Goal: Task Accomplishment & Management: Complete application form

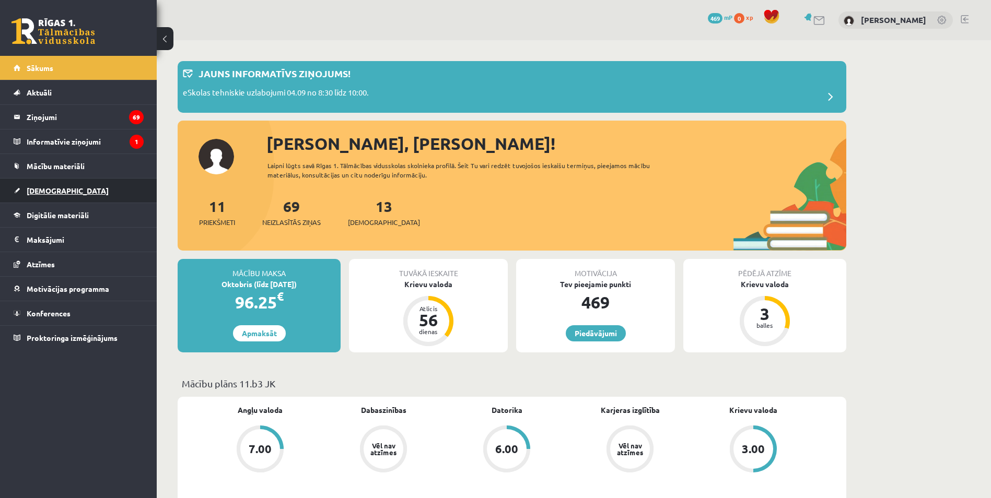
click at [58, 187] on span "[DEMOGRAPHIC_DATA]" at bounding box center [68, 190] width 82 height 9
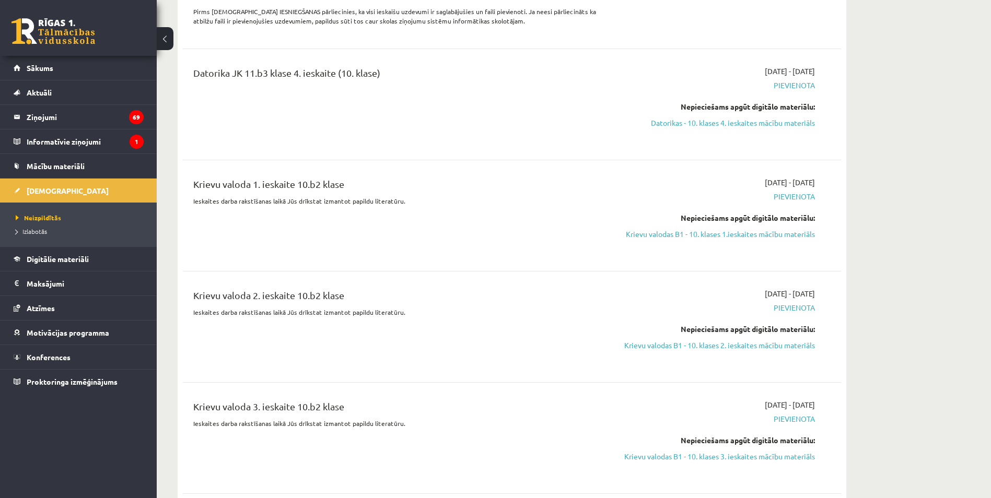
scroll to position [1358, 0]
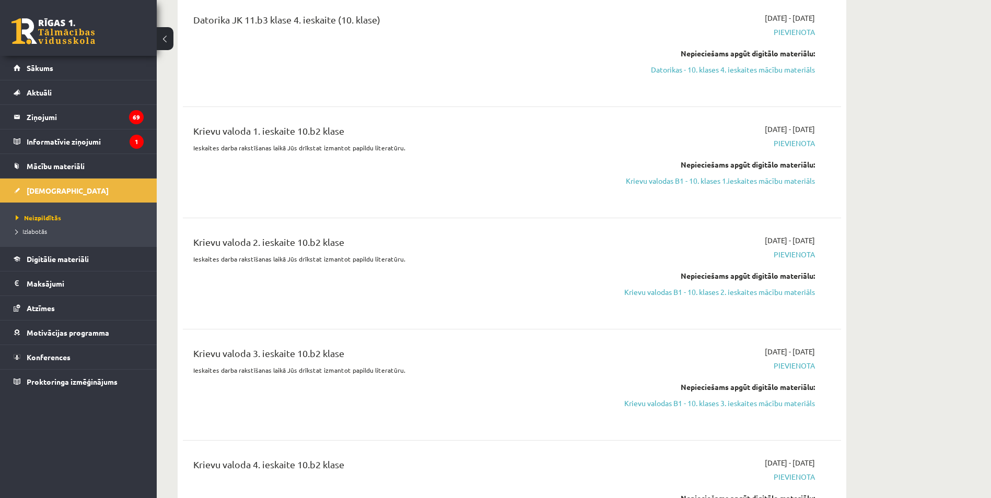
drag, startPoint x: 794, startPoint y: 181, endPoint x: 540, endPoint y: 45, distance: 287.6
click at [794, 181] on link "Krievu valodas B1 - 10. klases 1.ieskaites mācību materiāls" at bounding box center [716, 180] width 197 height 11
click at [746, 182] on link "Krievu valodas B1 - 10. klases 1.ieskaites mācību materiāls" at bounding box center [716, 180] width 197 height 11
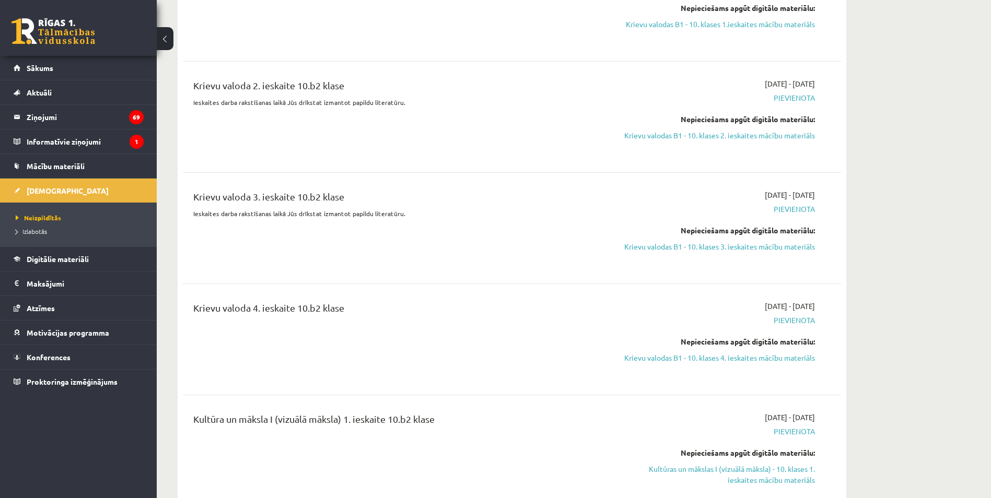
scroll to position [1618, 0]
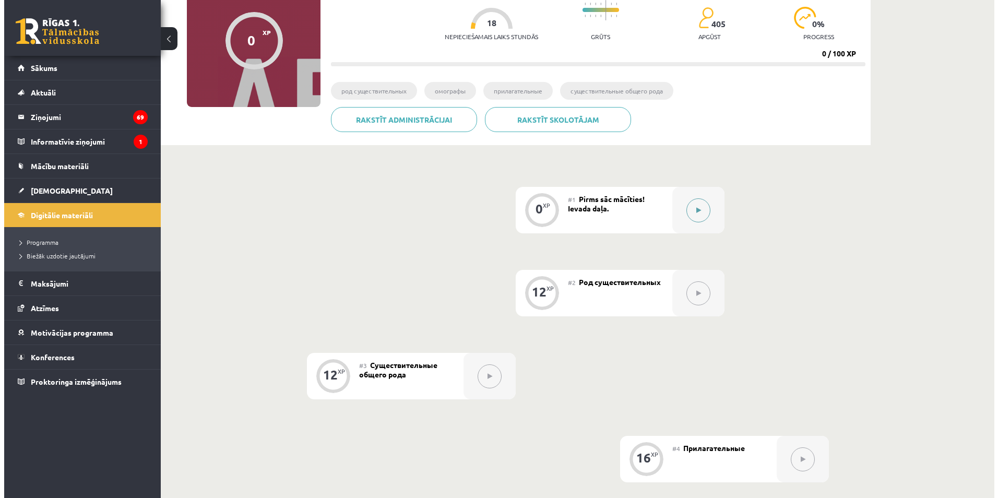
scroll to position [53, 0]
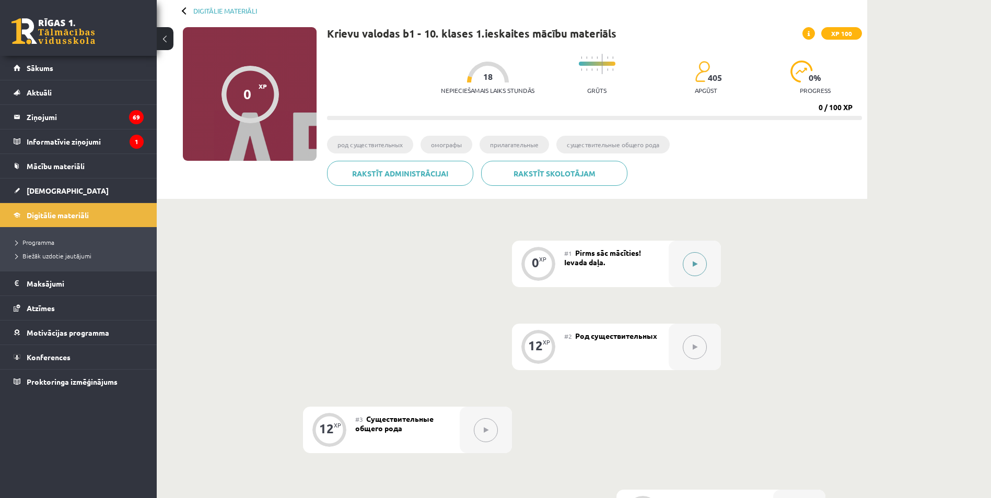
click at [691, 266] on button at bounding box center [694, 264] width 24 height 24
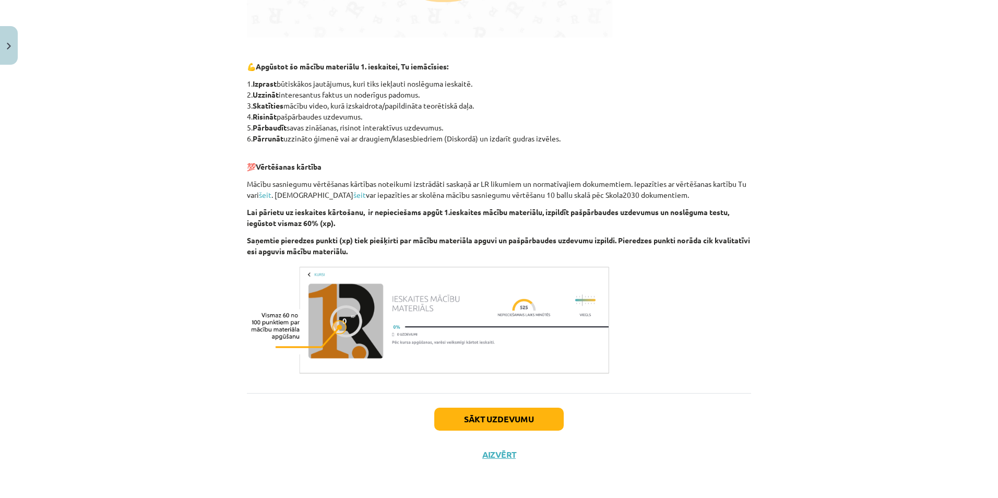
scroll to position [477, 0]
click at [502, 424] on button "Sākt uzdevumu" at bounding box center [498, 418] width 129 height 23
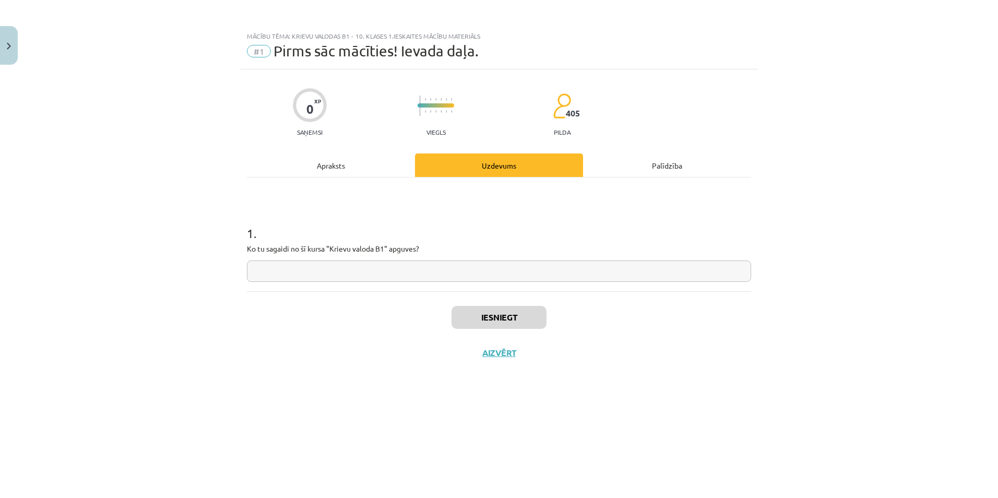
click at [319, 274] on input "text" at bounding box center [499, 271] width 504 height 21
type input "*"
click at [527, 276] on input "text" at bounding box center [499, 271] width 504 height 21
paste input "**********"
type input "**********"
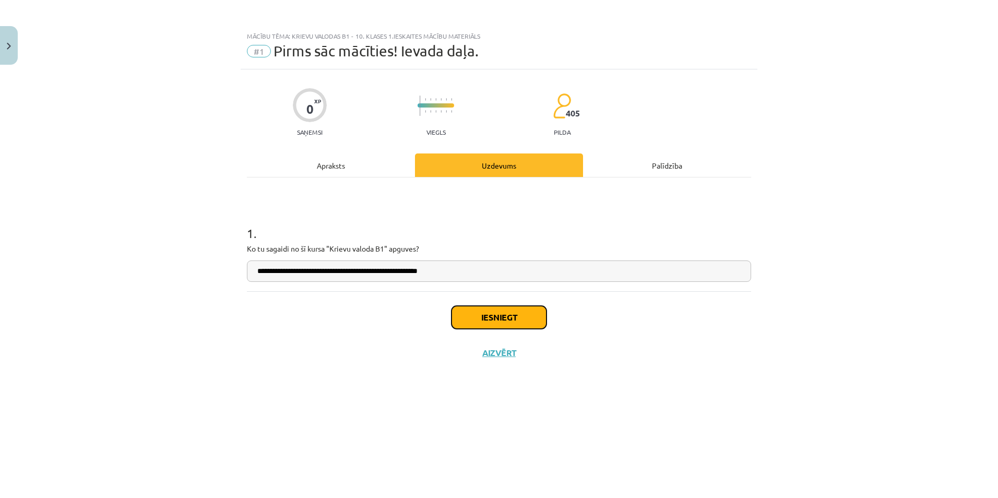
click at [485, 312] on button "Iesniegt" at bounding box center [499, 317] width 95 height 23
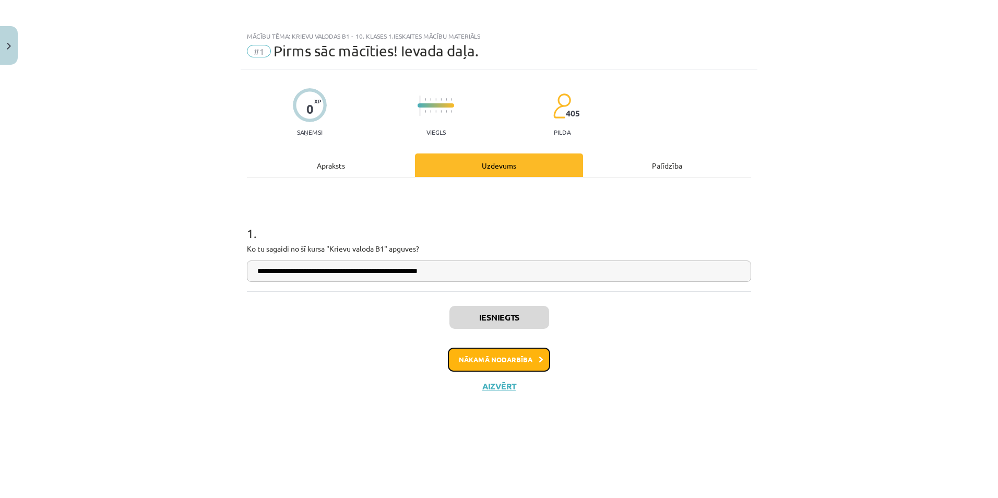
click at [490, 353] on button "Nākamā nodarbība" at bounding box center [499, 360] width 102 height 24
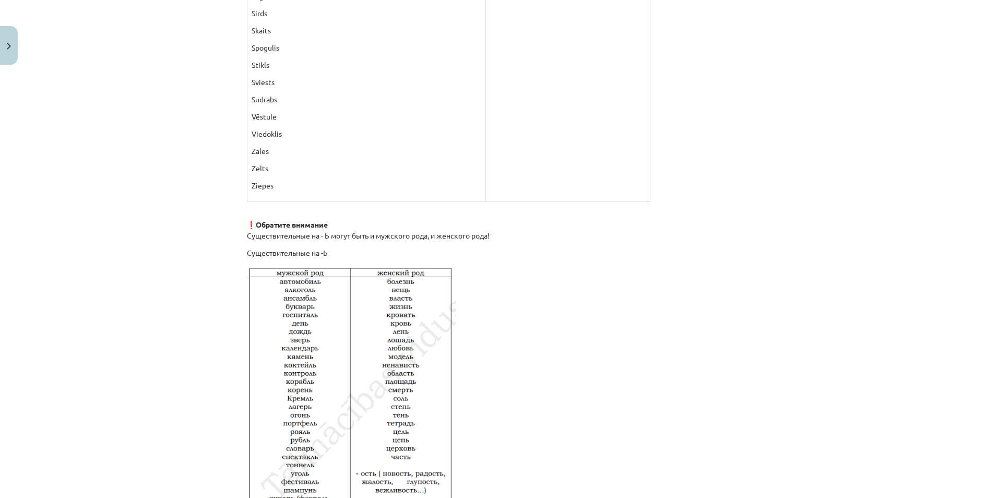
scroll to position [1410, 0]
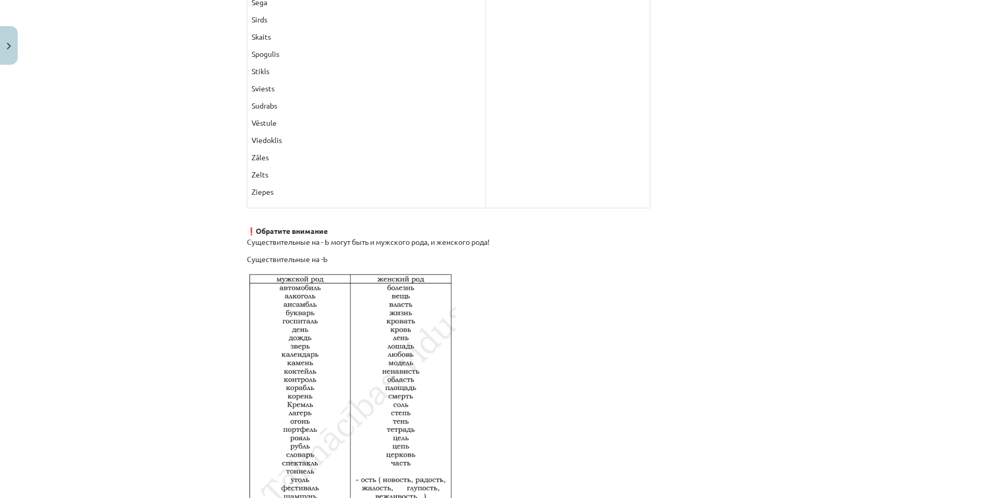
click at [322, 159] on p "Zāles" at bounding box center [367, 157] width 230 height 11
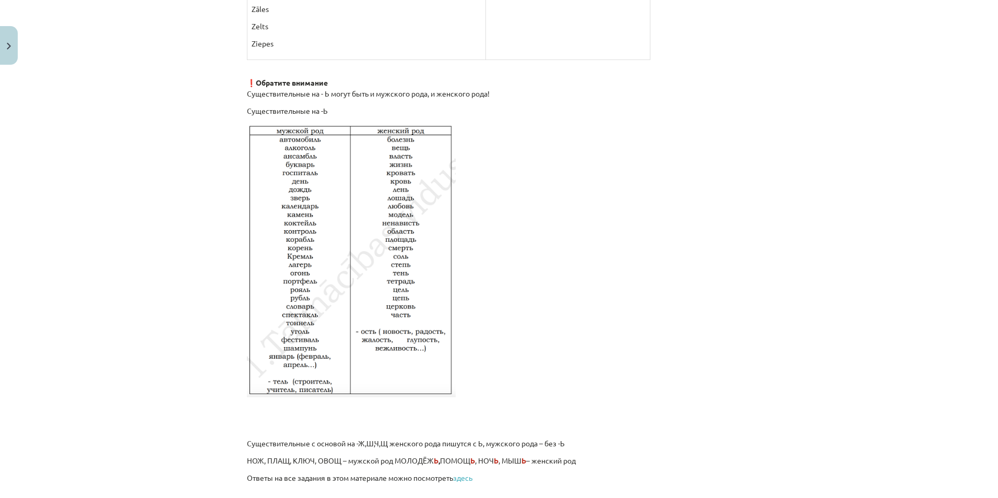
scroll to position [1665, 0]
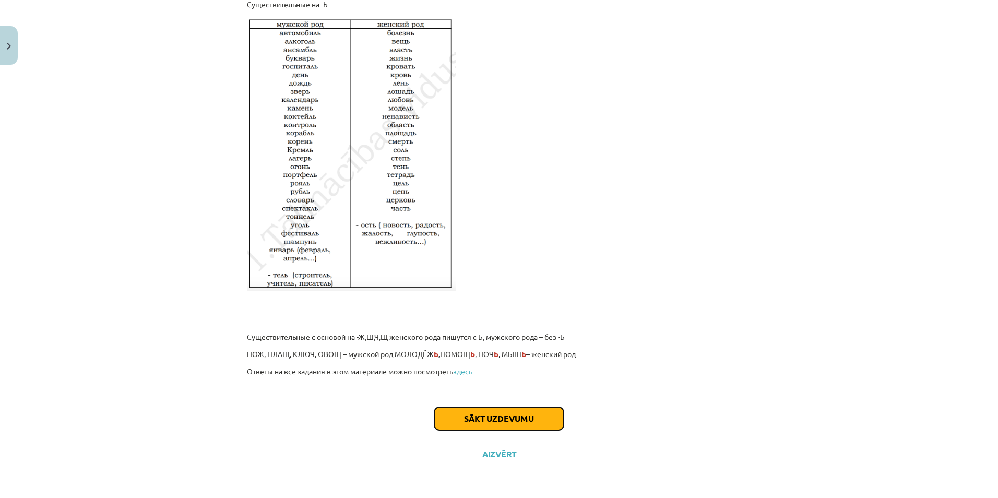
click at [496, 415] on button "Sākt uzdevumu" at bounding box center [498, 418] width 129 height 23
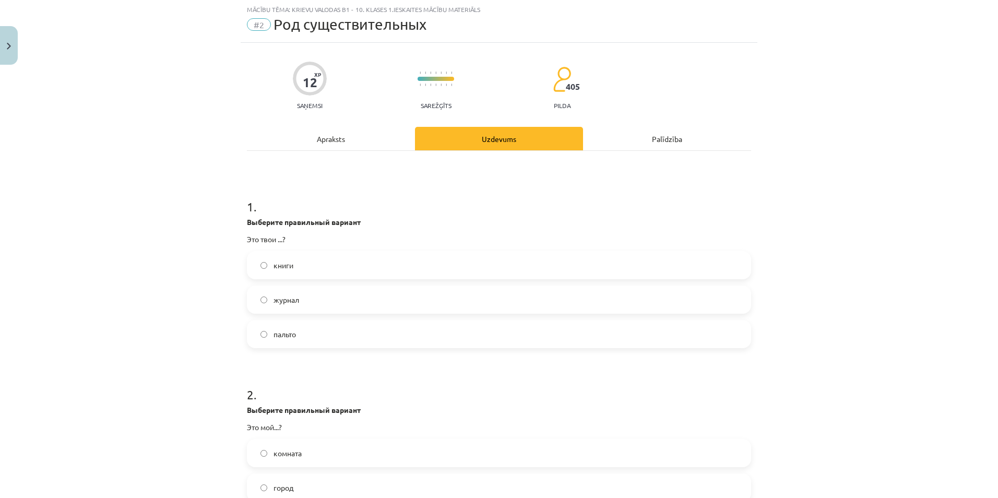
scroll to position [26, 0]
drag, startPoint x: 242, startPoint y: 237, endPoint x: 310, endPoint y: 326, distance: 111.8
click at [310, 326] on div "12 XP Saņemsi Sarežģīts 405 pilda Apraksts Uzdevums Palīdzība 1 . Выберите прав…" at bounding box center [499, 431] width 517 height 776
drag, startPoint x: 310, startPoint y: 326, endPoint x: 308, endPoint y: 304, distance: 22.5
copy div "Это твои ...? книги журнал пальто"
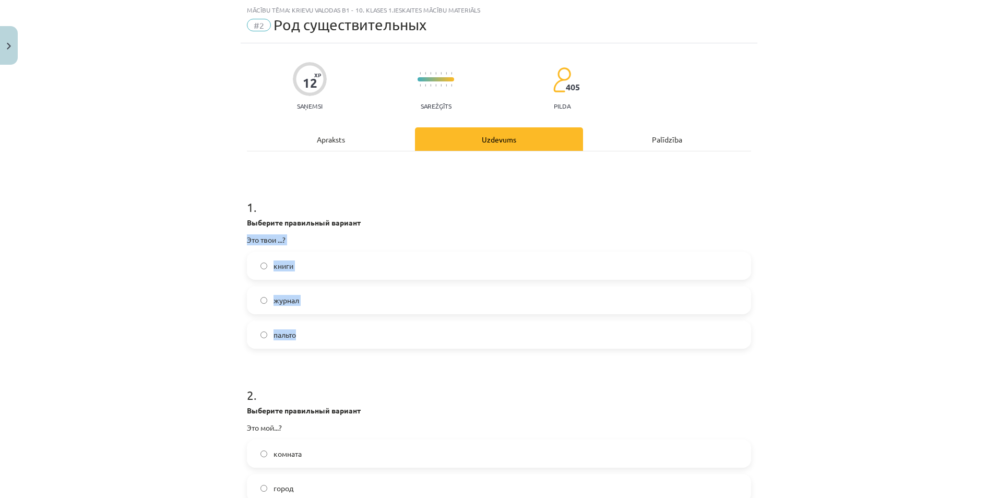
copy div "Это твои ...? книги журнал пальто"
click at [197, 200] on div "Mācību tēma: Krievu valodas b1 - 10. klases 1.ieskaites mācību materiāls #2 Род…" at bounding box center [499, 249] width 998 height 498
drag, startPoint x: 245, startPoint y: 221, endPoint x: 321, endPoint y: 329, distance: 132.0
click at [321, 329] on div "1 . Выберите правильный вариант Это твои ...? книги журнал пальто" at bounding box center [499, 265] width 504 height 167
copy div "Выберите правильный вариант Это твои ...? книги журнал пальто"
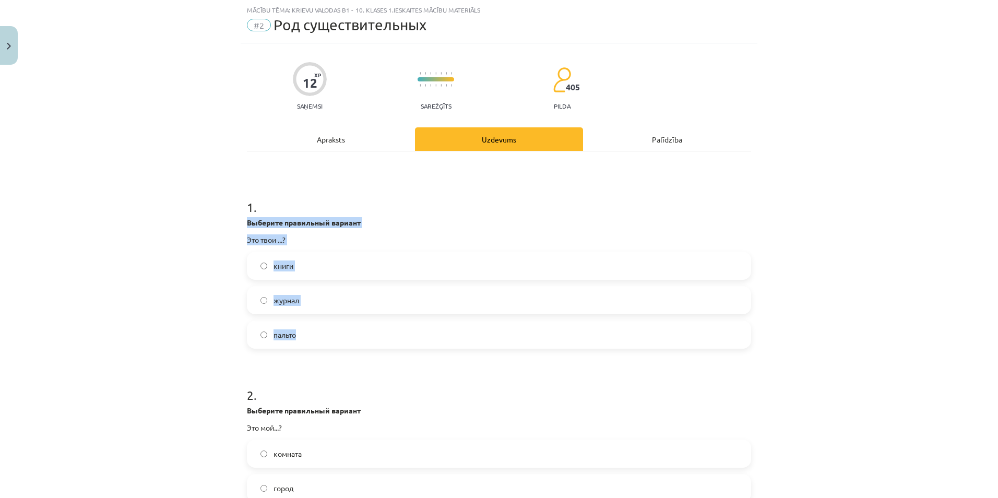
click at [370, 265] on label "книги" at bounding box center [499, 266] width 502 height 26
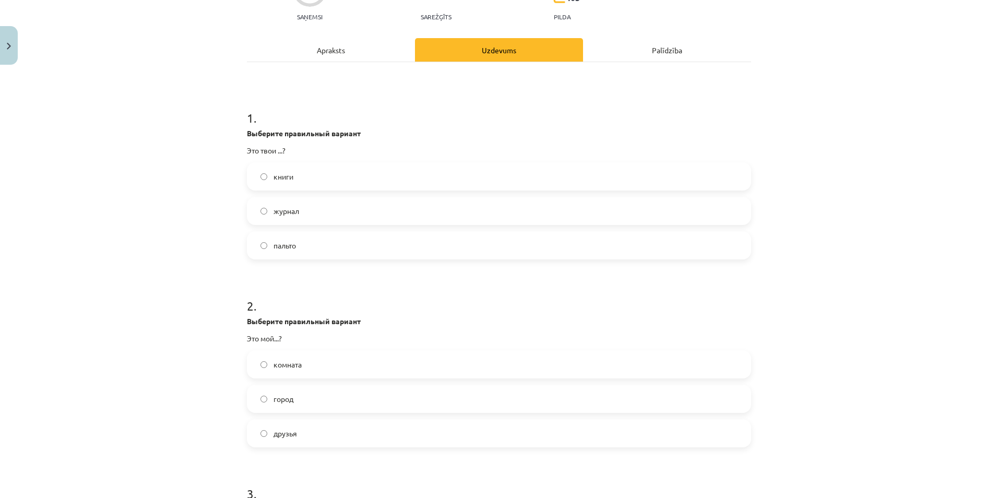
scroll to position [235, 0]
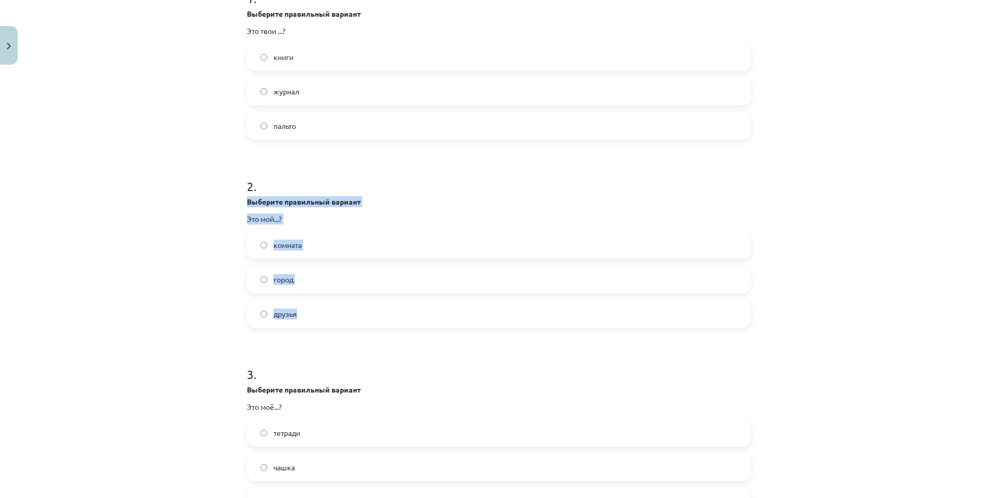
drag, startPoint x: 242, startPoint y: 199, endPoint x: 304, endPoint y: 316, distance: 132.4
click at [304, 316] on div "12 XP Saņemsi Sarežģīts 405 pilda Apraksts Uzdevums Palīdzība 1 . Выберите прав…" at bounding box center [499, 222] width 517 height 776
drag, startPoint x: 304, startPoint y: 316, endPoint x: 289, endPoint y: 311, distance: 15.5
copy div "Выберите правильный вариант Это мой...? комната город друзья"
click at [348, 278] on label "город" at bounding box center [499, 279] width 502 height 26
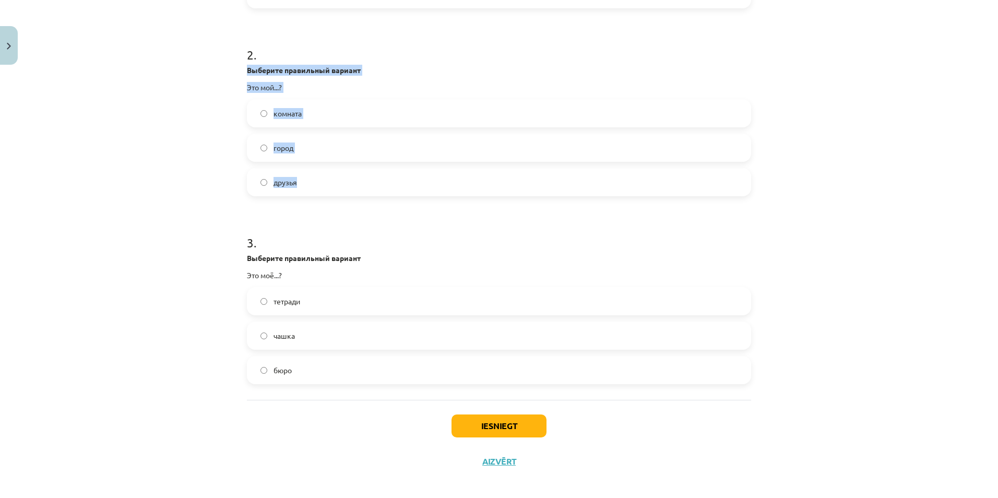
scroll to position [374, 0]
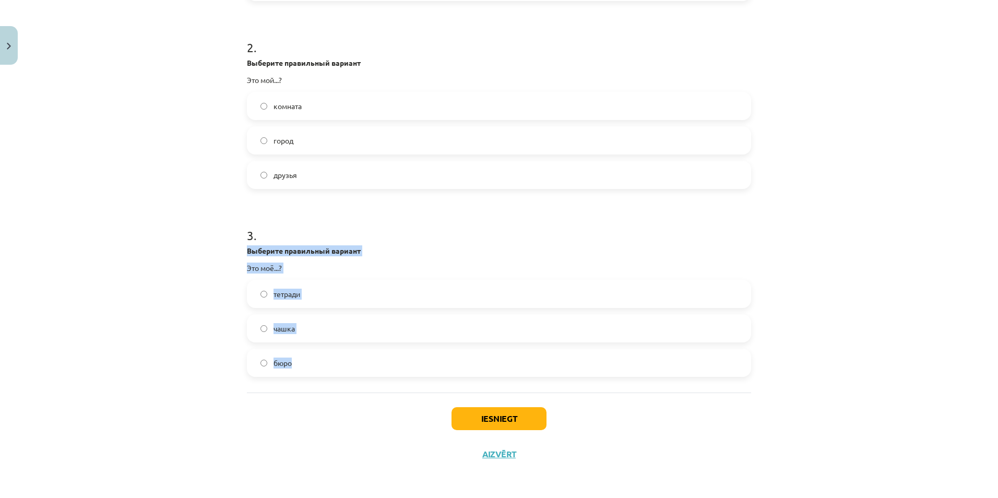
drag, startPoint x: 269, startPoint y: 258, endPoint x: 303, endPoint y: 364, distance: 111.1
click at [303, 364] on div "12 XP Saņemsi Sarežģīts 405 pilda Apraksts Uzdevums Palīdzība 1 . Выберите прав…" at bounding box center [499, 84] width 517 height 776
drag, startPoint x: 303, startPoint y: 364, endPoint x: 282, endPoint y: 360, distance: 21.2
copy div "Выберите правильный вариант Это моё...? тетради чашка бюро"
click at [327, 364] on label "бюро" at bounding box center [499, 363] width 502 height 26
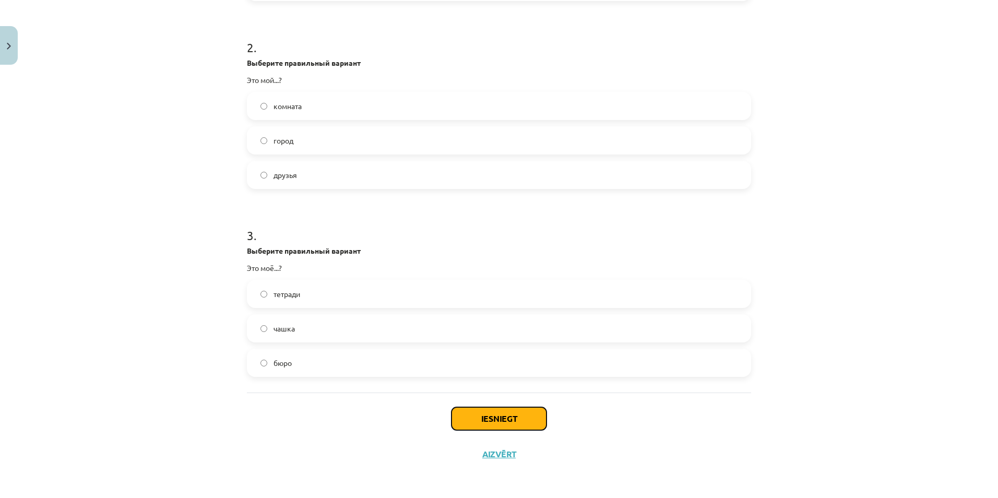
click at [454, 410] on button "Iesniegt" at bounding box center [499, 418] width 95 height 23
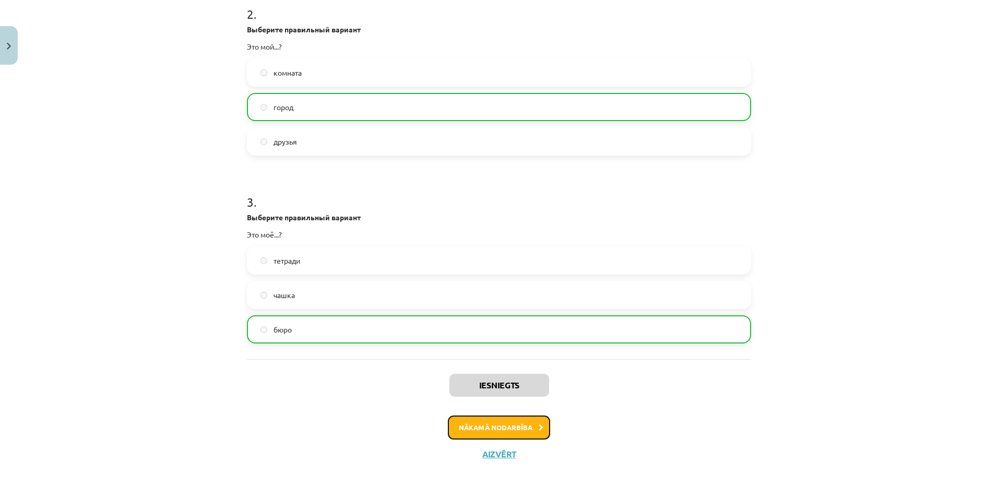
click at [521, 425] on button "Nākamā nodarbība" at bounding box center [499, 428] width 102 height 24
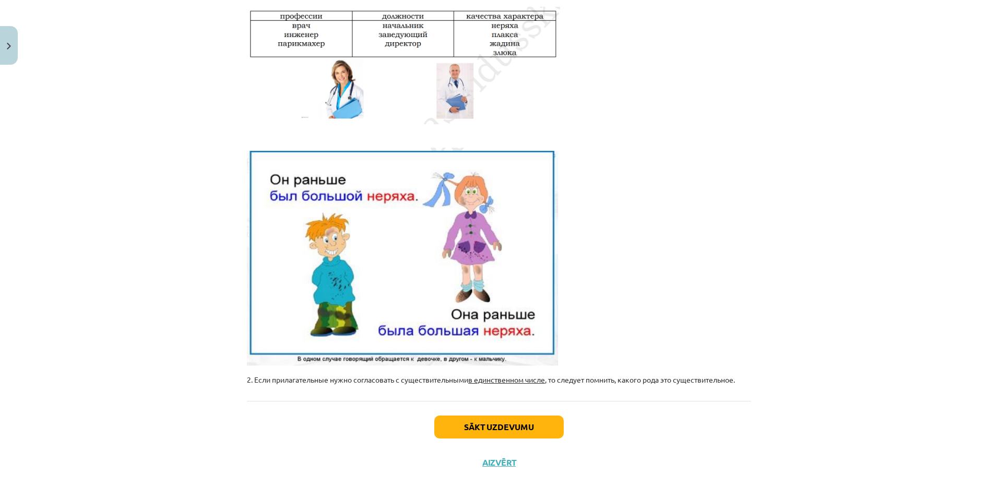
scroll to position [217, 0]
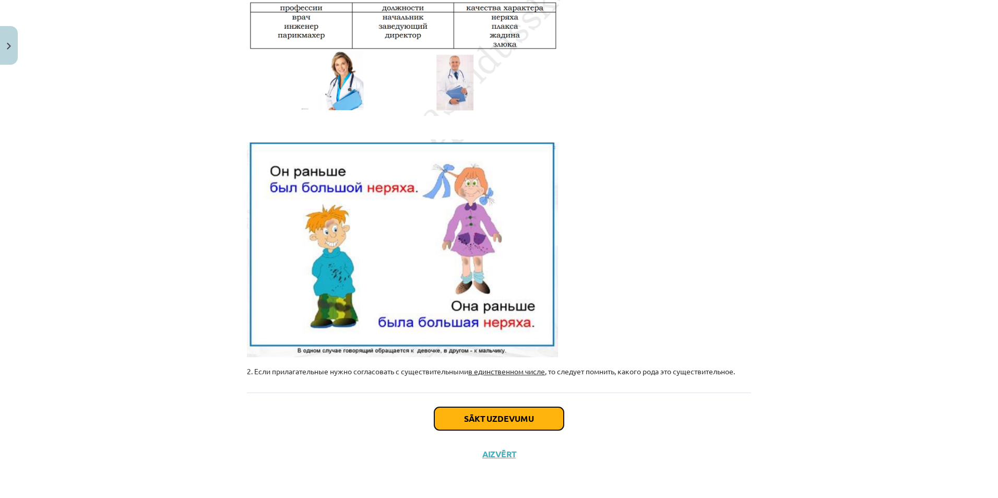
click at [537, 415] on button "Sākt uzdevumu" at bounding box center [498, 418] width 129 height 23
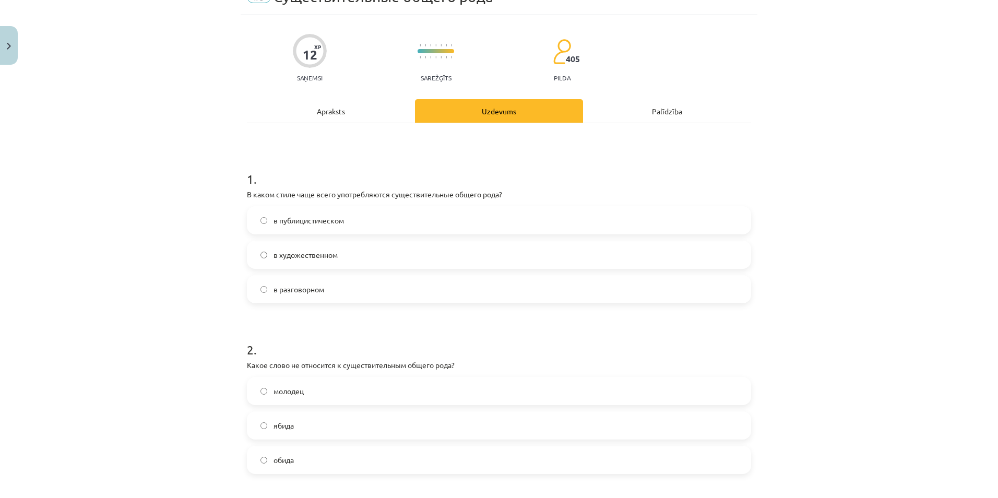
scroll to position [26, 0]
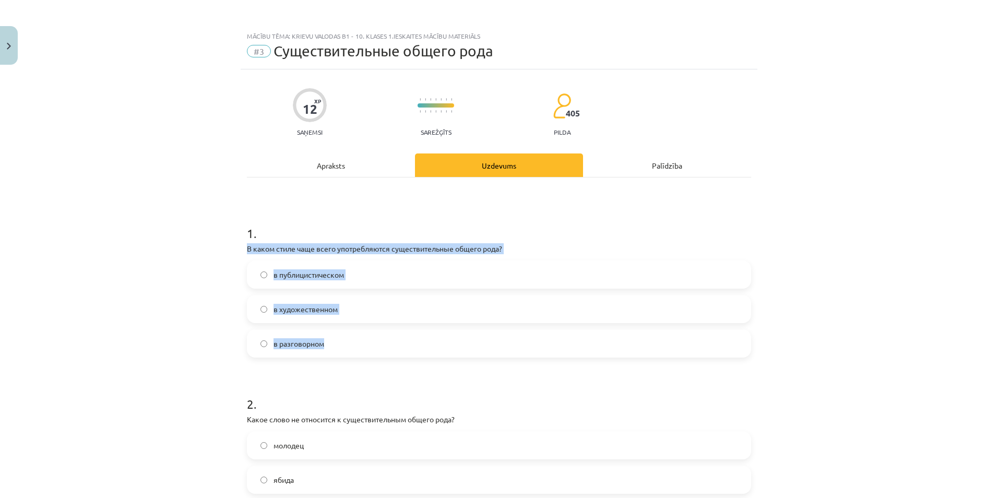
scroll to position [26, 0]
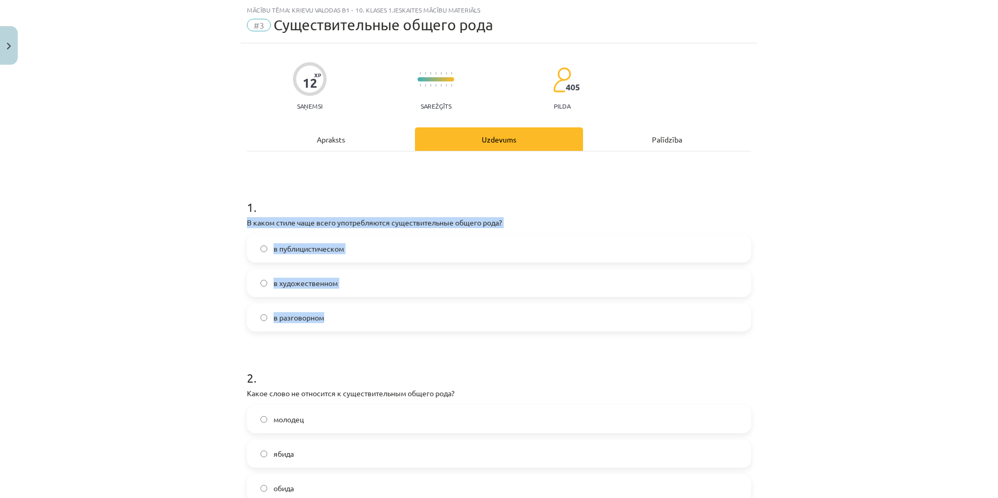
click at [194, 293] on div "Mācību tēma: Krievu valodas b1 - 10. klases 1.ieskaites mācību materiāls #3 Cущ…" at bounding box center [499, 249] width 998 height 498
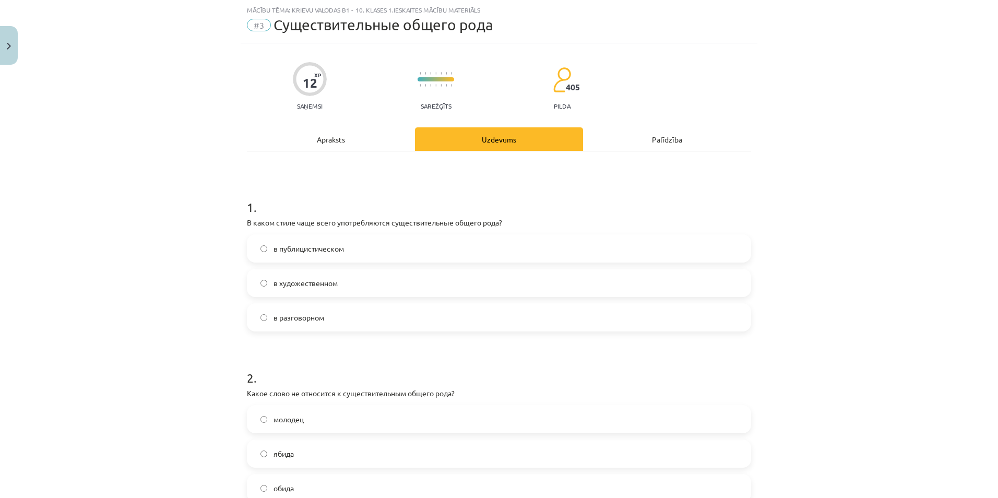
click at [328, 319] on label "в разговорном" at bounding box center [499, 317] width 502 height 26
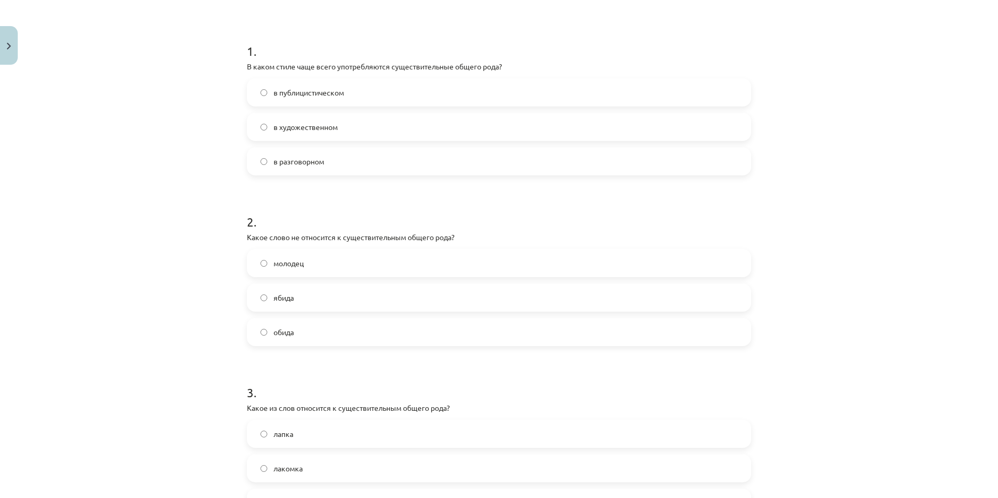
scroll to position [183, 0]
drag, startPoint x: 243, startPoint y: 233, endPoint x: 332, endPoint y: 329, distance: 131.2
click at [332, 329] on div "12 XP Saņemsi Sarežģīts 405 pilda Apraksts Uzdevums Palīdzība 1 . В каком стиле…" at bounding box center [499, 249] width 517 height 725
drag, startPoint x: 332, startPoint y: 329, endPoint x: 285, endPoint y: 329, distance: 47.0
copy div "Какое слово не относится к существительным общего рода? молодец ябида обида"
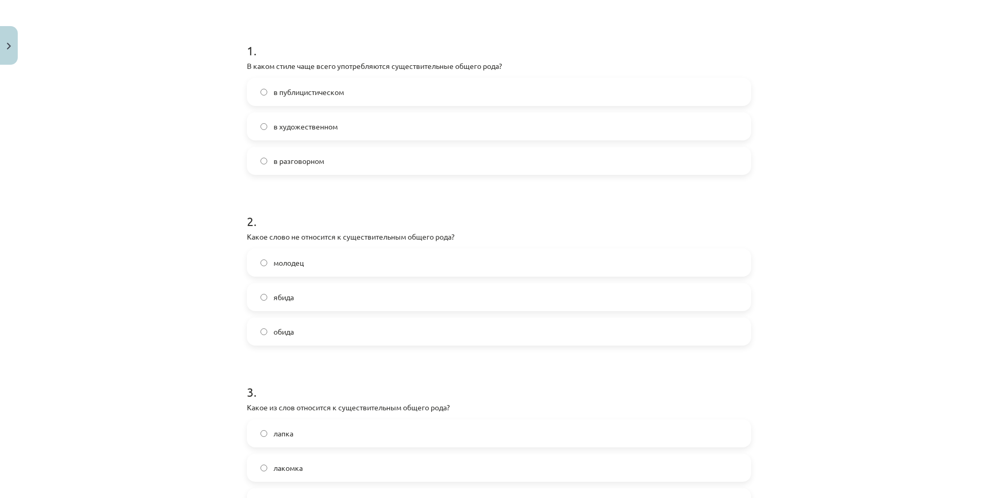
click at [321, 361] on form "1 . В каком стиле чаще всего употребляются существительные общего рода? в публи…" at bounding box center [499, 270] width 504 height 491
click at [308, 328] on label "обида" at bounding box center [499, 332] width 502 height 26
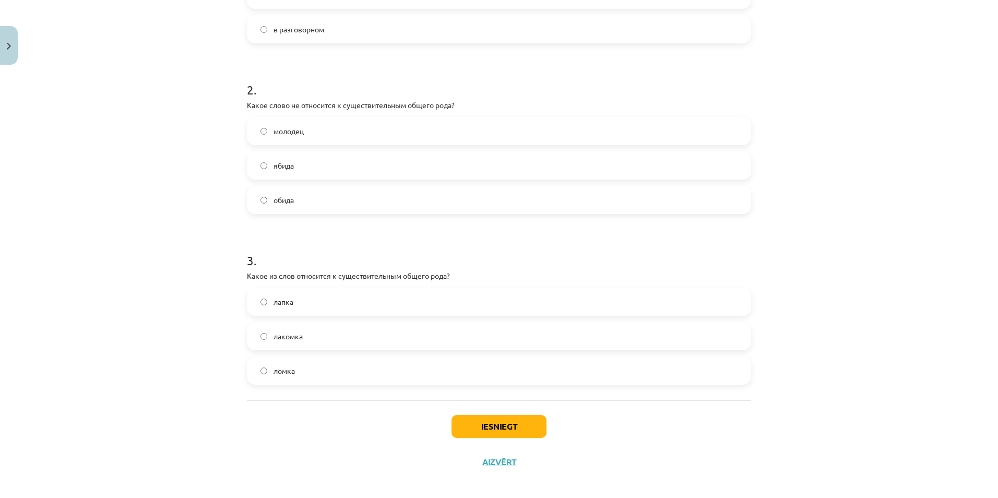
scroll to position [322, 0]
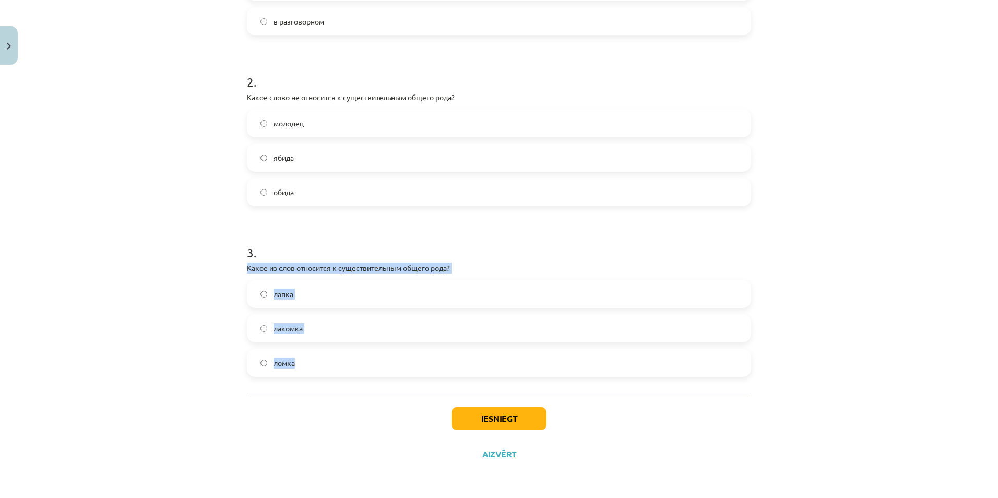
drag, startPoint x: 239, startPoint y: 271, endPoint x: 316, endPoint y: 374, distance: 129.1
click at [316, 374] on div "12 XP Saņemsi Sarežģīts 405 pilda Apraksts Uzdevums Palīdzība 1 . В каком стиле…" at bounding box center [499, 109] width 517 height 725
drag, startPoint x: 316, startPoint y: 374, endPoint x: 280, endPoint y: 361, distance: 37.8
copy div "Какое из слов относится к существительным общего рода? лапка лакомка ломка"
click at [209, 321] on div "Mācību tēma: Krievu valodas b1 - 10. klases 1.ieskaites mācību materiāls #3 Cущ…" at bounding box center [499, 249] width 998 height 498
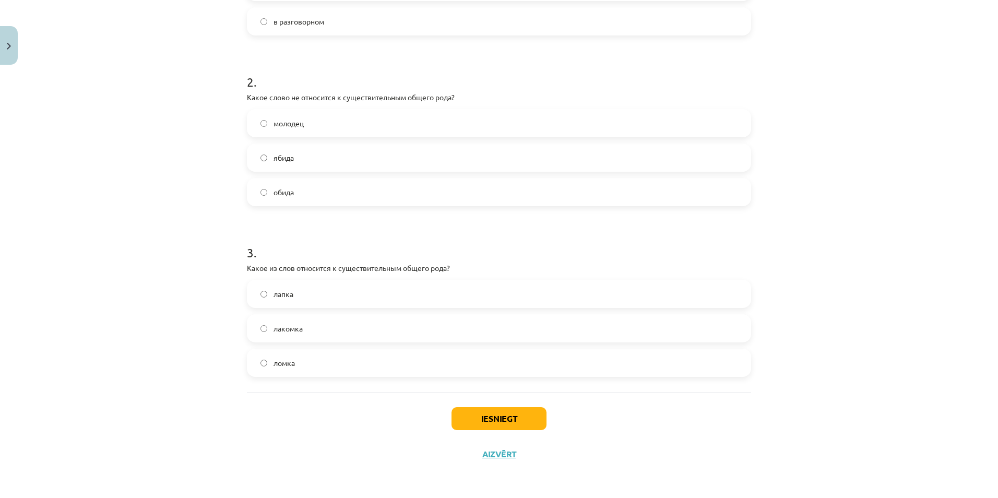
click at [328, 368] on label "ломка" at bounding box center [499, 363] width 502 height 26
click at [311, 321] on label "лакомка" at bounding box center [499, 328] width 502 height 26
click at [472, 415] on button "Iesniegt" at bounding box center [499, 418] width 95 height 23
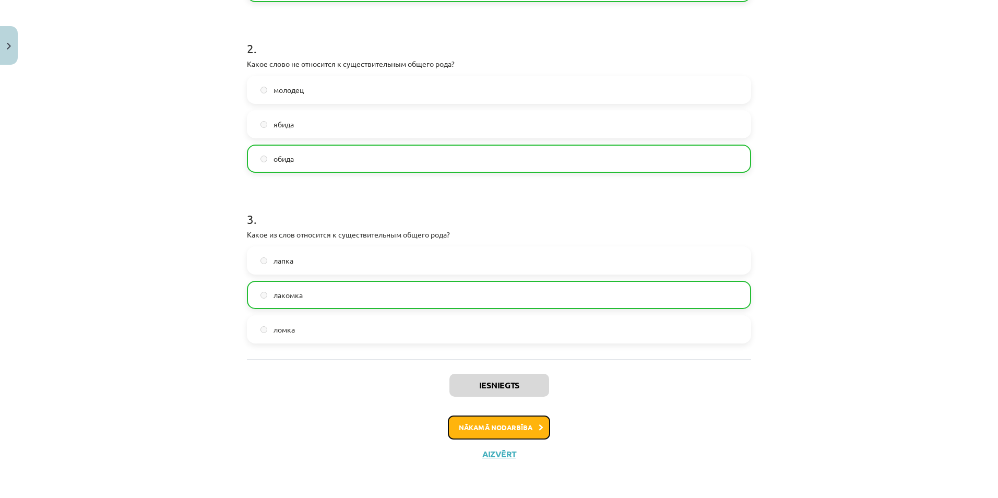
click at [502, 425] on button "Nākamā nodarbība" at bounding box center [499, 428] width 102 height 24
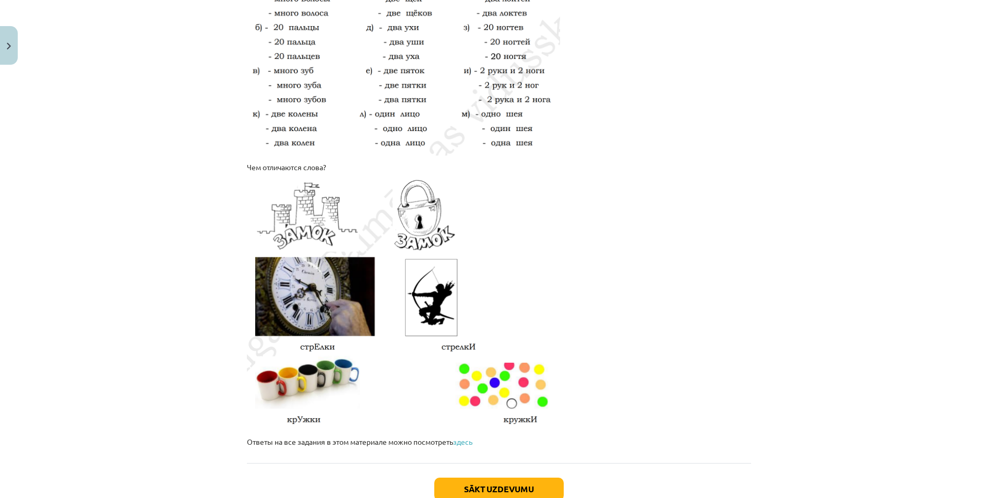
scroll to position [1678, 0]
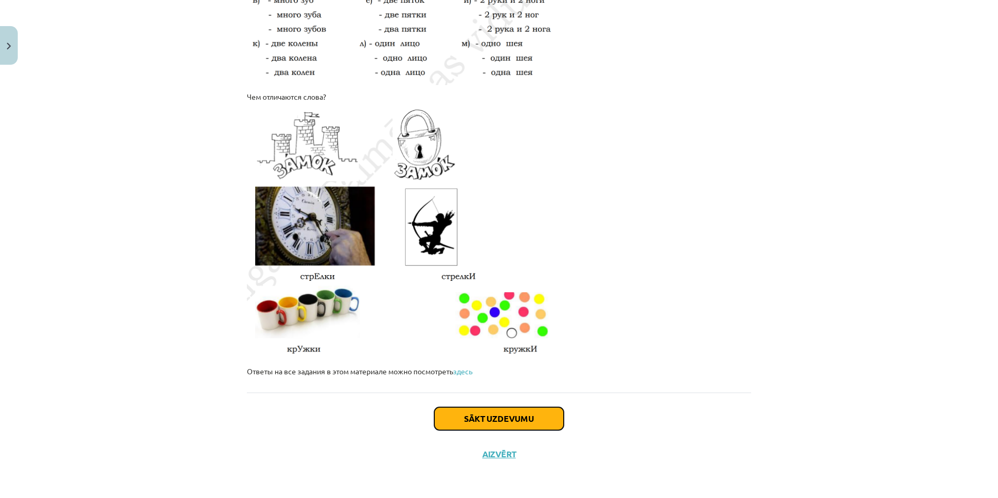
click at [535, 417] on button "Sākt uzdevumu" at bounding box center [498, 418] width 129 height 23
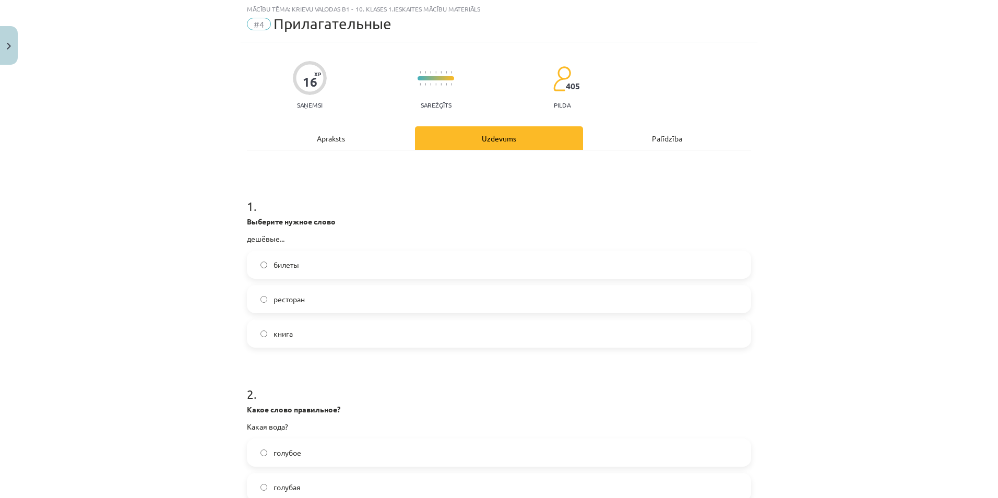
scroll to position [26, 0]
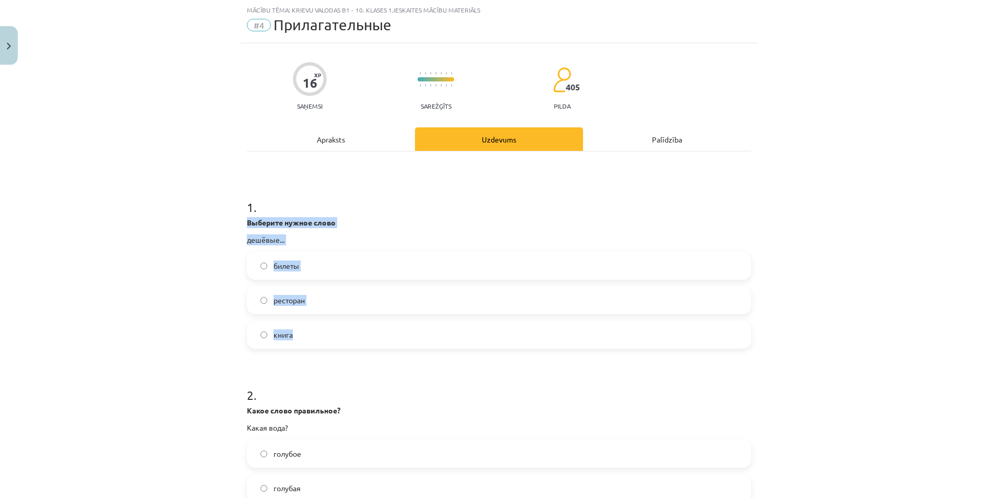
drag, startPoint x: 244, startPoint y: 226, endPoint x: 313, endPoint y: 332, distance: 126.4
click at [313, 332] on div "1 . Выберите нужное слово дешёвые... билеты ресторан книга" at bounding box center [499, 265] width 504 height 167
drag, startPoint x: 313, startPoint y: 332, endPoint x: 288, endPoint y: 299, distance: 40.9
copy div "Выберите нужное слово дешёвые... билеты ресторан книга"
click at [150, 209] on div "Mācību tēma: Krievu valodas b1 - 10. klases 1.ieskaites mācību materiāls #4 При…" at bounding box center [499, 249] width 998 height 498
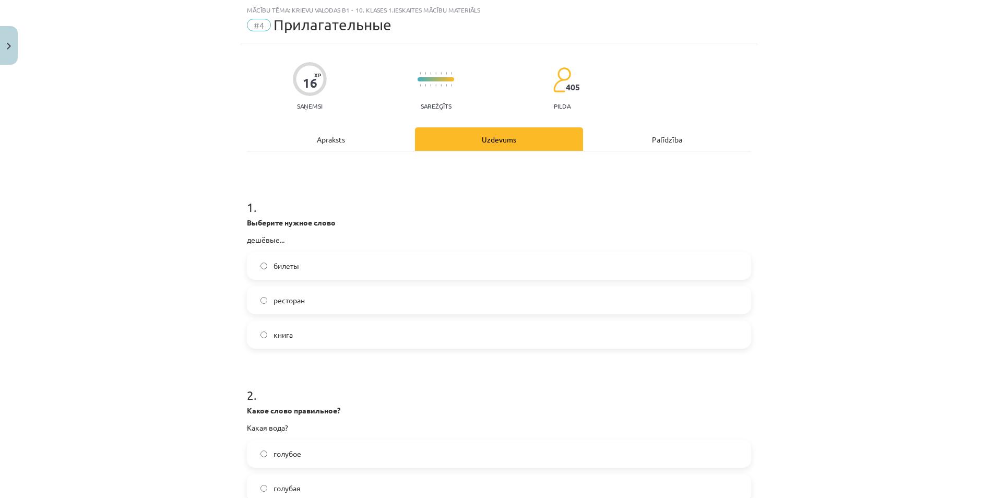
click at [331, 277] on label "билеты" at bounding box center [499, 266] width 502 height 26
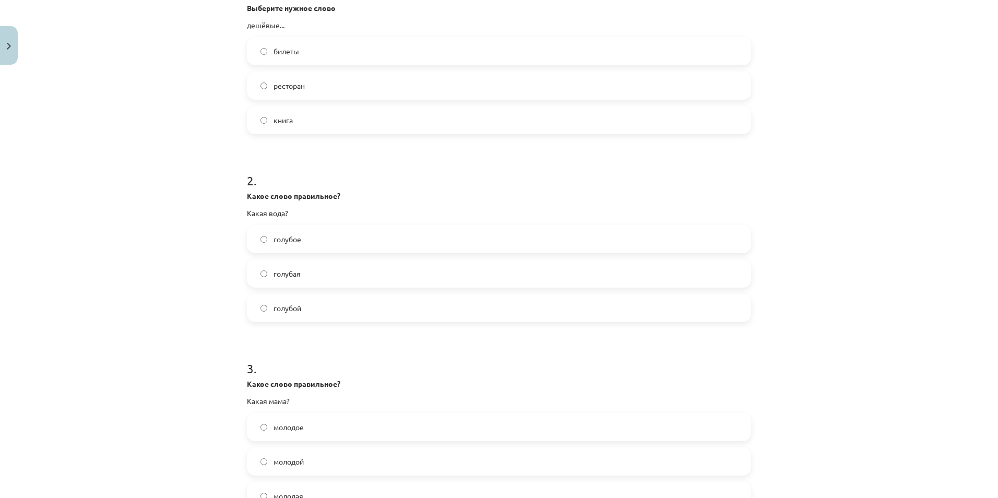
scroll to position [287, 0]
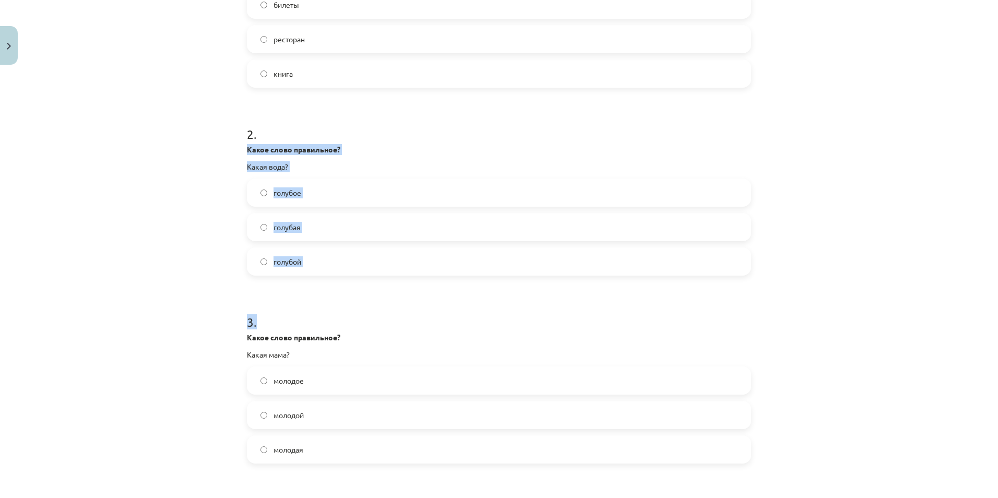
drag, startPoint x: 239, startPoint y: 147, endPoint x: 388, endPoint y: 309, distance: 220.2
click at [388, 309] on div "16 XP Saņemsi Sarežģīts 405 pilda Apraksts Uzdevums Palīdzība 1 . Выберите нужн…" at bounding box center [499, 264] width 517 height 964
drag, startPoint x: 388, startPoint y: 309, endPoint x: 283, endPoint y: 274, distance: 111.0
click at [283, 274] on label "голубой" at bounding box center [499, 262] width 502 height 26
drag, startPoint x: 245, startPoint y: 145, endPoint x: 298, endPoint y: 262, distance: 127.8
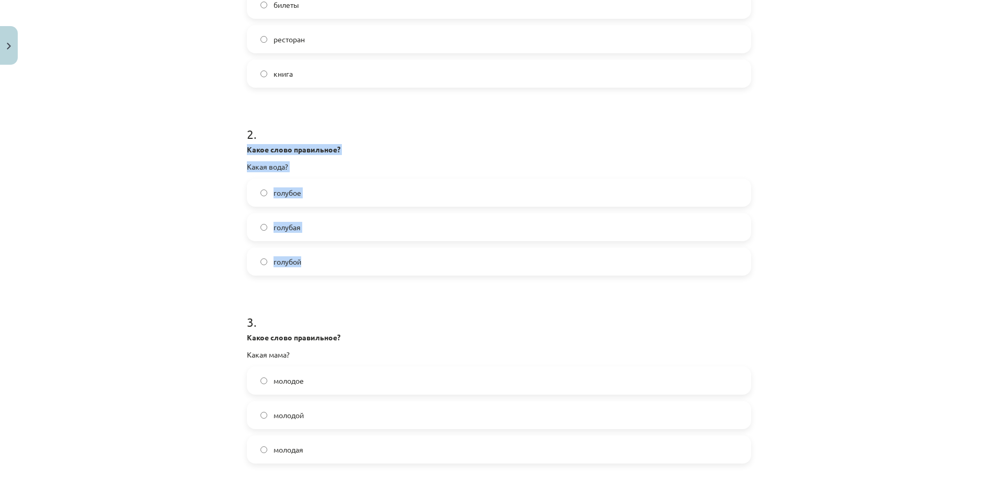
click at [298, 262] on div "2 . Какое слово правильное? Какая вода? голубое голубая голубой" at bounding box center [499, 192] width 504 height 167
copy div "Какое слово правильное? Какая вода? голубое голубая голубой"
click at [335, 191] on label "голубое" at bounding box center [499, 193] width 502 height 26
click at [358, 227] on label "голубая" at bounding box center [499, 227] width 502 height 26
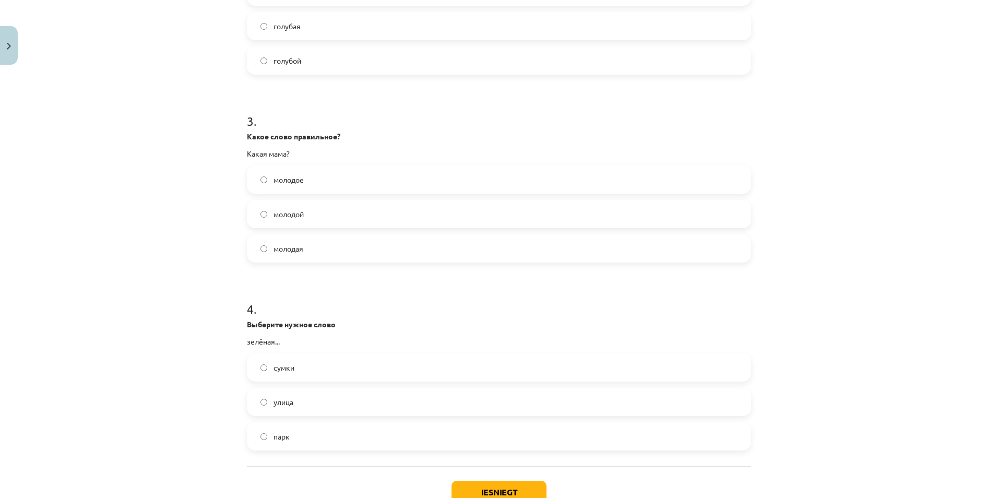
scroll to position [496, 0]
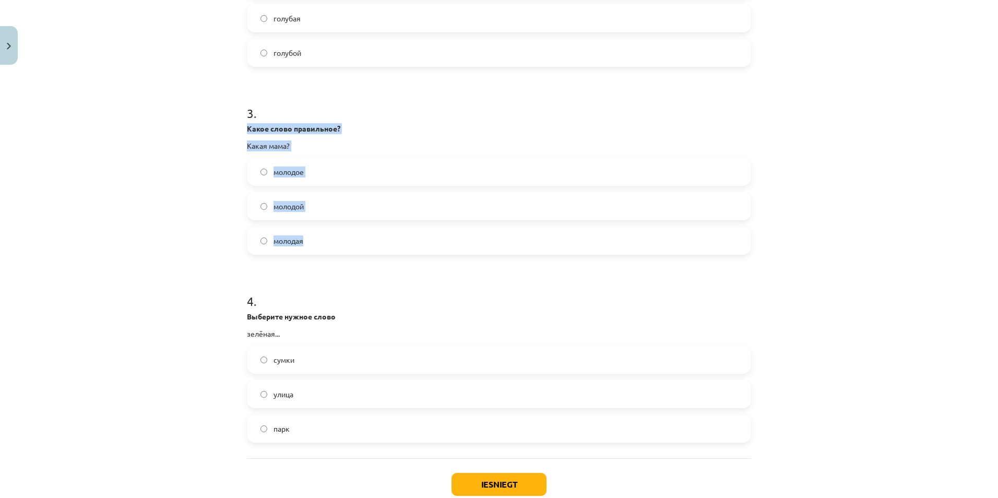
drag, startPoint x: 243, startPoint y: 126, endPoint x: 312, endPoint y: 232, distance: 127.2
click at [312, 232] on div "3 . Какое слово правильное? Какая мама? молодое молодой молодая" at bounding box center [499, 171] width 504 height 167
drag, startPoint x: 312, startPoint y: 232, endPoint x: 287, endPoint y: 244, distance: 28.3
copy div "Какое слово правильное? Какая мама? молодое молодой молодая"
click at [314, 257] on form "1 . Выберите нужное слово дешёвые... билеты ресторан книга 2 . Какое слово прав…" at bounding box center [499, 77] width 504 height 731
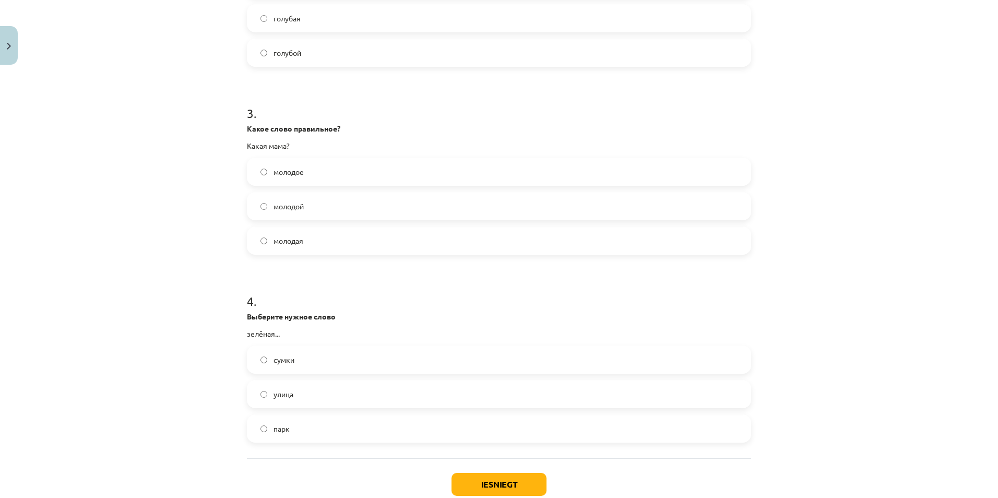
click at [310, 241] on label "молодая" at bounding box center [499, 241] width 502 height 26
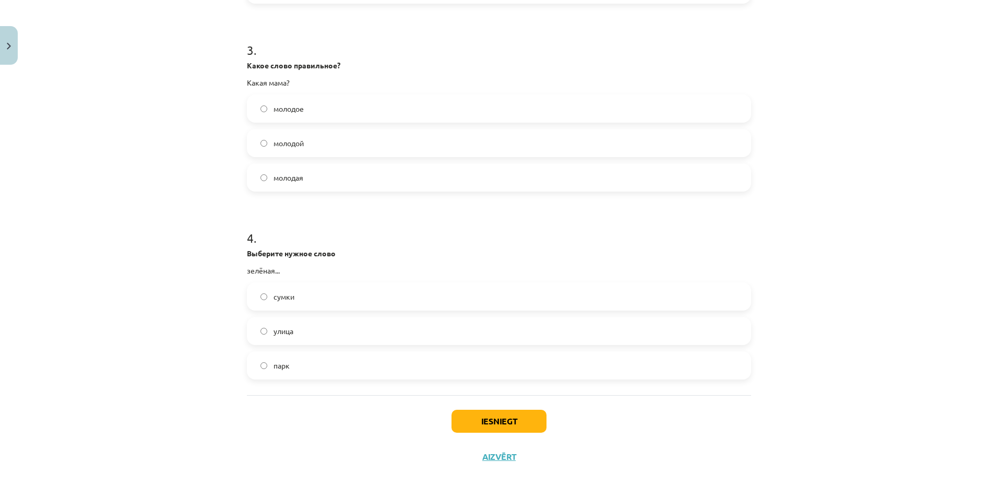
scroll to position [562, 0]
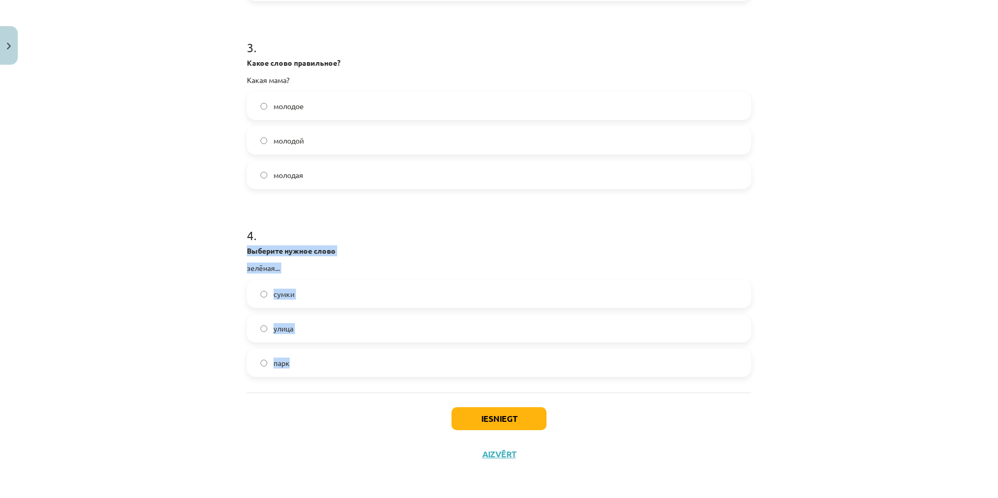
drag, startPoint x: 245, startPoint y: 248, endPoint x: 298, endPoint y: 358, distance: 122.4
click at [298, 358] on div "4 . Выберите нужное слово зелёная... сумки улица парк" at bounding box center [499, 293] width 504 height 167
drag, startPoint x: 298, startPoint y: 358, endPoint x: 281, endPoint y: 364, distance: 17.8
copy div "Выберите нужное слово зелёная... сумки улица парк"
click at [203, 321] on div "Mācību tēma: Krievu valodas b1 - 10. klases 1.ieskaites mācību materiāls #4 При…" at bounding box center [499, 249] width 998 height 498
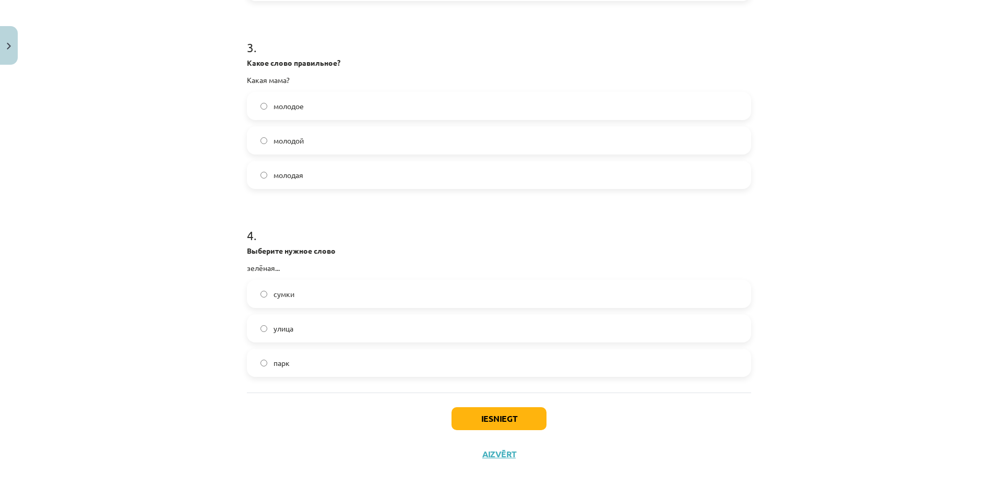
click at [309, 329] on label "улица" at bounding box center [499, 328] width 502 height 26
click at [472, 418] on button "Iesniegt" at bounding box center [499, 418] width 95 height 23
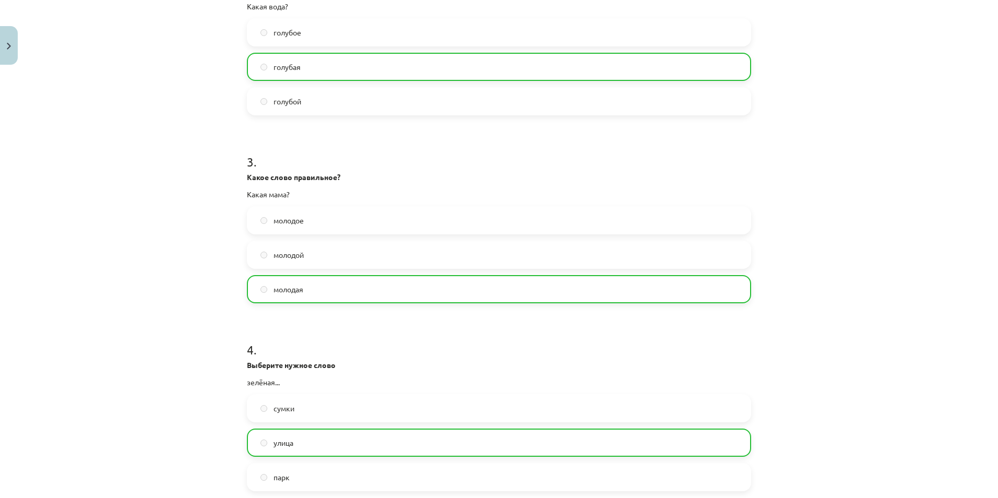
scroll to position [574, 0]
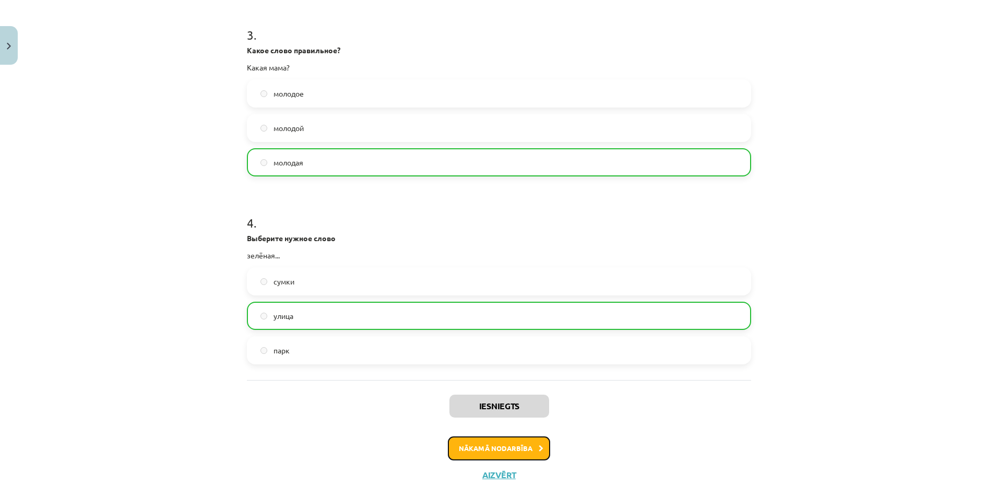
click at [525, 438] on button "Nākamā nodarbība" at bounding box center [499, 449] width 102 height 24
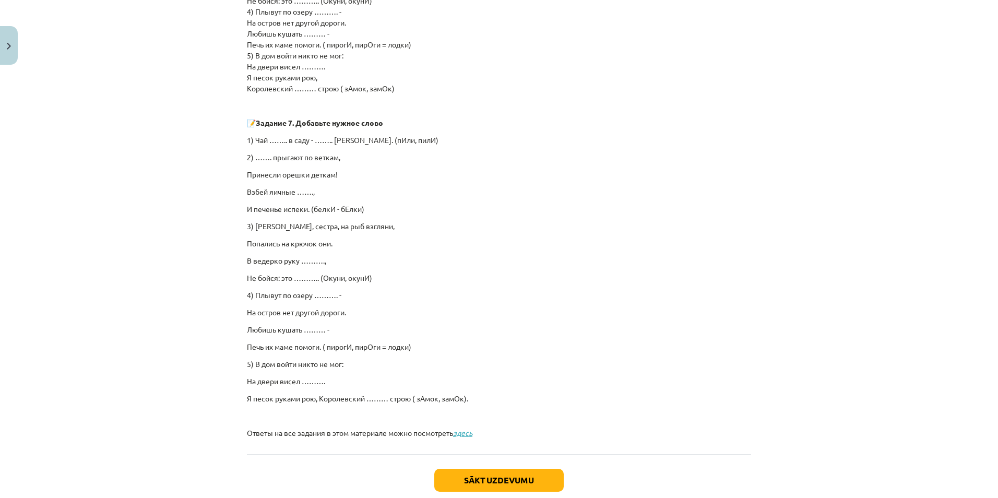
scroll to position [618, 0]
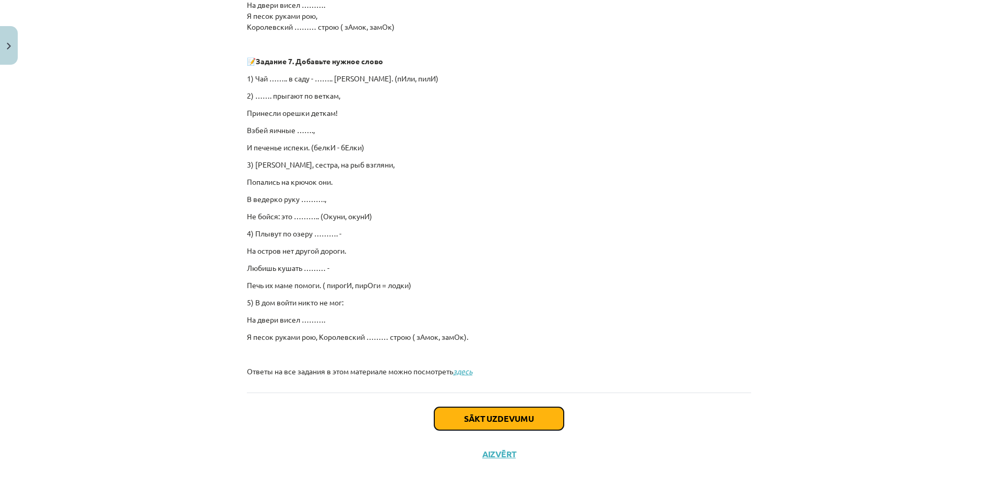
click at [508, 418] on button "Sākt uzdevumu" at bounding box center [498, 418] width 129 height 23
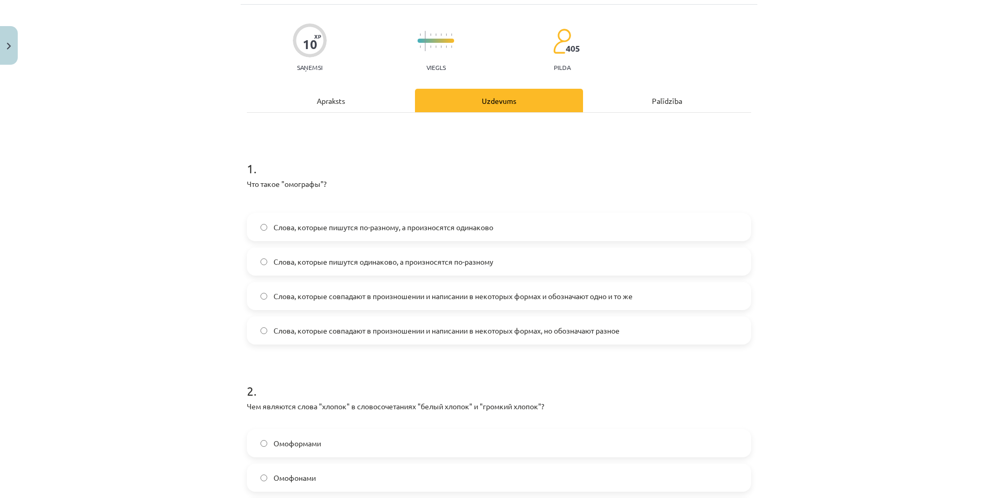
scroll to position [26, 0]
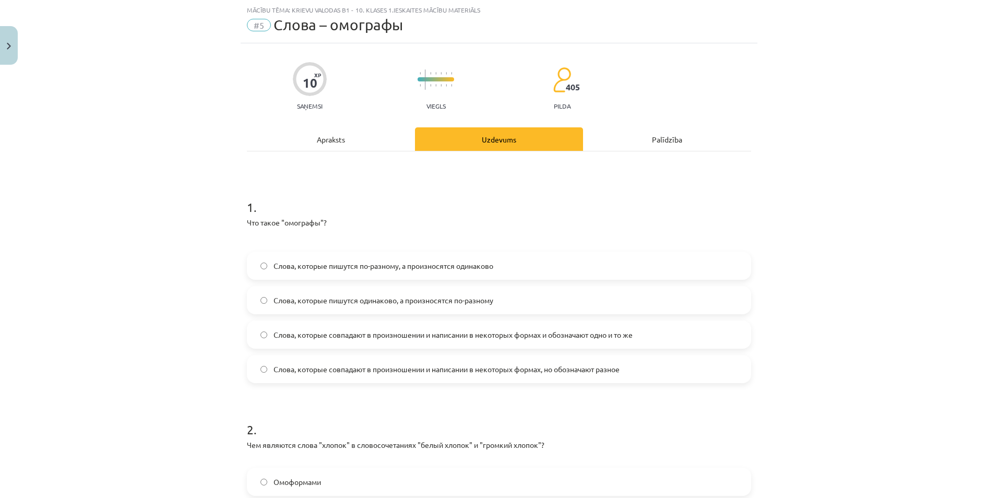
drag, startPoint x: 242, startPoint y: 222, endPoint x: 633, endPoint y: 371, distance: 418.4
click at [633, 371] on div "10 XP Saņemsi Viegls 405 pilda Apraksts Uzdevums Palīdzība 1 . Что такое "омогр…" at bounding box center [499, 351] width 517 height 617
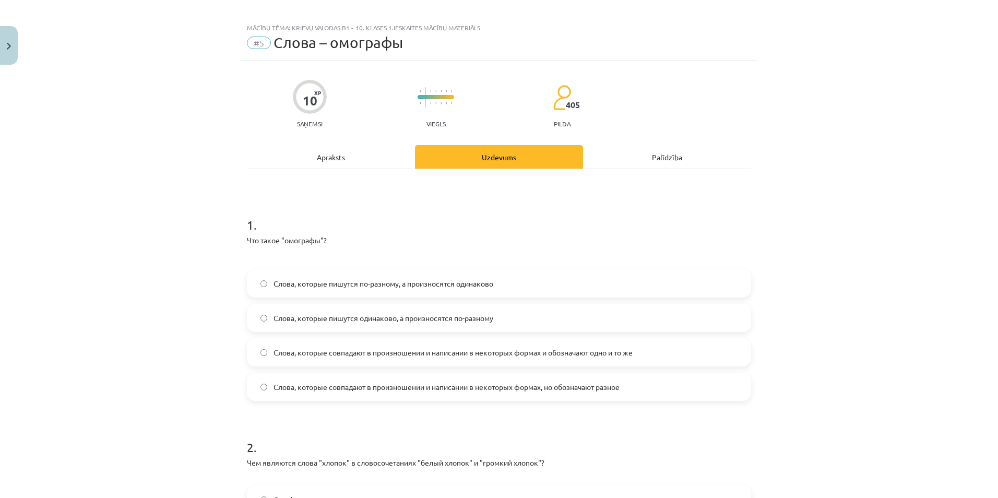
scroll to position [0, 0]
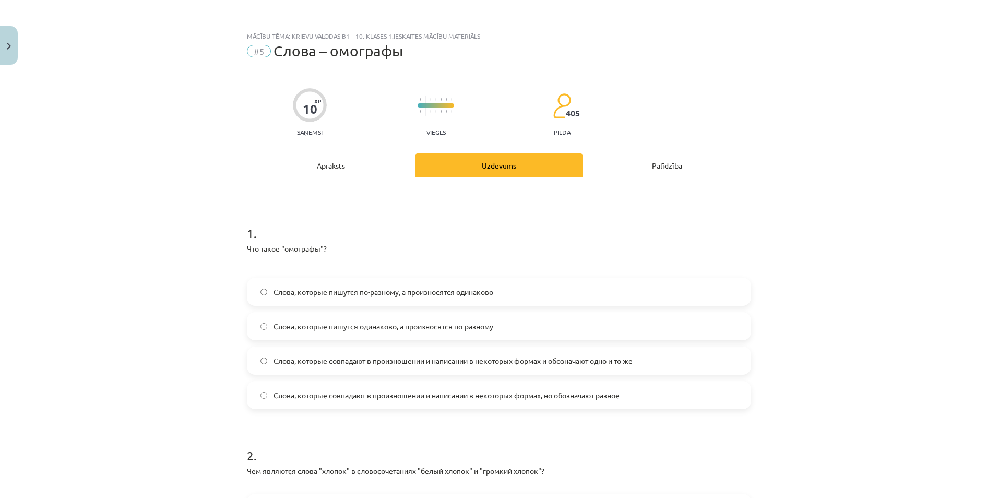
copy div "Что такое "омографы"? Слова, которые пишутся по-разному, а произносятся одинако…"
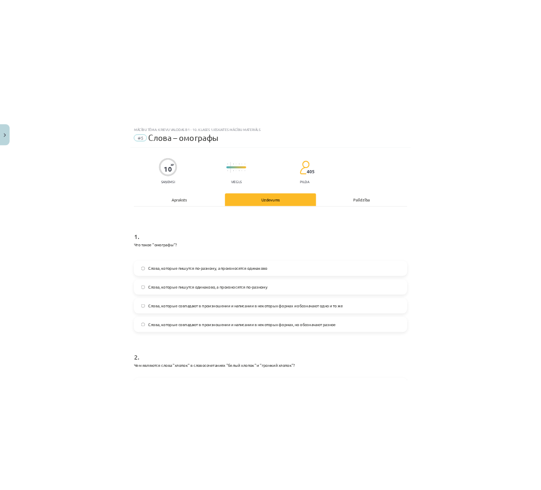
scroll to position [53, 0]
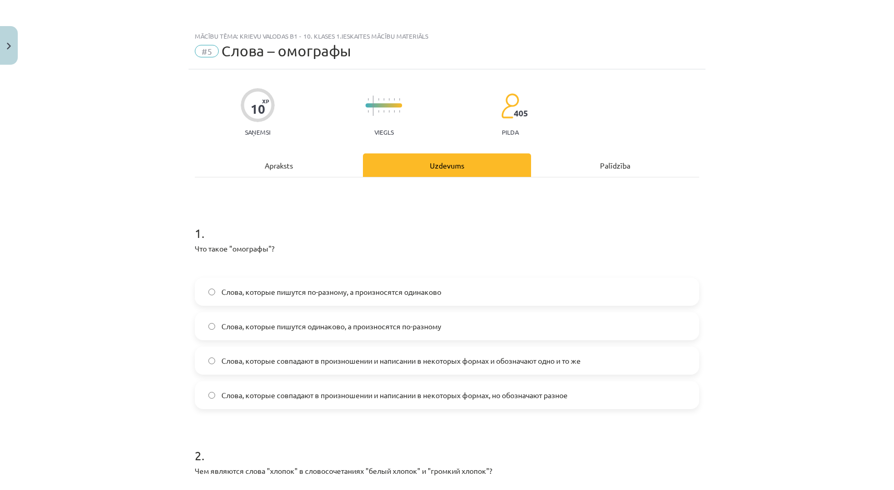
click at [1, 4] on div "Mācību tēma: Krievu valodas b1 - 10. klases 1.ieskaites mācību materiāls #5 Сло…" at bounding box center [447, 245] width 894 height 490
click at [0, 4] on html "0 Dāvanas 469 mP 0 xp [PERSON_NAME] Sākums Aktuāli Kā mācīties [PERSON_NAME] Ko…" at bounding box center [447, 192] width 894 height 490
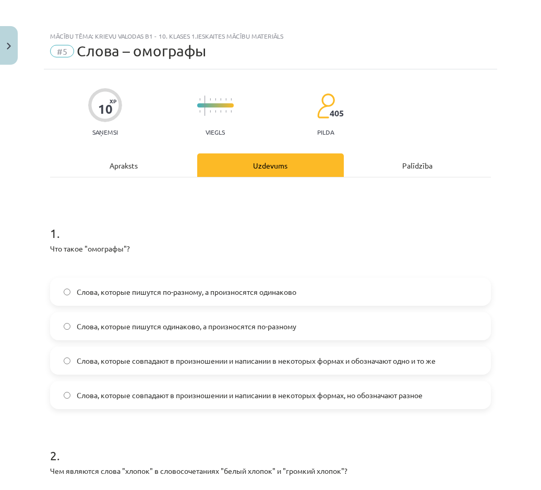
click at [182, 331] on span "Слова, которые пишутся одинаково, а произносятся по-разному" at bounding box center [187, 326] width 220 height 11
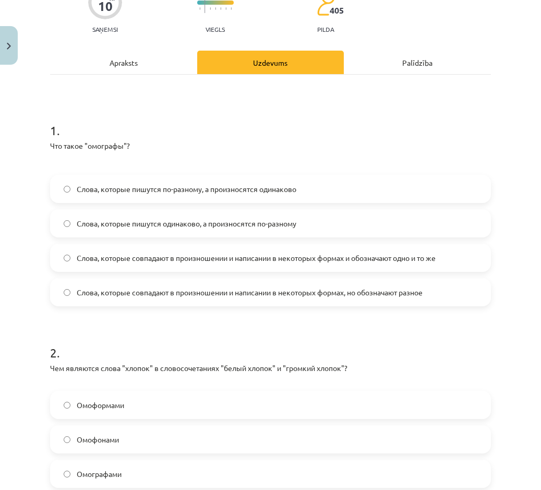
scroll to position [222, 0]
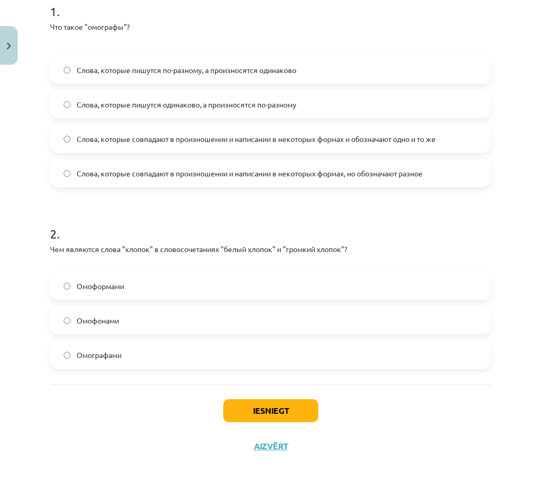
drag, startPoint x: 51, startPoint y: 247, endPoint x: 158, endPoint y: 348, distance: 147.0
click at [158, 348] on div "2 . Чем являются слова "хлопок" в словосочетаниях "белый хлопок" и "громкий хло…" at bounding box center [270, 288] width 441 height 161
drag, startPoint x: 158, startPoint y: 348, endPoint x: 95, endPoint y: 351, distance: 62.7
copy div "Чем являются слова "хлопок" в словосочетаниях "белый хлопок" и "громкий хлопок"…"
click at [63, 429] on div "Iesniegt Aizvērt" at bounding box center [270, 421] width 441 height 73
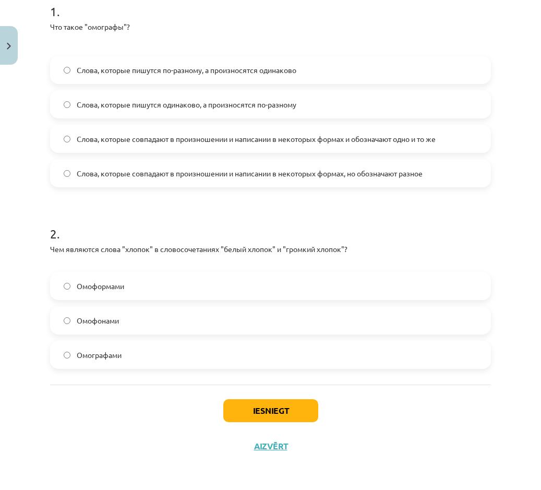
click at [138, 350] on label "Омографами" at bounding box center [270, 355] width 439 height 26
click at [246, 407] on button "Iesniegt" at bounding box center [270, 410] width 95 height 23
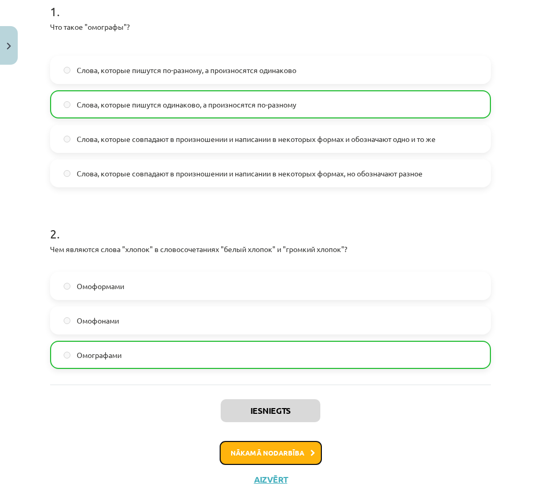
click at [240, 449] on button "Nākamā nodarbība" at bounding box center [271, 453] width 102 height 24
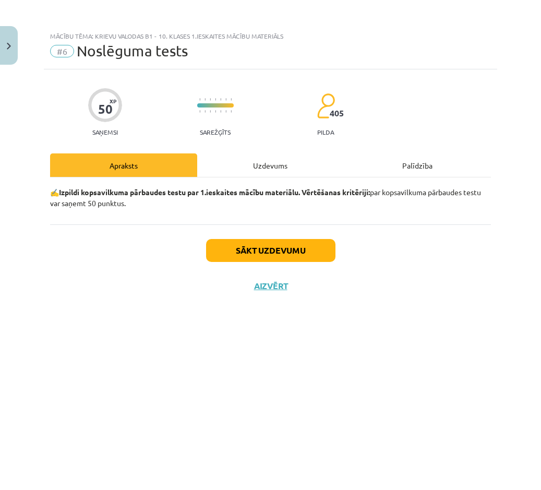
scroll to position [0, 0]
click at [229, 243] on button "Sākt uzdevumu" at bounding box center [270, 250] width 129 height 23
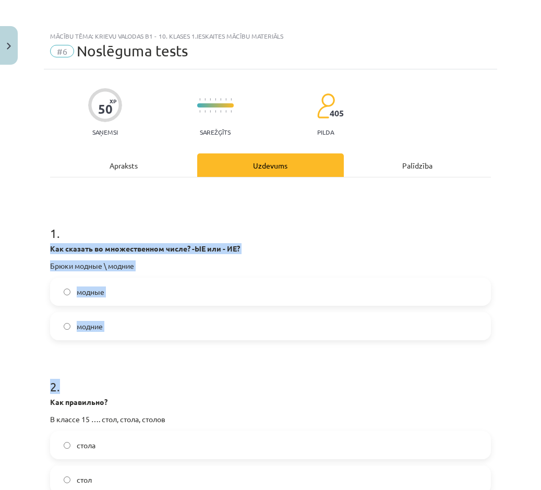
drag, startPoint x: 47, startPoint y: 246, endPoint x: 138, endPoint y: 341, distance: 132.2
drag, startPoint x: 138, startPoint y: 341, endPoint x: 88, endPoint y: 343, distance: 50.1
click at [34, 263] on div "Mācību tēma: Krievu valodas b1 - 10. klases 1.ieskaites mācību materiāls #6 Nos…" at bounding box center [270, 245] width 541 height 490
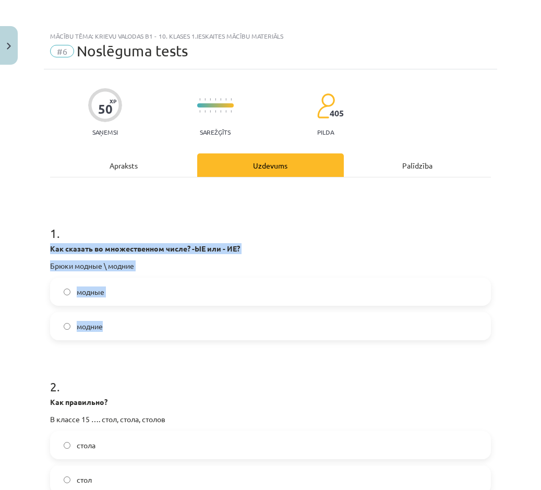
drag, startPoint x: 50, startPoint y: 247, endPoint x: 103, endPoint y: 325, distance: 94.0
click at [103, 325] on div "1 . Как сказать во множественном числе? -ЫЕ или - ИЕ? Брюки модные \ модние мод…" at bounding box center [270, 274] width 441 height 133
copy div "Как сказать во множественном числе? -ЫЕ или - ИЕ? Брюки модные \ модние модные …"
click at [154, 300] on label "модные" at bounding box center [270, 292] width 439 height 26
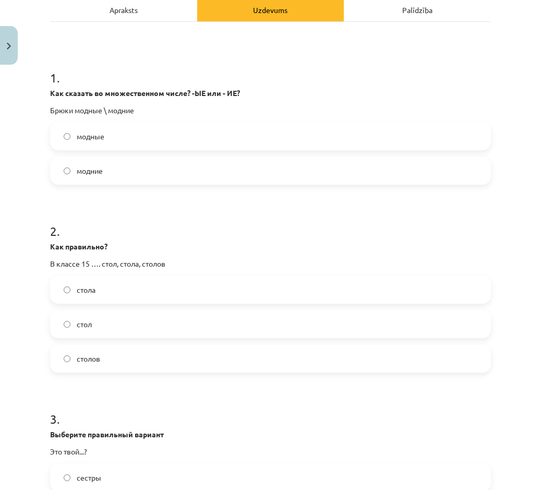
scroll to position [157, 0]
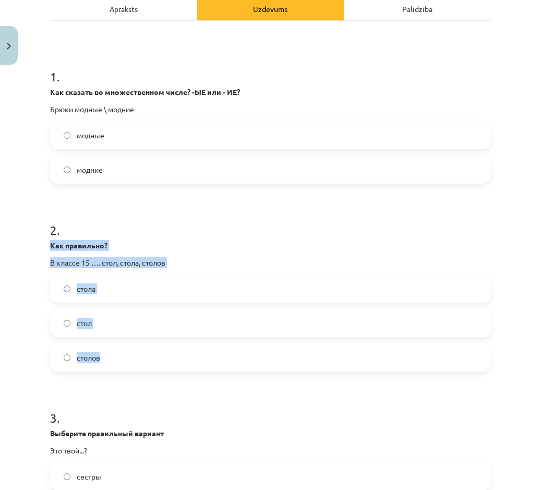
drag, startPoint x: 52, startPoint y: 243, endPoint x: 101, endPoint y: 361, distance: 127.8
click at [101, 361] on div "2 . Как правильно? В классе 15 …. стол, стола, столов стола стол столов" at bounding box center [270, 288] width 441 height 167
drag, startPoint x: 101, startPoint y: 361, endPoint x: 89, endPoint y: 357, distance: 12.7
copy div "Как правильно? В классе 15 …. стол, стола, столов стола стол столов"
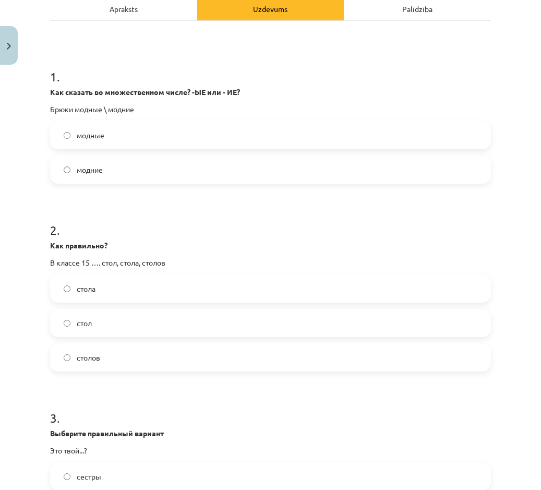
click at [123, 358] on label "столов" at bounding box center [270, 358] width 439 height 26
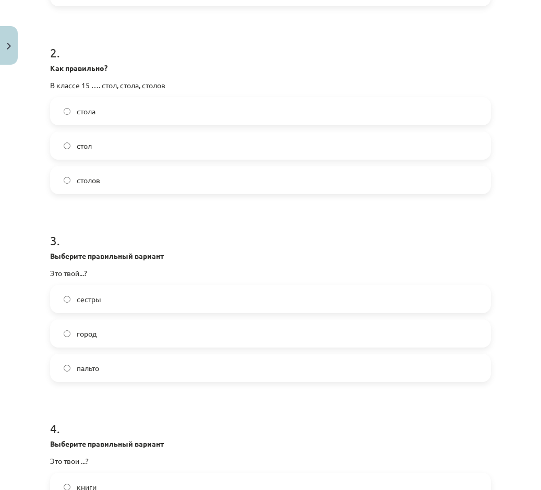
scroll to position [366, 0]
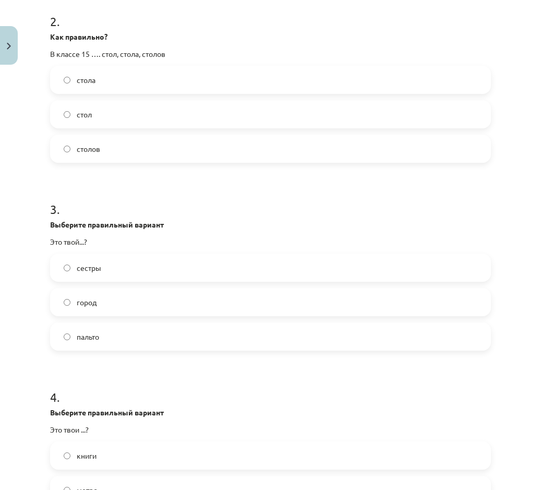
drag, startPoint x: 51, startPoint y: 218, endPoint x: 113, endPoint y: 343, distance: 139.2
click at [113, 343] on div "3 . Выберите правильный вариант Это твой...? сестры город пальто" at bounding box center [270, 267] width 441 height 167
copy div "Выберите правильный вариант Это твой...? сестры город пальто"
click at [143, 300] on label "город" at bounding box center [270, 302] width 439 height 26
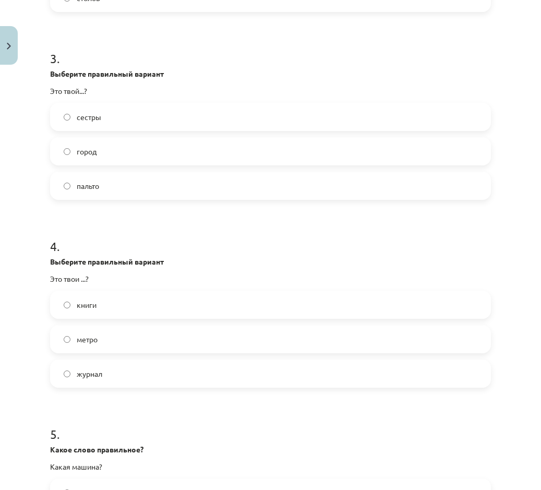
scroll to position [522, 0]
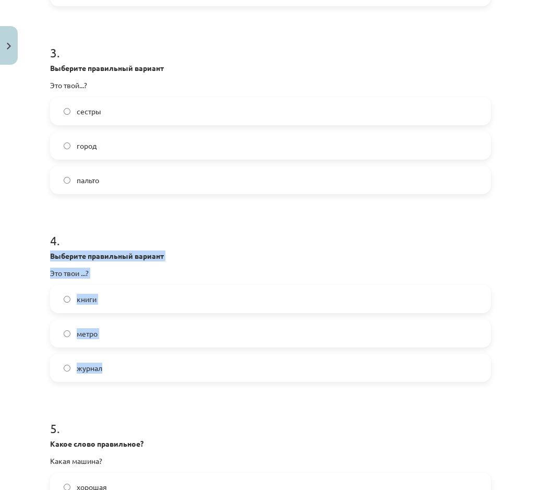
drag, startPoint x: 50, startPoint y: 252, endPoint x: 109, endPoint y: 368, distance: 129.6
click at [109, 368] on div "4 . Выберите правильный вариант Это твои ...? книги метро журнал" at bounding box center [270, 298] width 441 height 167
drag, startPoint x: 109, startPoint y: 368, endPoint x: 101, endPoint y: 368, distance: 7.8
copy div "Выберите правильный вариант Это твои ...? книги метро журнал"
drag, startPoint x: 86, startPoint y: 333, endPoint x: 39, endPoint y: 339, distance: 47.9
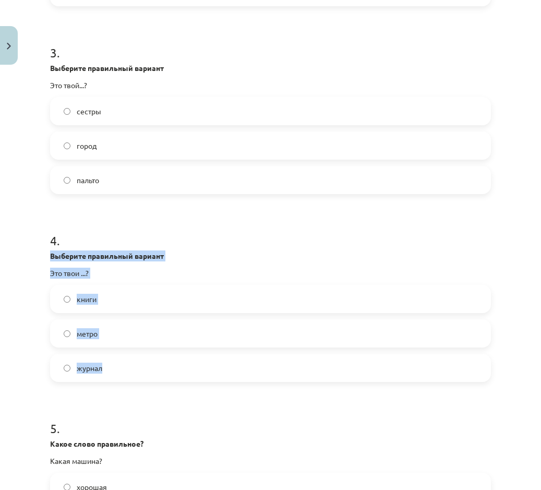
click at [39, 339] on div "Mācību tēma: Krievu valodas b1 - 10. klases 1.ieskaites mācību materiāls #6 Nos…" at bounding box center [270, 245] width 541 height 490
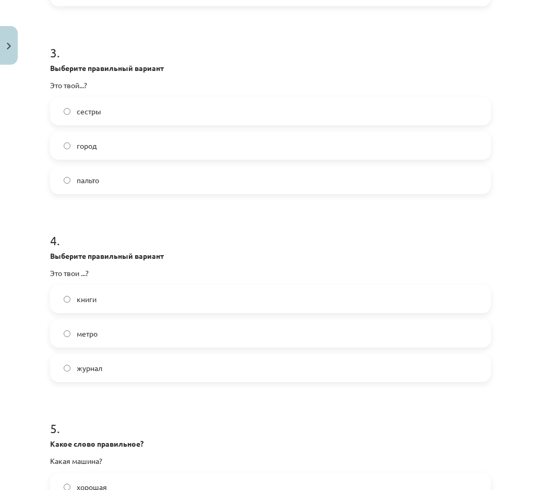
click at [84, 307] on label "книги" at bounding box center [270, 299] width 439 height 26
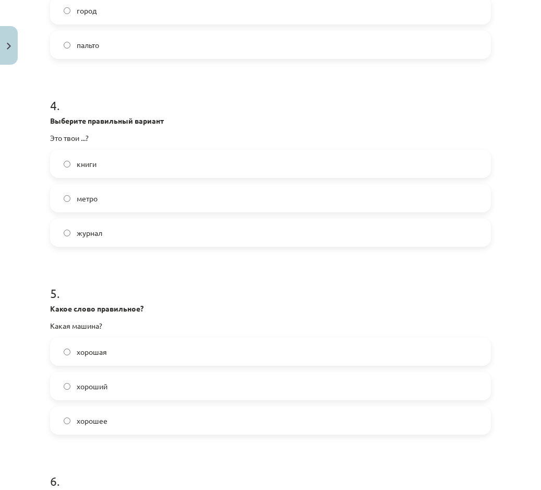
scroll to position [679, 0]
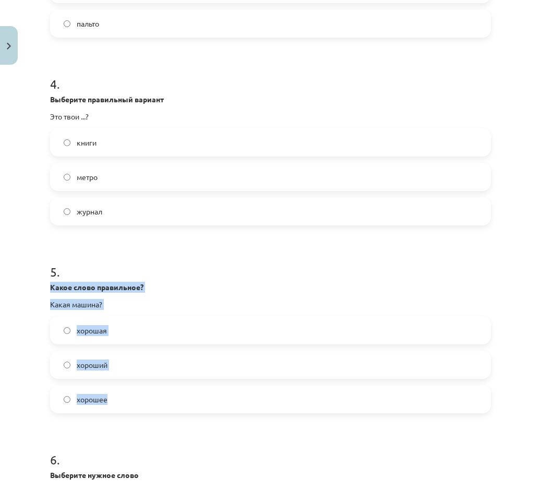
drag, startPoint x: 49, startPoint y: 287, endPoint x: 128, endPoint y: 402, distance: 139.3
click at [128, 402] on div "50 XP Saņemsi Sarežģīts 405 pilda Apraksts Uzdevums Palīdzība 1 . Как сказать в…" at bounding box center [271, 420] width 454 height 2058
drag, startPoint x: 128, startPoint y: 402, endPoint x: 88, endPoint y: 400, distance: 40.3
copy div "Какое слово правильное? Какая машина? хорошая хороший хорошее"
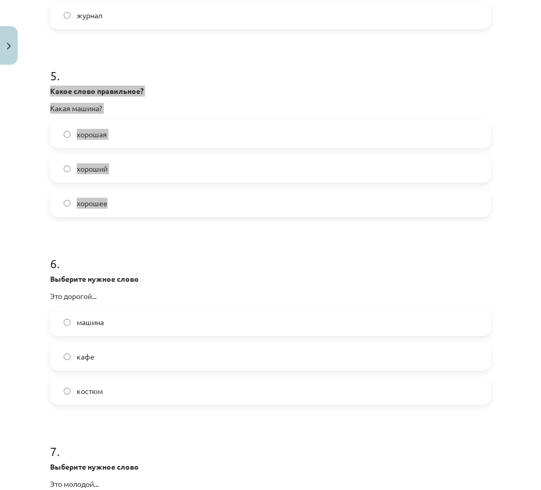
scroll to position [888, 0]
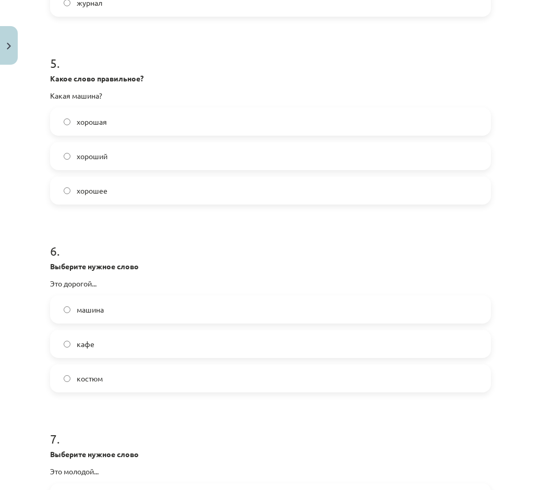
click at [208, 256] on h1 "6 ." at bounding box center [270, 242] width 441 height 32
click at [134, 123] on label "хорошая" at bounding box center [270, 122] width 439 height 26
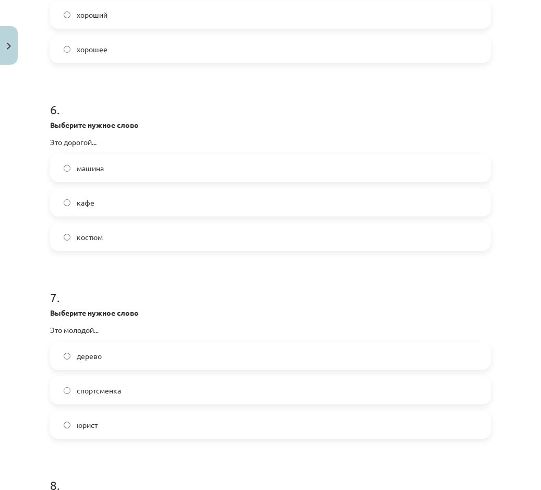
scroll to position [1044, 0]
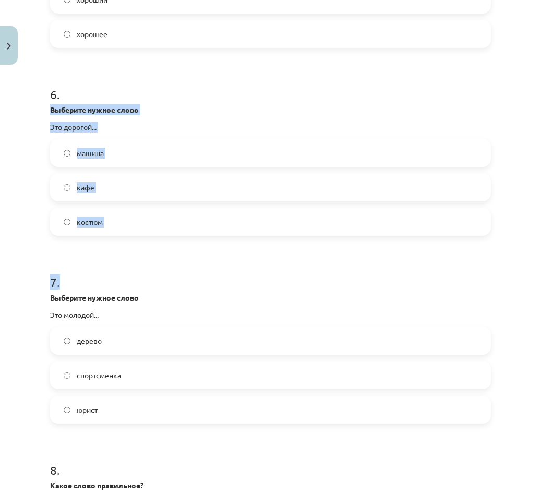
drag, startPoint x: 50, startPoint y: 102, endPoint x: 110, endPoint y: 238, distance: 148.7
click at [110, 238] on div "50 XP Saņemsi Sarežģīts 405 pilda Apraksts Uzdevums Palīdzība 1 . Как сказать в…" at bounding box center [271, 54] width 454 height 2058
drag, startPoint x: 110, startPoint y: 238, endPoint x: 85, endPoint y: 233, distance: 25.6
click at [85, 233] on label "костюм" at bounding box center [270, 222] width 439 height 26
drag, startPoint x: 47, startPoint y: 106, endPoint x: 105, endPoint y: 218, distance: 126.1
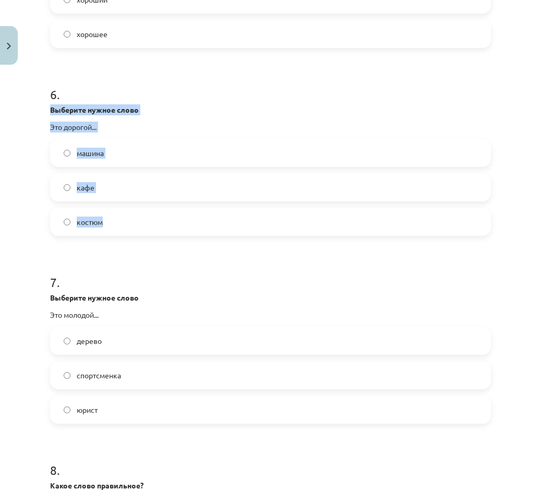
click at [105, 218] on div "50 XP Saņemsi Sarežģīts 405 pilda Apraksts Uzdevums Palīdzība 1 . Как сказать в…" at bounding box center [271, 54] width 454 height 2058
copy div "Выберите нужное слово Это дорогой... машина кафе костюм"
click at [104, 249] on form "1 . Как сказать во множественном числе? -ЫЕ или - ИЕ? Брюки модные \ модние мод…" at bounding box center [270, 76] width 441 height 1824
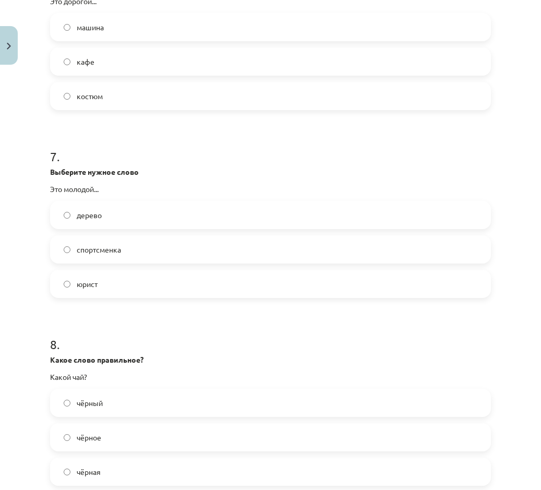
scroll to position [1201, 0]
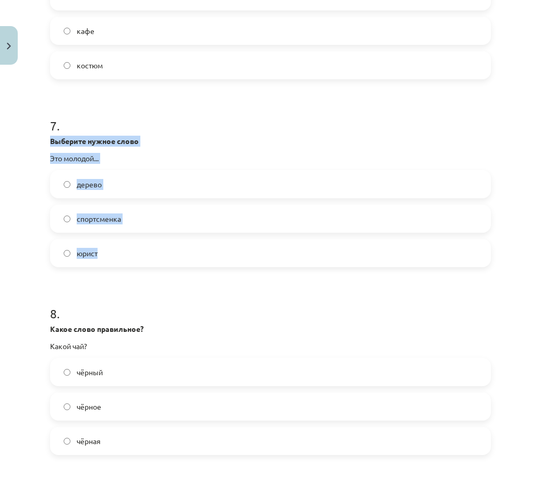
drag, startPoint x: 41, startPoint y: 139, endPoint x: 124, endPoint y: 248, distance: 136.6
click at [124, 248] on div "Mācību tēma: Krievu valodas b1 - 10. klases 1.ieskaites mācību materiāls #6 Nos…" at bounding box center [270, 245] width 541 height 490
drag, startPoint x: 124, startPoint y: 248, endPoint x: 81, endPoint y: 254, distance: 43.9
copy div "Выберите нужное слово Это молодой... дерево спортсменка юрист"
click at [134, 249] on label "юрист" at bounding box center [270, 253] width 439 height 26
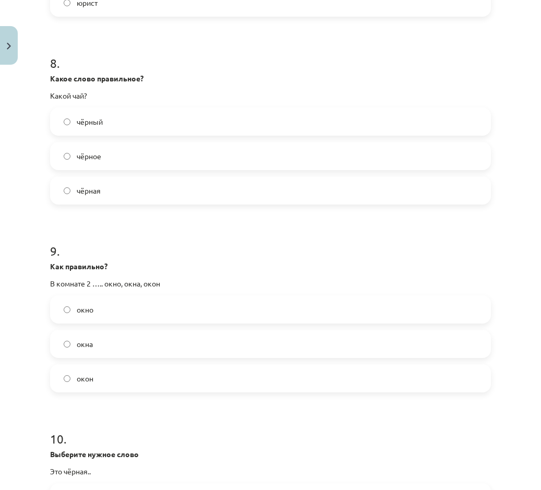
scroll to position [1402, 0]
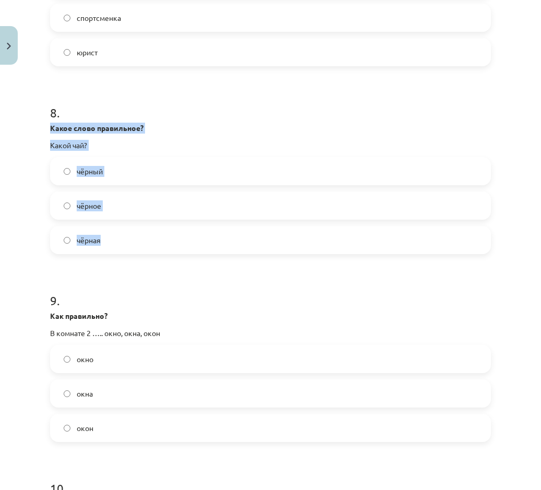
drag, startPoint x: 49, startPoint y: 132, endPoint x: 120, endPoint y: 230, distance: 120.9
drag, startPoint x: 120, startPoint y: 230, endPoint x: 90, endPoint y: 208, distance: 37.3
copy div "Какое слово правильное? Какой чай? чёрный чёрное чёрная"
click at [144, 242] on label "чёрная" at bounding box center [270, 240] width 439 height 26
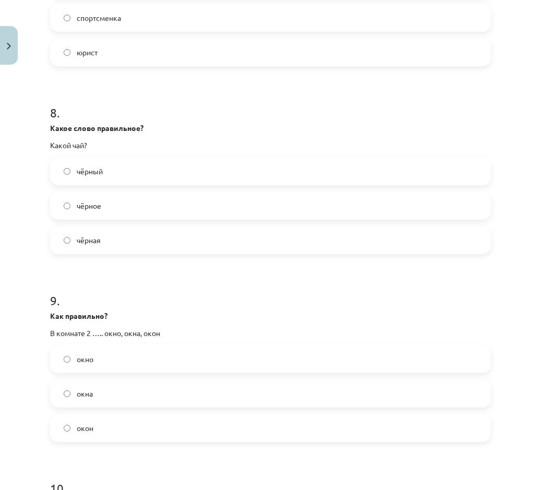
click at [148, 164] on label "чёрный" at bounding box center [270, 171] width 439 height 26
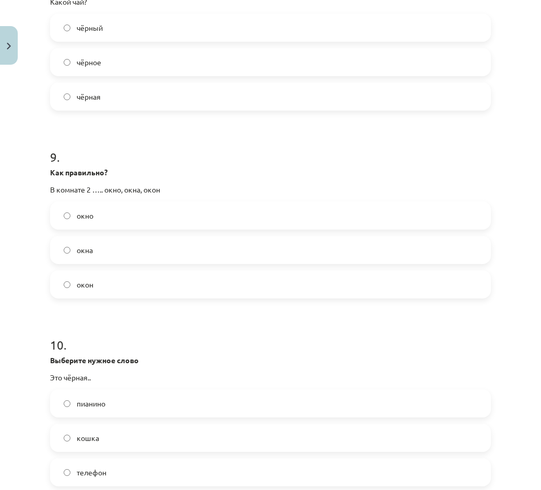
scroll to position [1559, 0]
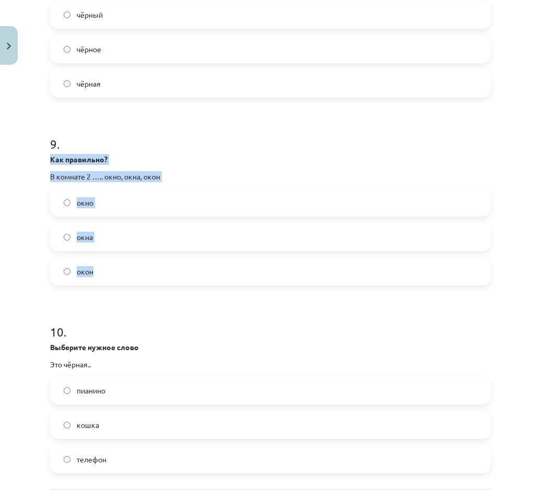
drag, startPoint x: 51, startPoint y: 157, endPoint x: 116, endPoint y: 273, distance: 133.0
click at [116, 273] on div "9 . Как правильно? В комнате 2 ….. окно, окна, окон окно окна окон" at bounding box center [270, 202] width 441 height 167
drag, startPoint x: 116, startPoint y: 273, endPoint x: 80, endPoint y: 272, distance: 35.5
copy div "Как правильно? В комнате 2 ….. окно, окна, окон окно окна окон"
click at [126, 235] on label "окна" at bounding box center [270, 237] width 439 height 26
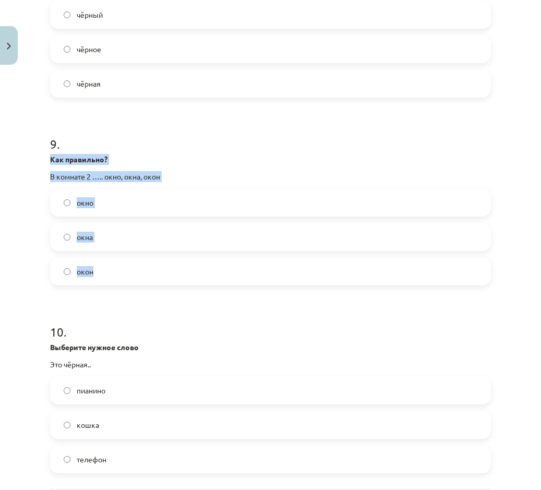
click at [126, 238] on label "окна" at bounding box center [270, 237] width 439 height 26
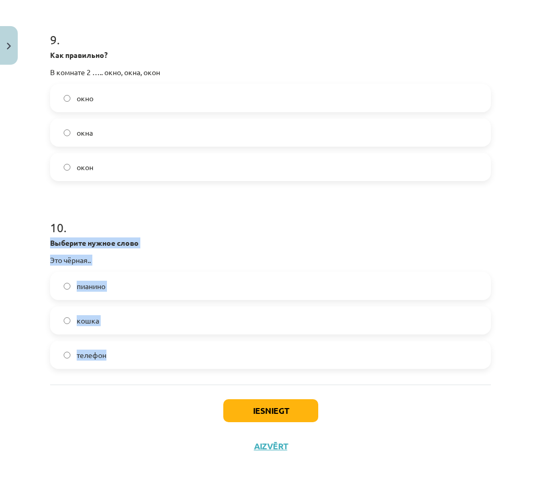
drag, startPoint x: 49, startPoint y: 243, endPoint x: 110, endPoint y: 361, distance: 132.9
drag, startPoint x: 110, startPoint y: 361, endPoint x: 98, endPoint y: 356, distance: 13.8
click at [178, 293] on label "пианино" at bounding box center [270, 286] width 439 height 26
click at [147, 315] on label "кошка" at bounding box center [270, 321] width 439 height 26
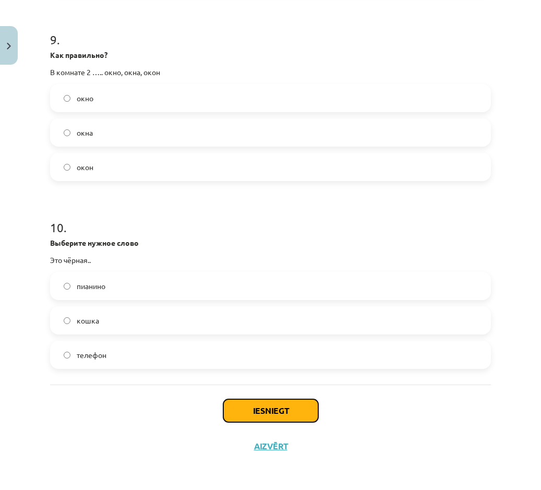
click at [257, 419] on button "Iesniegt" at bounding box center [270, 410] width 95 height 23
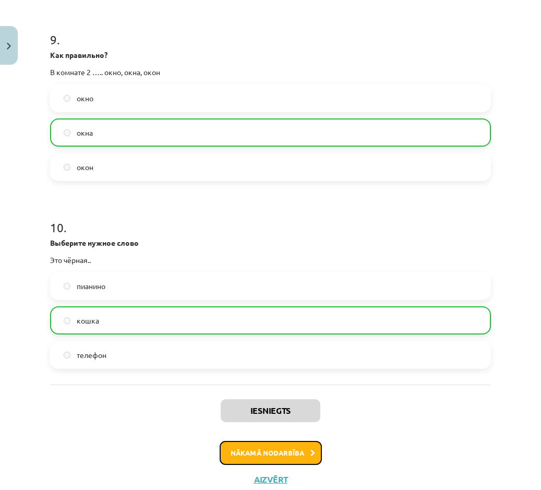
click at [257, 462] on button "Nākamā nodarbība" at bounding box center [271, 453] width 102 height 24
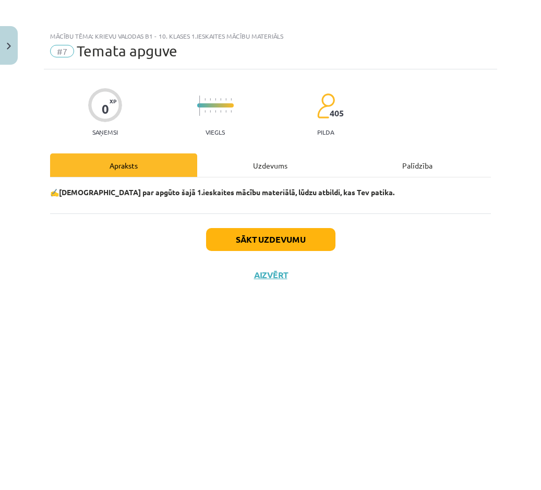
scroll to position [0, 0]
click at [251, 239] on button "Sākt uzdevumu" at bounding box center [270, 239] width 129 height 23
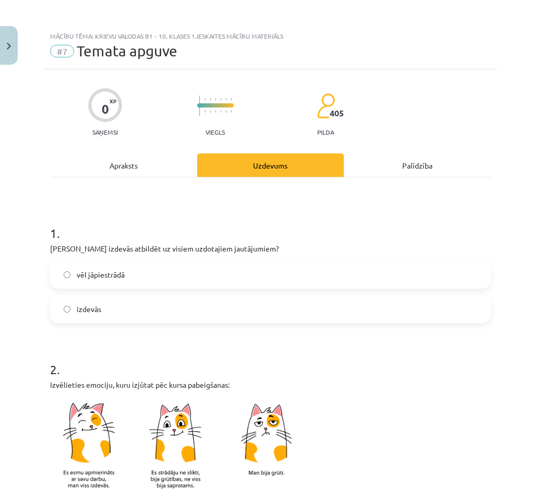
click at [114, 312] on label "izdevās" at bounding box center [270, 309] width 439 height 26
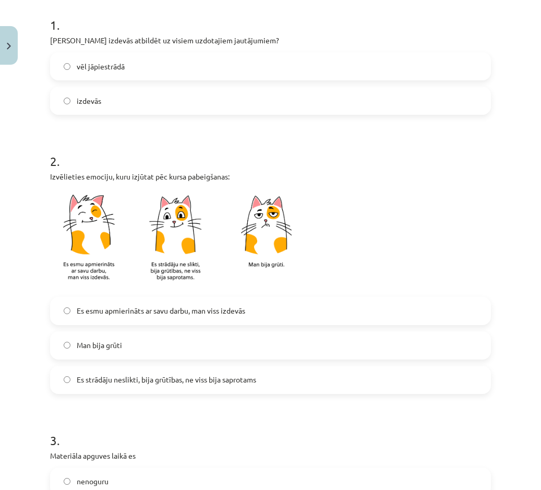
scroll to position [209, 0]
click at [166, 380] on span "Es strādāju neslikti, bija grūtības, ne viss bija saprotams" at bounding box center [167, 379] width 180 height 11
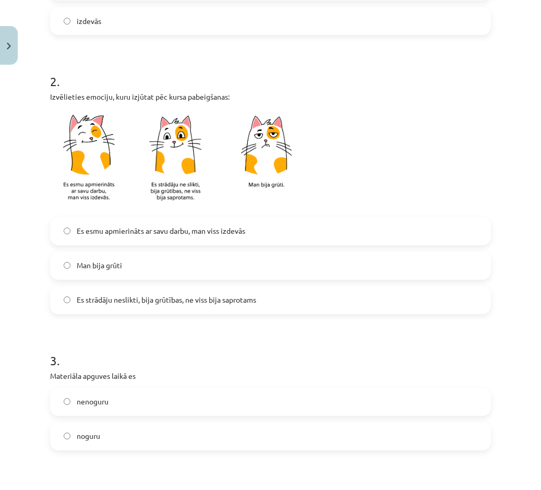
scroll to position [313, 0]
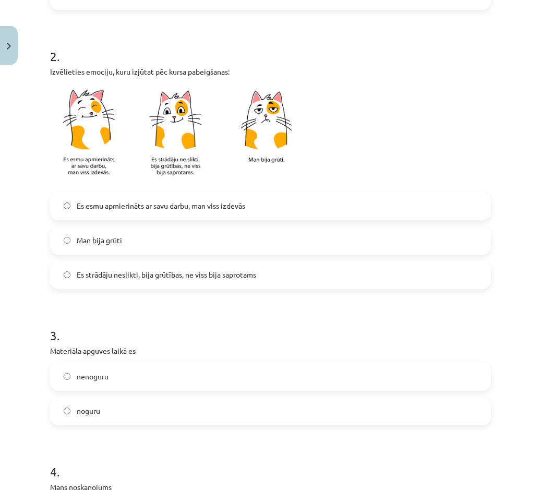
click at [176, 209] on span "Es esmu apmierināts ar savu darbu, man viss izdevās" at bounding box center [161, 206] width 169 height 11
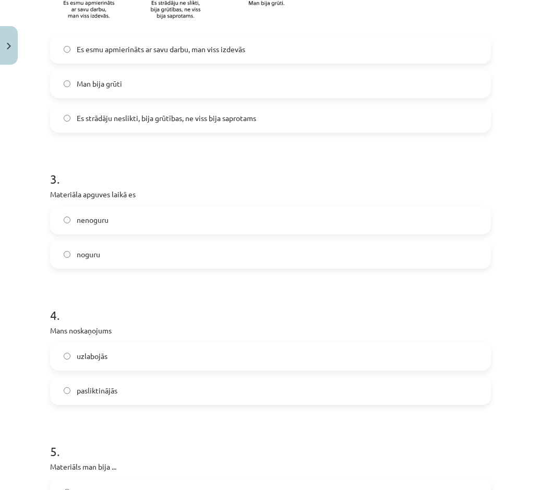
click at [148, 219] on label "nenoguru" at bounding box center [270, 220] width 439 height 26
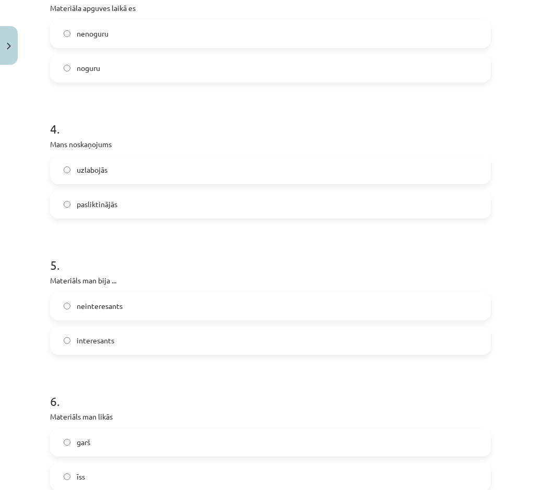
scroll to position [679, 0]
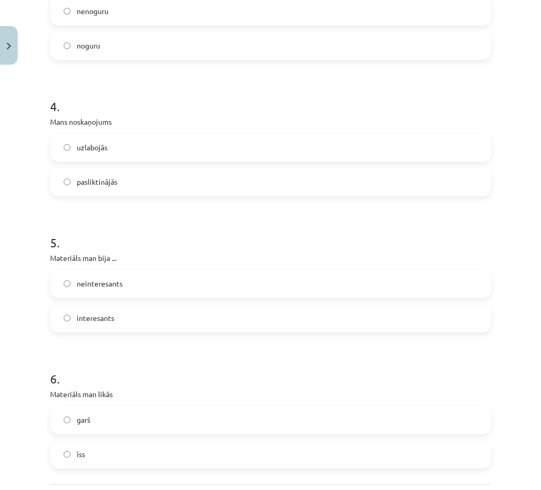
click at [148, 147] on label "uzlabojās" at bounding box center [270, 148] width 439 height 26
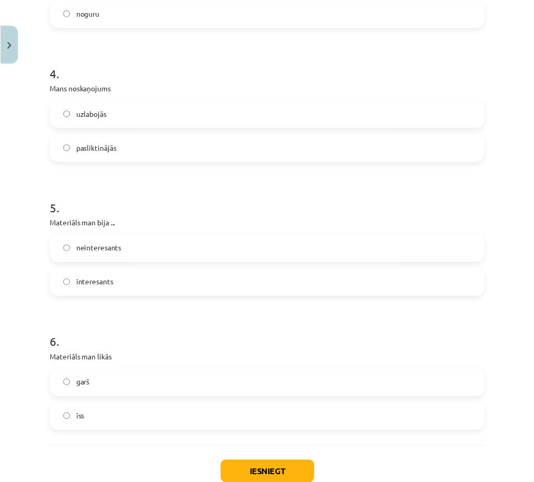
scroll to position [779, 0]
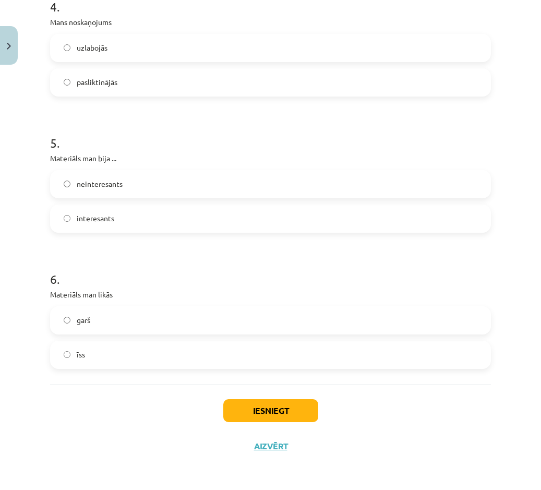
click at [144, 188] on label "neinteresants" at bounding box center [270, 184] width 439 height 26
click at [105, 324] on label "garš" at bounding box center [270, 321] width 439 height 26
click at [120, 352] on label "īss" at bounding box center [270, 355] width 439 height 26
click at [131, 324] on label "garš" at bounding box center [270, 321] width 439 height 26
click at [251, 406] on button "Iesniegt" at bounding box center [270, 410] width 95 height 23
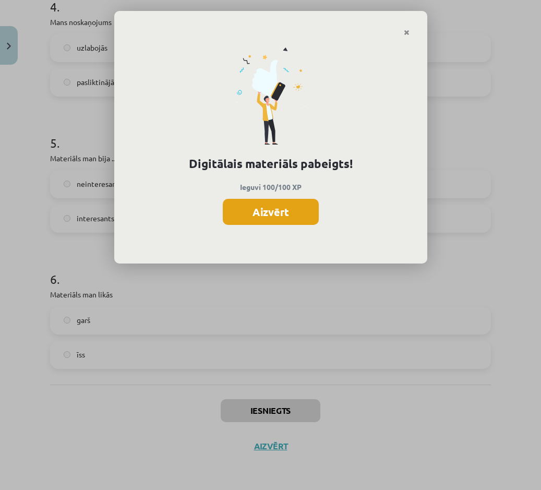
click at [277, 199] on button "Aizvērt" at bounding box center [271, 212] width 96 height 26
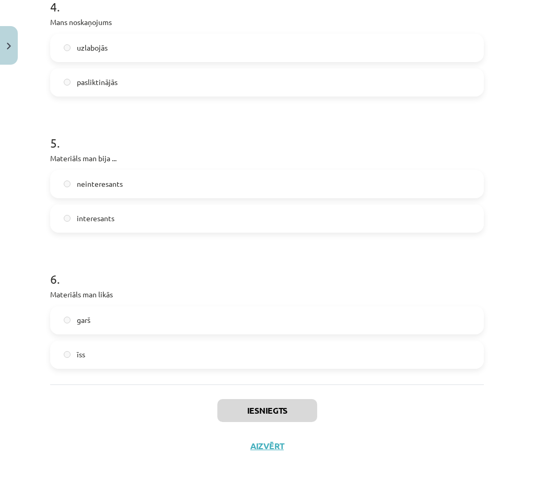
click at [271, 455] on div "Iesniegts Aizvērt" at bounding box center [266, 421] width 433 height 73
click at [265, 442] on button "Aizvērt" at bounding box center [267, 446] width 40 height 10
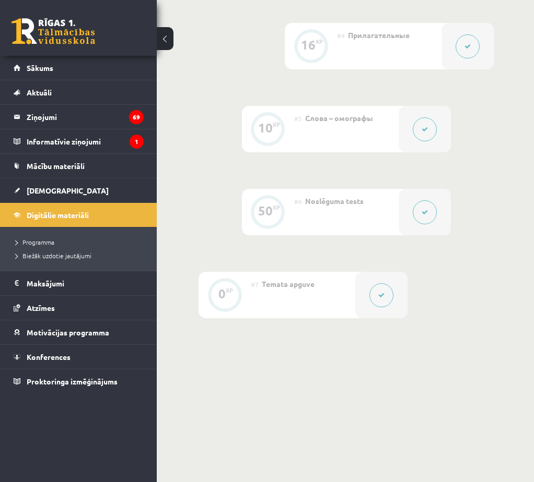
scroll to position [609, 0]
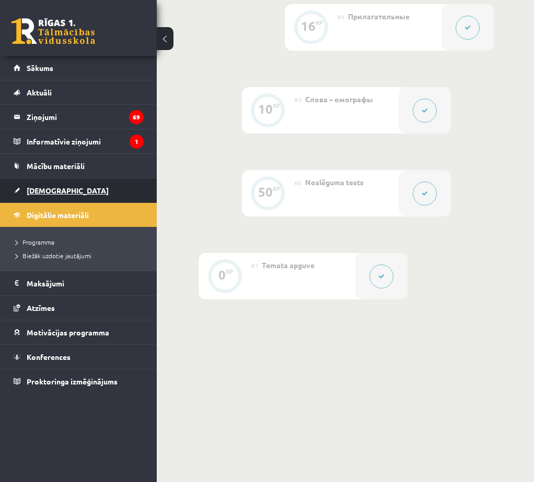
click at [52, 194] on span "[DEMOGRAPHIC_DATA]" at bounding box center [68, 190] width 82 height 9
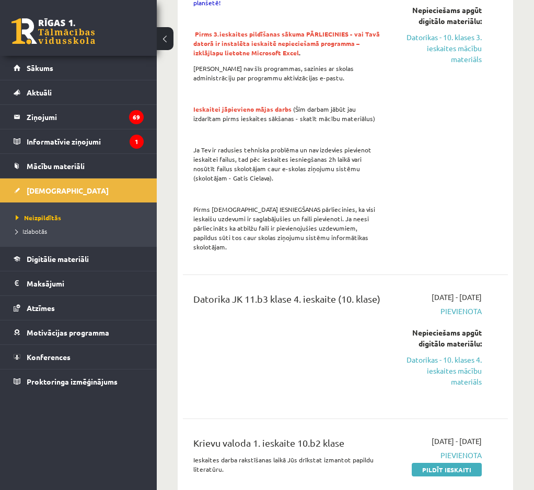
scroll to position [1619, 0]
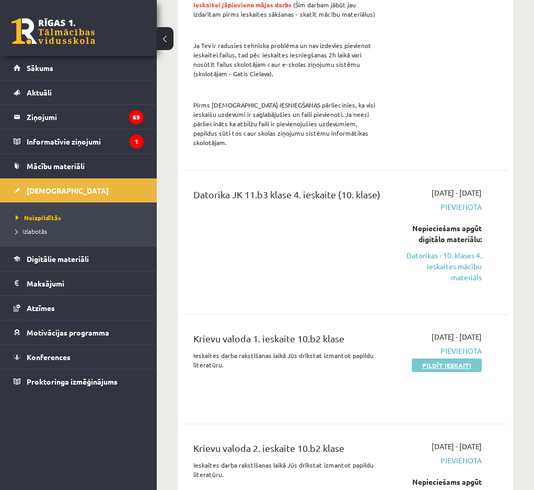
click at [424, 359] on link "Pildīt ieskaiti" at bounding box center [446, 366] width 70 height 14
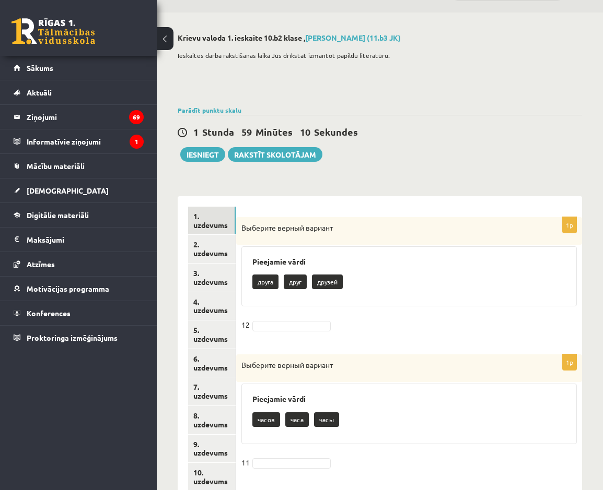
scroll to position [52, 0]
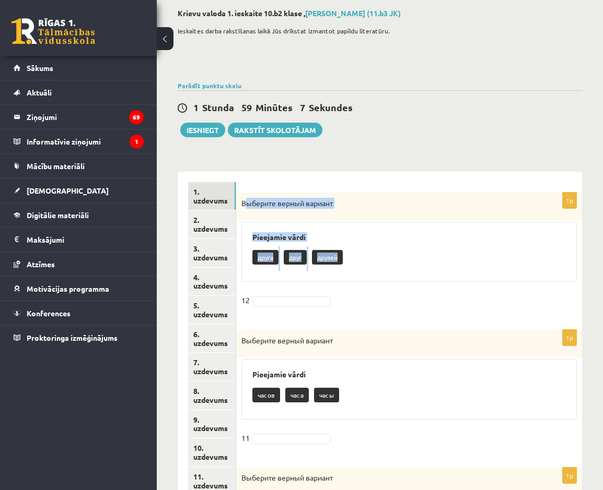
drag, startPoint x: 244, startPoint y: 203, endPoint x: 411, endPoint y: 263, distance: 177.6
click at [411, 263] on div "1p Выберите верный вариант Pieejamie vārdi друга друг друзей 12" at bounding box center [409, 256] width 346 height 127
drag, startPoint x: 411, startPoint y: 263, endPoint x: 332, endPoint y: 256, distance: 79.7
copy div "Выберите верный вариант Pieejamie vārdi друга друг друзей"
click at [385, 294] on fieldset "12" at bounding box center [408, 303] width 335 height 22
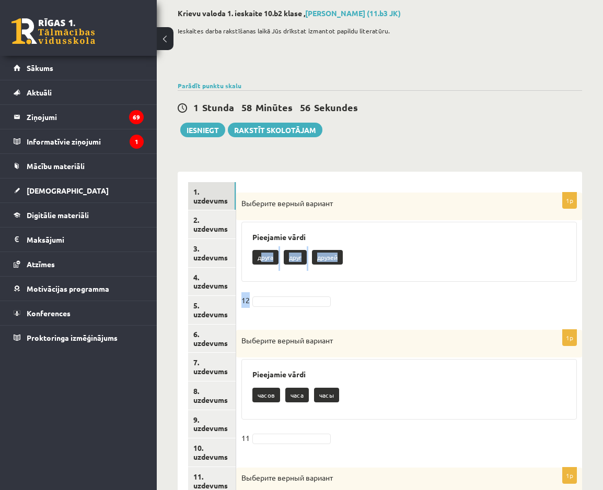
drag, startPoint x: 259, startPoint y: 260, endPoint x: 282, endPoint y: 296, distance: 42.7
click at [282, 296] on div "1p Выберите верный вариант Pieejamie vārdi друга друг друзей 12" at bounding box center [409, 256] width 346 height 127
drag, startPoint x: 282, startPoint y: 296, endPoint x: 369, endPoint y: 301, distance: 86.8
click at [369, 301] on fieldset "12" at bounding box center [408, 303] width 335 height 22
drag, startPoint x: 292, startPoint y: 258, endPoint x: 298, endPoint y: 259, distance: 5.2
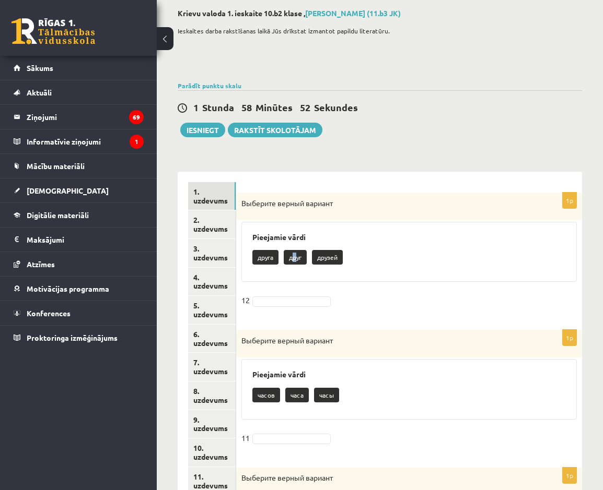
click at [298, 259] on p "друг" at bounding box center [295, 257] width 23 height 15
drag, startPoint x: 298, startPoint y: 259, endPoint x: 292, endPoint y: 266, distance: 9.0
click at [292, 266] on div "друга друг друзей" at bounding box center [408, 258] width 313 height 25
drag, startPoint x: 287, startPoint y: 258, endPoint x: 304, endPoint y: 257, distance: 17.3
click at [304, 257] on p "друг" at bounding box center [295, 257] width 23 height 15
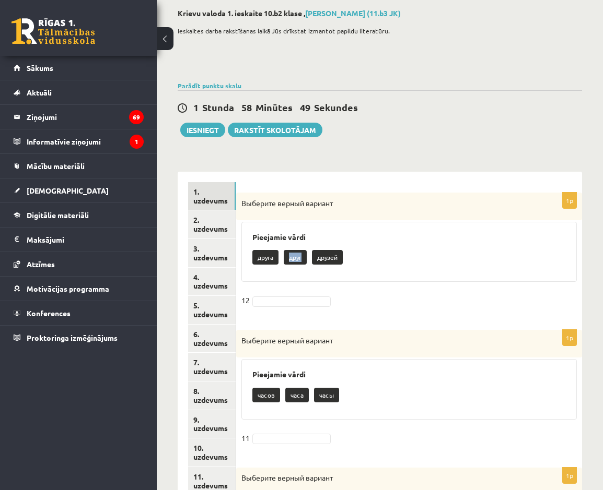
copy p "друг"
click at [297, 299] on fieldset "12" at bounding box center [408, 303] width 335 height 22
drag, startPoint x: 297, startPoint y: 300, endPoint x: 280, endPoint y: 307, distance: 18.0
click at [280, 307] on fieldset "12" at bounding box center [408, 303] width 335 height 22
drag, startPoint x: 239, startPoint y: 337, endPoint x: 348, endPoint y: 413, distance: 132.5
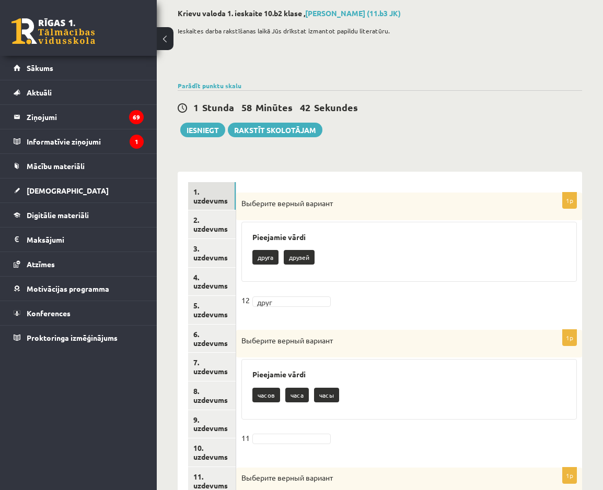
click at [348, 413] on div "1p Выберите верный вариант Pieejamie vārdi часов часа часы 11" at bounding box center [409, 393] width 346 height 127
copy div "Выберите верный вариант Pieejamie vārdi часов часа часы"
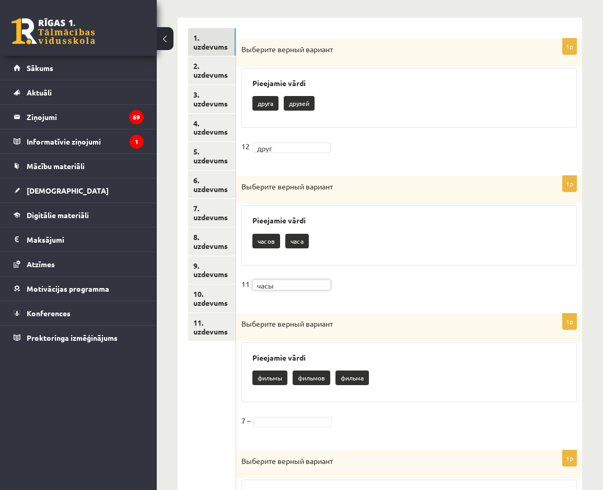
scroll to position [261, 0]
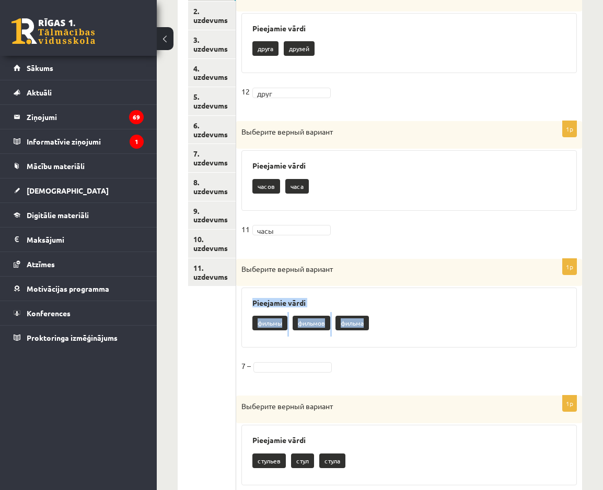
drag, startPoint x: 250, startPoint y: 303, endPoint x: 369, endPoint y: 337, distance: 123.9
click at [369, 337] on div "Pieejamie vārdi фильмы фильмов фильма" at bounding box center [408, 318] width 335 height 61
copy div "Pieejamie vārdi фильмы фильмов фильма"
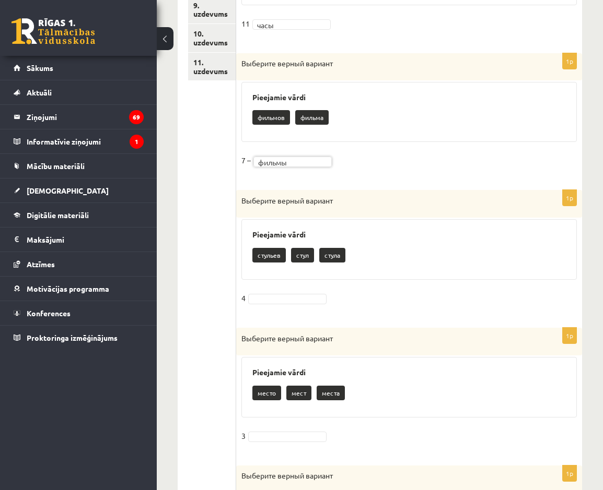
scroll to position [470, 0]
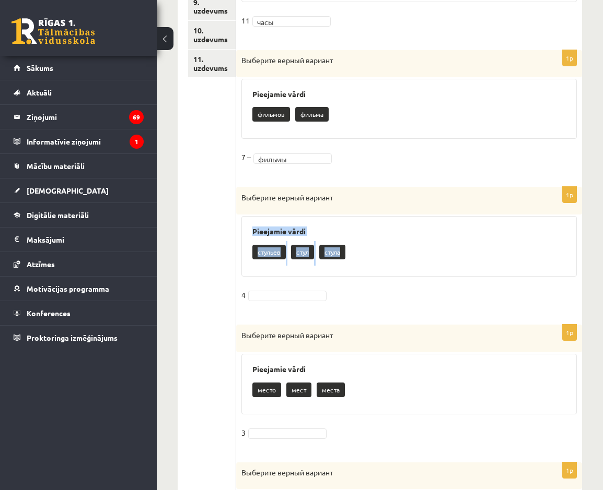
drag, startPoint x: 273, startPoint y: 245, endPoint x: 348, endPoint y: 262, distance: 76.6
click at [348, 262] on div "Pieejamie vārdi стульев стул стула" at bounding box center [408, 246] width 335 height 61
drag, startPoint x: 348, startPoint y: 262, endPoint x: 337, endPoint y: 253, distance: 14.0
copy div "Pieejamie vārdi стульев стул стула"
drag, startPoint x: 250, startPoint y: 383, endPoint x: 435, endPoint y: 431, distance: 191.4
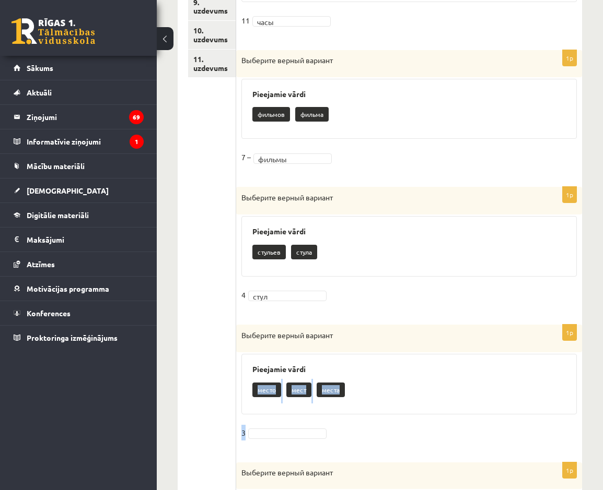
click at [435, 431] on div "1p Выберите верный вариант Pieejamie vārdi место мест места 3" at bounding box center [409, 388] width 346 height 127
drag, startPoint x: 435, startPoint y: 431, endPoint x: 417, endPoint y: 397, distance: 37.8
click at [417, 397] on div "место мест места" at bounding box center [408, 391] width 313 height 25
drag, startPoint x: 240, startPoint y: 331, endPoint x: 368, endPoint y: 408, distance: 149.7
click at [368, 408] on div "1p Выберите верный вариант Pieejamie vārdi место мест места 3" at bounding box center [409, 388] width 346 height 127
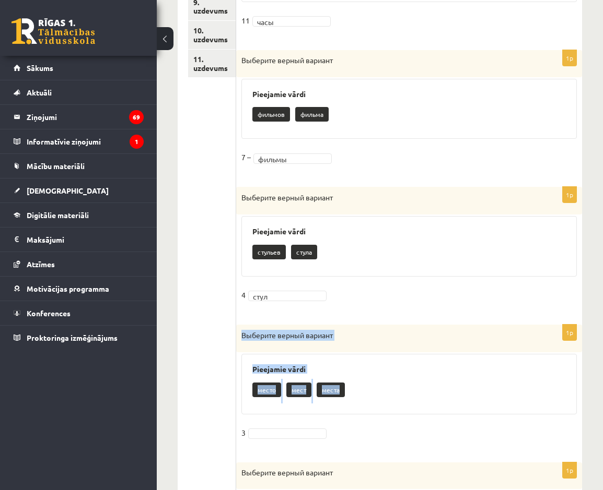
copy div "Выберите верный вариант Pieejamie vārdi место мест места"
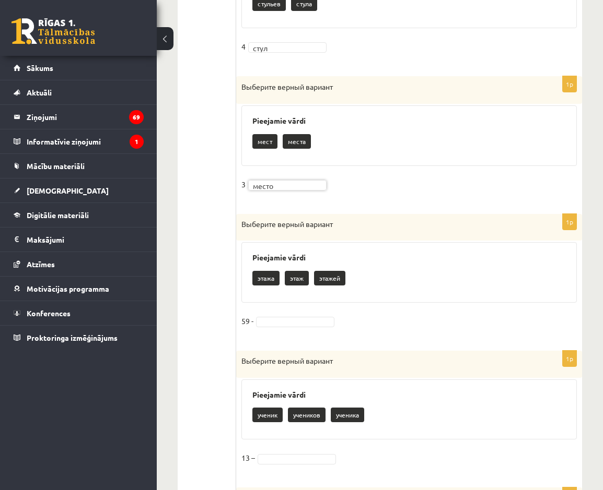
scroll to position [731, 0]
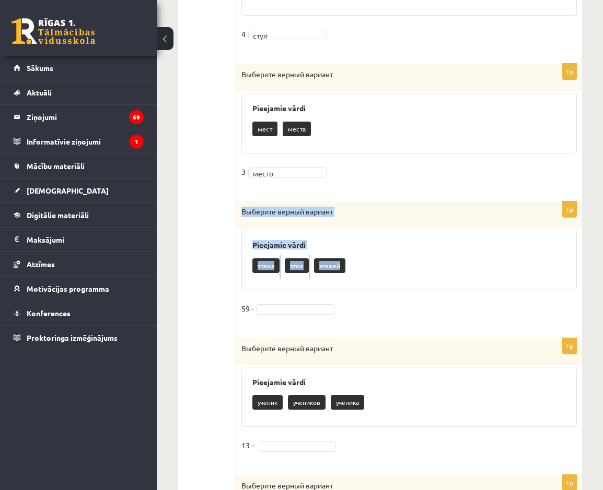
drag, startPoint x: 240, startPoint y: 209, endPoint x: 370, endPoint y: 277, distance: 146.7
click at [370, 277] on div "1p Выберите верный вариант Pieejamie vārdi этажа этаж этажей 59 -" at bounding box center [409, 265] width 346 height 126
drag, startPoint x: 370, startPoint y: 277, endPoint x: 322, endPoint y: 265, distance: 49.6
copy div "Выберите верный вариант Pieejamie vārdi этажа этаж этажей"
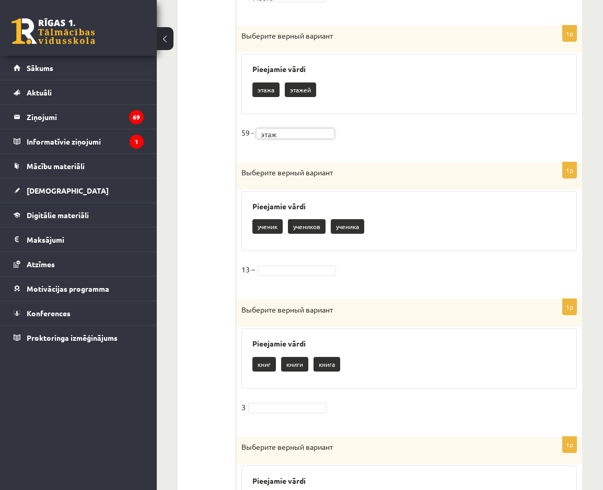
scroll to position [940, 0]
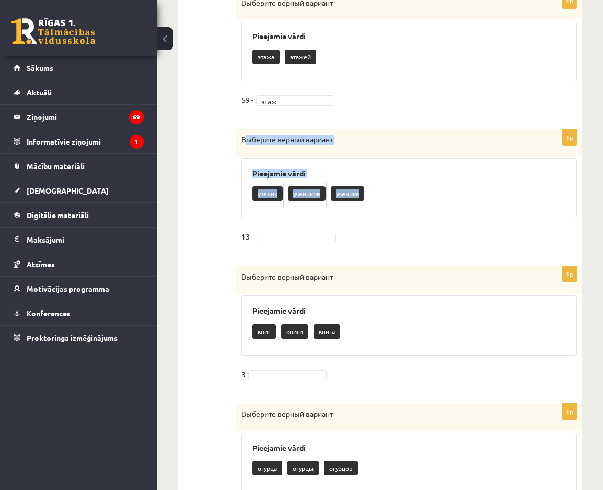
drag, startPoint x: 244, startPoint y: 141, endPoint x: 352, endPoint y: 203, distance: 124.2
click at [352, 203] on div "1p Выберите верный вариант Pieejamie vārdi ученик учеников ученика 13 –" at bounding box center [409, 192] width 346 height 126
drag, startPoint x: 352, startPoint y: 203, endPoint x: 349, endPoint y: 193, distance: 10.4
copy div "Выберите верный вариант Pieejamie vārdi ученик учеников ученика"
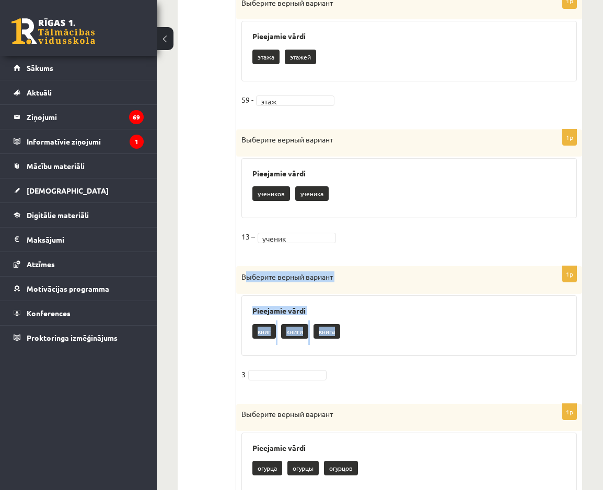
drag, startPoint x: 244, startPoint y: 276, endPoint x: 340, endPoint y: 347, distance: 119.9
click at [340, 347] on div "1p Выберите верный вариант Pieejamie vārdi книг книги книга 3" at bounding box center [409, 329] width 346 height 127
drag, startPoint x: 340, startPoint y: 347, endPoint x: 330, endPoint y: 335, distance: 16.3
copy div "Выберите верный вариант Pieejamie vārdi книг книги книга"
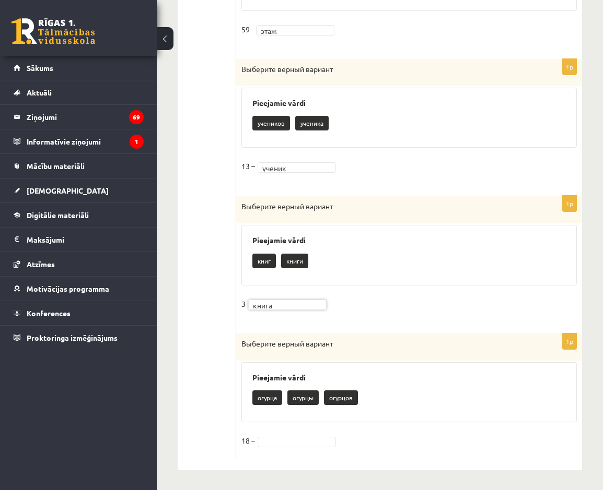
scroll to position [1012, 0]
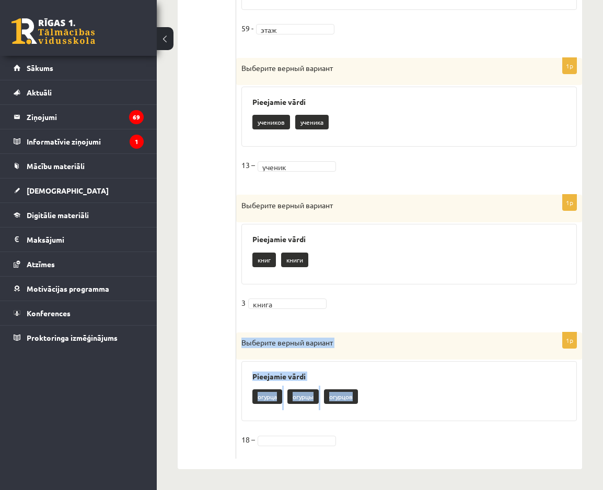
drag, startPoint x: 239, startPoint y: 341, endPoint x: 502, endPoint y: 407, distance: 271.1
click at [502, 407] on div "1p Выберите верный вариант Pieejamie vārdi огурца огурцы огурцов 18 –" at bounding box center [409, 396] width 346 height 126
copy div "Выберите верный вариант Pieejamie vārdi огурца огурцы огурцов"
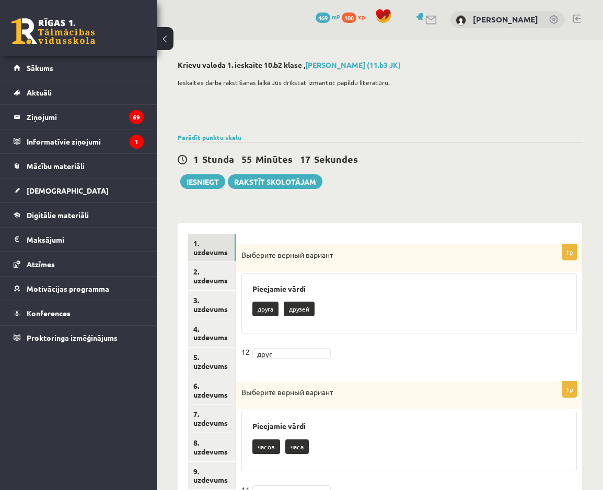
scroll to position [0, 0]
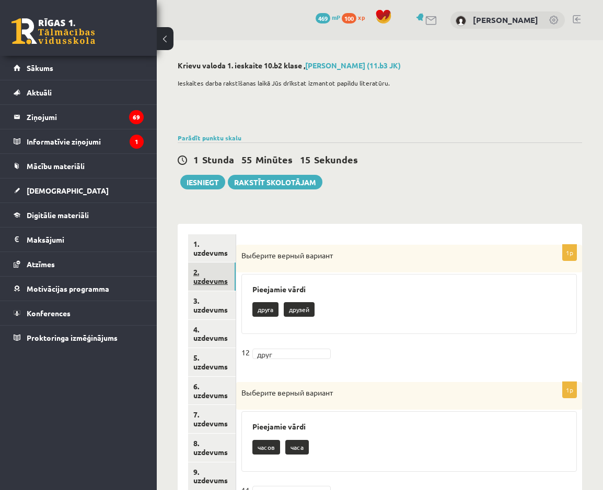
click at [201, 276] on link "2. uzdevums" at bounding box center [212, 277] width 48 height 28
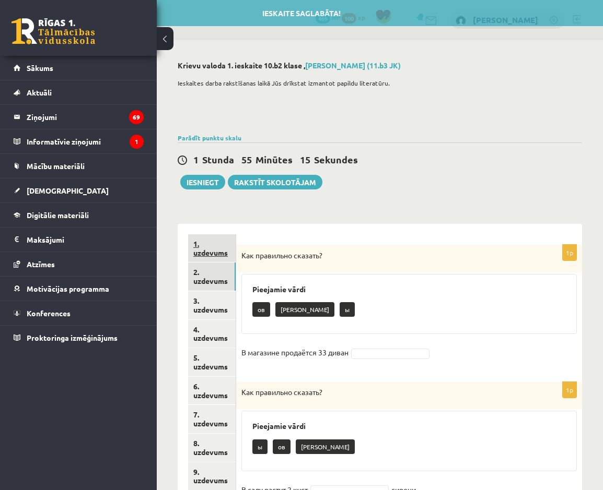
click at [216, 242] on link "1. uzdevums" at bounding box center [212, 248] width 48 height 28
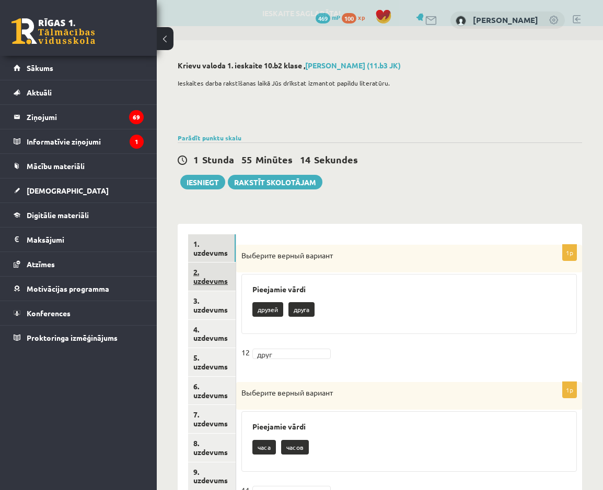
click at [214, 276] on link "2. uzdevums" at bounding box center [212, 277] width 48 height 28
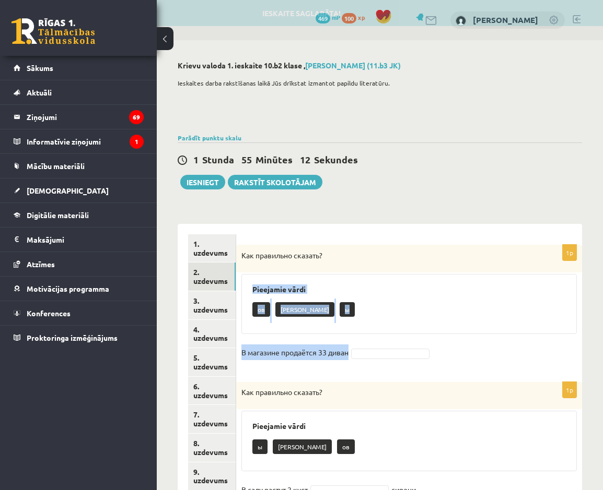
drag, startPoint x: 250, startPoint y: 290, endPoint x: 385, endPoint y: 346, distance: 146.3
click at [385, 346] on div "1p Как правильно сказать? Pieejamie vārdi ов а ы В магазине продаётся 33 диван" at bounding box center [409, 308] width 346 height 127
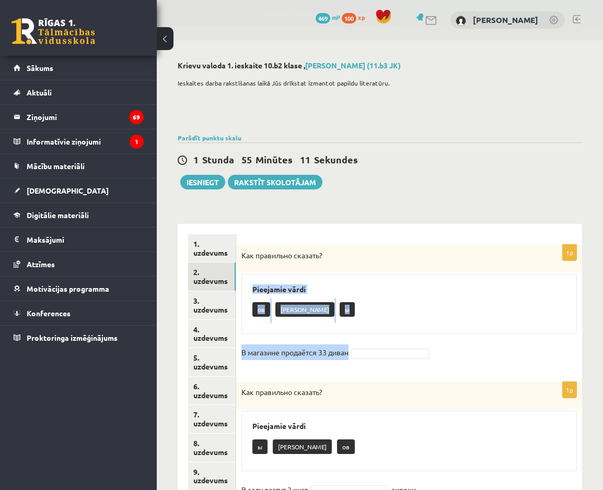
drag, startPoint x: 385, startPoint y: 346, endPoint x: 329, endPoint y: 352, distance: 56.7
drag, startPoint x: 242, startPoint y: 253, endPoint x: 352, endPoint y: 358, distance: 152.9
click at [352, 358] on div "1p Как правильно сказать? Pieejamie vārdi ов а ы В магазине продаётся 33 диван" at bounding box center [409, 308] width 346 height 127
drag, startPoint x: 352, startPoint y: 358, endPoint x: 344, endPoint y: 353, distance: 9.6
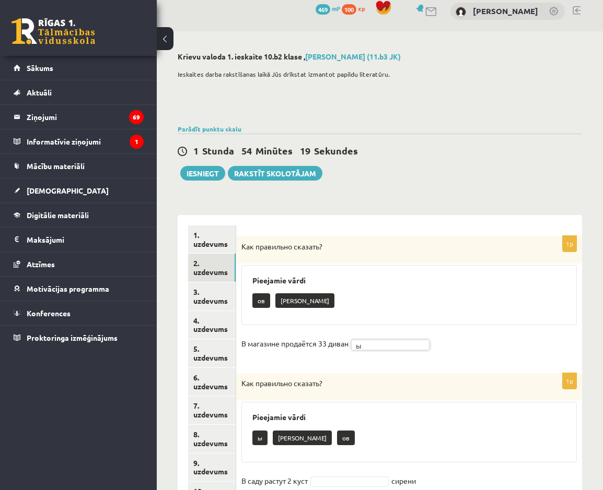
scroll to position [157, 0]
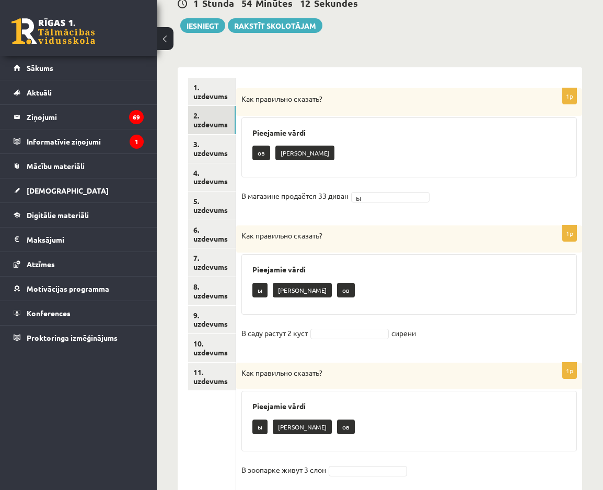
drag, startPoint x: 240, startPoint y: 234, endPoint x: 525, endPoint y: 348, distance: 307.0
click at [525, 348] on div "1p Как правильно сказать? Pieejamie vārdi ы а ов В саду растут 2 куст сирени" at bounding box center [409, 289] width 346 height 126
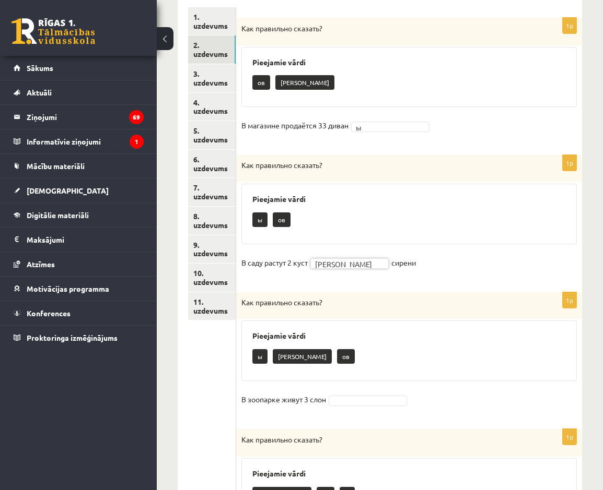
scroll to position [261, 0]
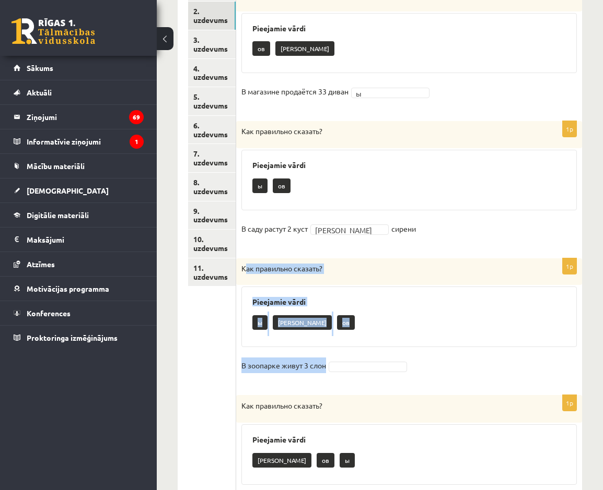
drag, startPoint x: 247, startPoint y: 269, endPoint x: 330, endPoint y: 371, distance: 131.4
click at [330, 371] on div "1p Как правильно сказать? Pieejamie vārdi ы а ов В зоопарке живут 3 слон" at bounding box center [409, 321] width 346 height 126
drag, startPoint x: 330, startPoint y: 371, endPoint x: 322, endPoint y: 366, distance: 9.6
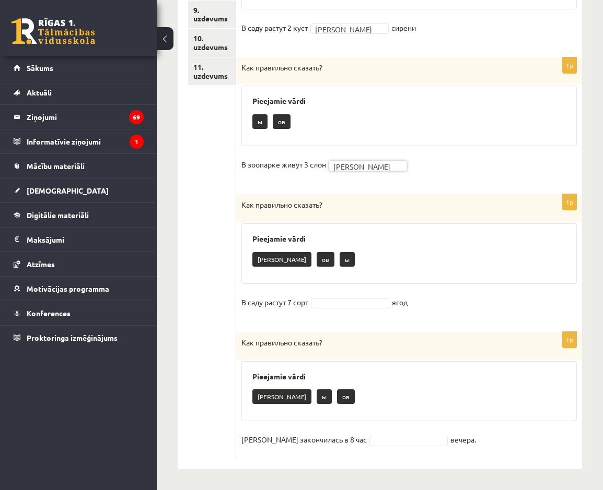
scroll to position [463, 0]
drag, startPoint x: 243, startPoint y: 204, endPoint x: 415, endPoint y: 312, distance: 202.5
click at [415, 312] on div "1p Как правильно сказать? Pieejamie vārdi а ов ы В саду растут 7 сорт ягод" at bounding box center [409, 257] width 346 height 127
drag, startPoint x: 244, startPoint y: 341, endPoint x: 462, endPoint y: 456, distance: 246.9
click at [462, 456] on div "1p Как правильно сказать? Pieejamie vārdi а ы ов Беседа закончилась в 8 час веч…" at bounding box center [409, 395] width 346 height 127
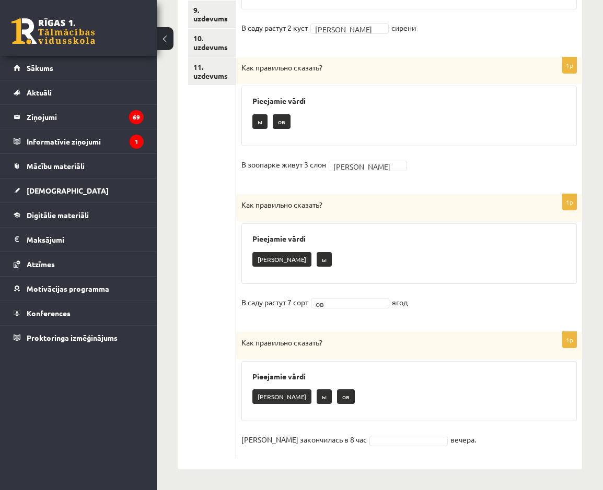
drag, startPoint x: 242, startPoint y: 342, endPoint x: 453, endPoint y: 440, distance: 232.9
click at [453, 440] on div "1p Как правильно сказать? Pieejamie vārdi а ы ов Беседа закончилась в 8 час веч…" at bounding box center [409, 395] width 346 height 127
drag, startPoint x: 453, startPoint y: 440, endPoint x: 447, endPoint y: 443, distance: 6.5
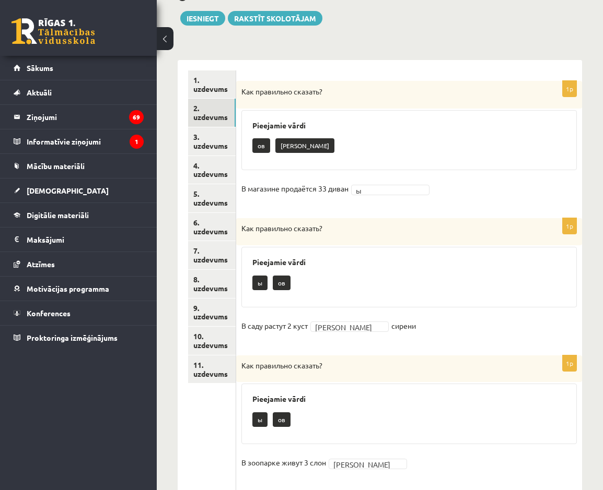
scroll to position [45, 0]
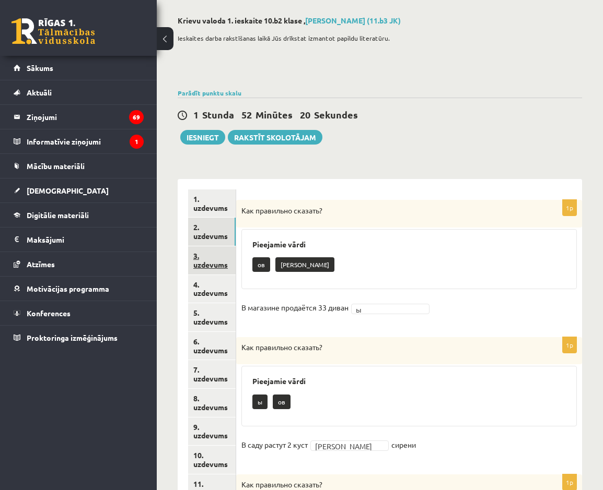
click at [195, 263] on link "3. uzdevums" at bounding box center [212, 260] width 48 height 28
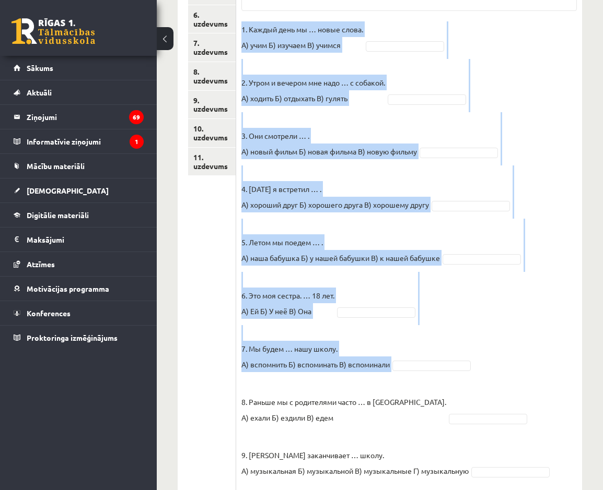
scroll to position [432, 0]
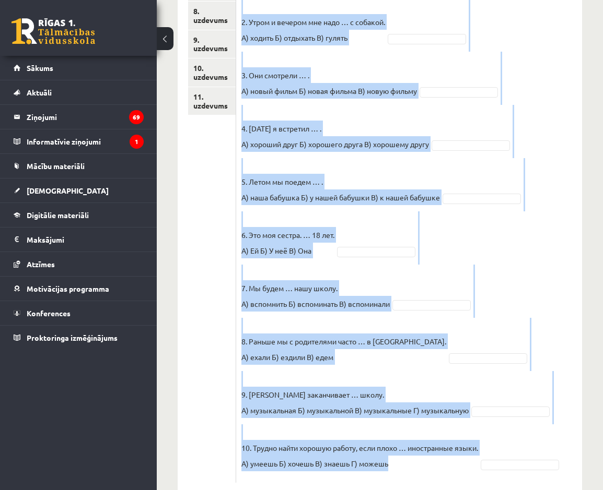
drag, startPoint x: 243, startPoint y: 29, endPoint x: 428, endPoint y: 453, distance: 462.5
click at [428, 453] on div "10p Выберите правильный вариант. Pieejamie vārdi Г А В А А Б Г Г А Б В А В В Б …" at bounding box center [409, 148] width 346 height 670
click at [516, 240] on fieldset "1. Каждый день мы … новые слова. А) учим Б) изучаем В) учимся 2. Утром и вечеро…" at bounding box center [408, 219] width 335 height 517
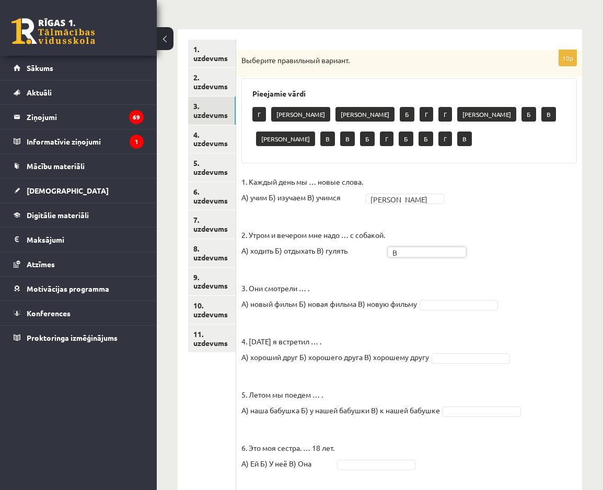
scroll to position [223, 0]
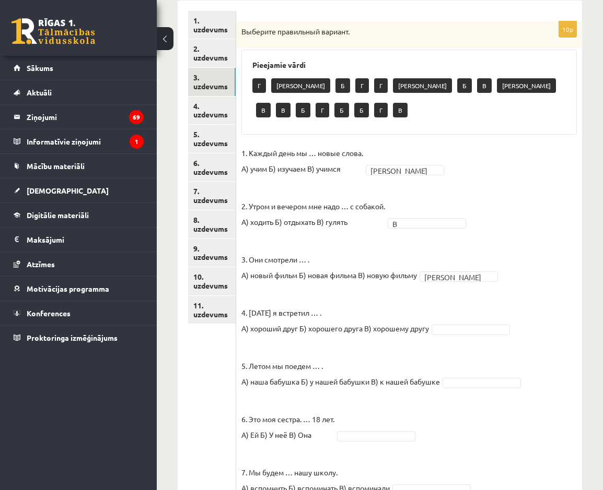
click at [456, 322] on fieldset "1. Каждый день мы … новые слова. А) учим Б) изучаем В) учимся А * 2. Утром и ве…" at bounding box center [408, 403] width 335 height 517
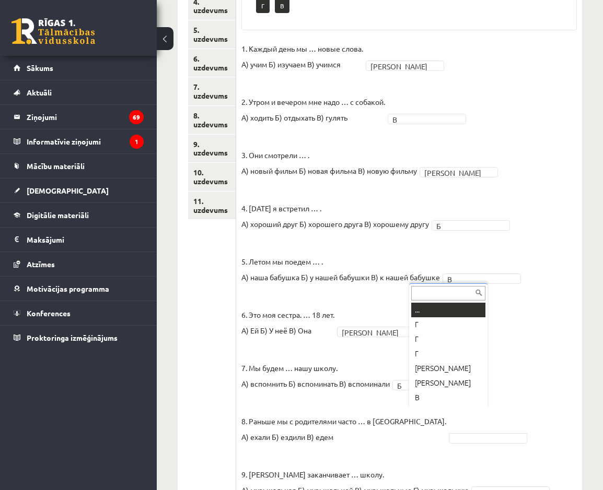
scroll to position [13, 0]
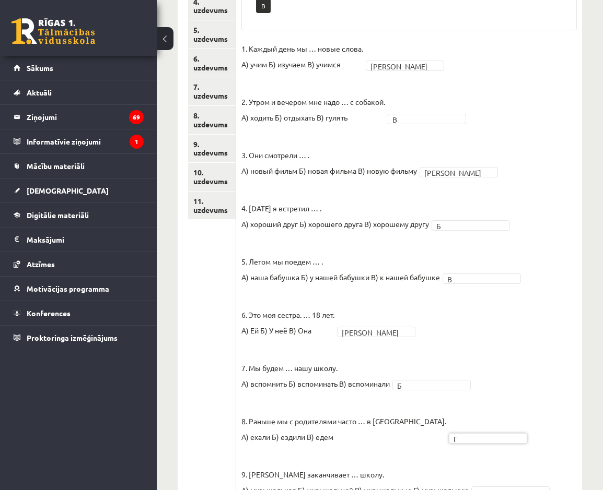
click at [472, 486] on span at bounding box center [510, 490] width 84 height 9
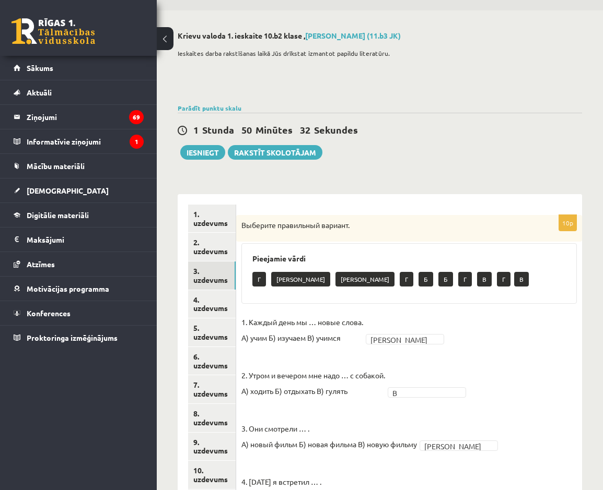
scroll to position [0, 0]
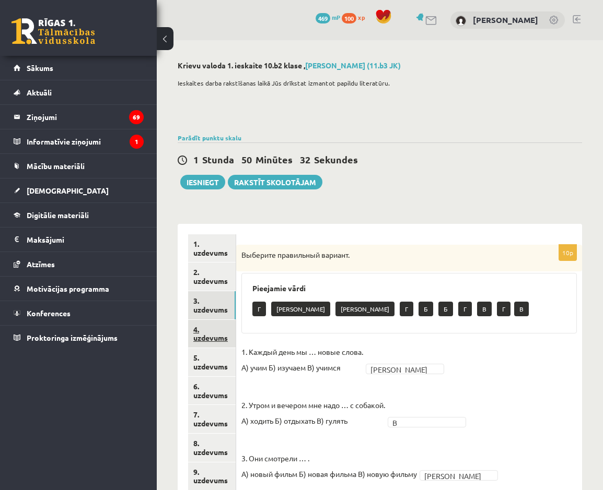
click at [204, 333] on link "4. uzdevums" at bounding box center [212, 334] width 48 height 28
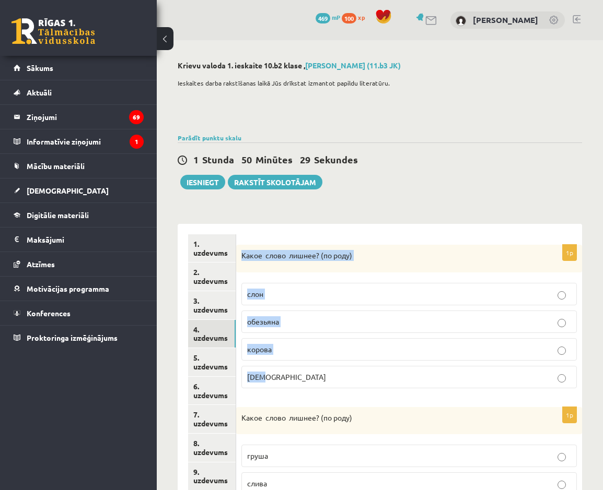
drag, startPoint x: 239, startPoint y: 253, endPoint x: 352, endPoint y: 376, distance: 167.4
click at [352, 376] on div "1p Какое слово лишнее? ( по родy) слон обезьяна корова муха" at bounding box center [409, 321] width 346 height 152
click at [317, 389] on fieldset "слон обезьяна корова муха" at bounding box center [408, 335] width 335 height 114
click at [291, 295] on p "слон" at bounding box center [409, 294] width 324 height 11
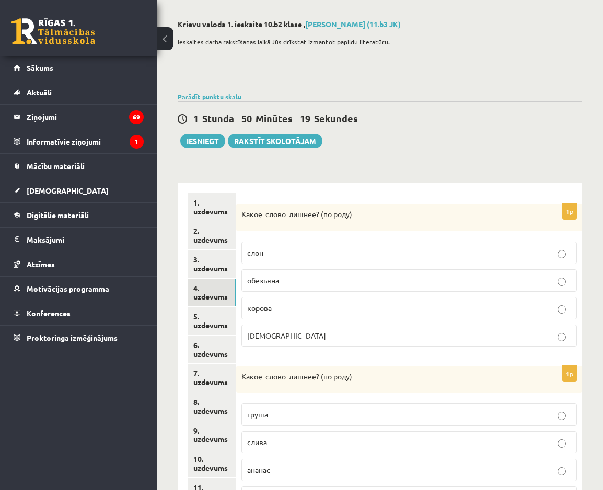
scroll to position [157, 0]
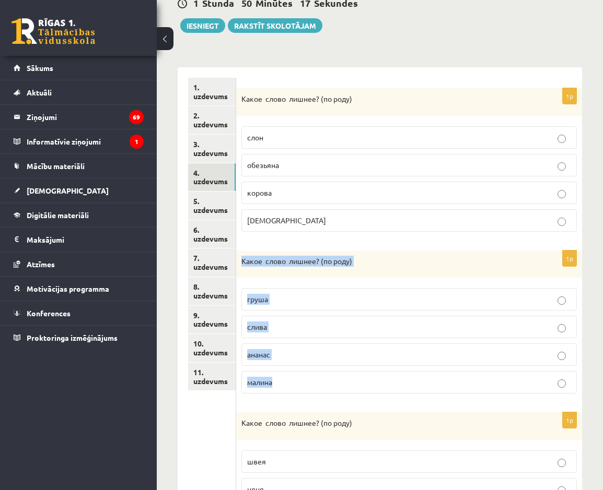
drag, startPoint x: 242, startPoint y: 261, endPoint x: 287, endPoint y: 385, distance: 132.1
click at [287, 385] on div "1p Какое слово лишнее? ( по родy) груша слива ананас малина" at bounding box center [409, 327] width 346 height 152
drag, startPoint x: 287, startPoint y: 385, endPoint x: 265, endPoint y: 384, distance: 22.5
click at [321, 399] on div "1p Какое слово лишнее? ( по родy) груша слива ананас малина" at bounding box center [409, 327] width 346 height 152
click at [305, 360] on p "ананас" at bounding box center [409, 354] width 324 height 11
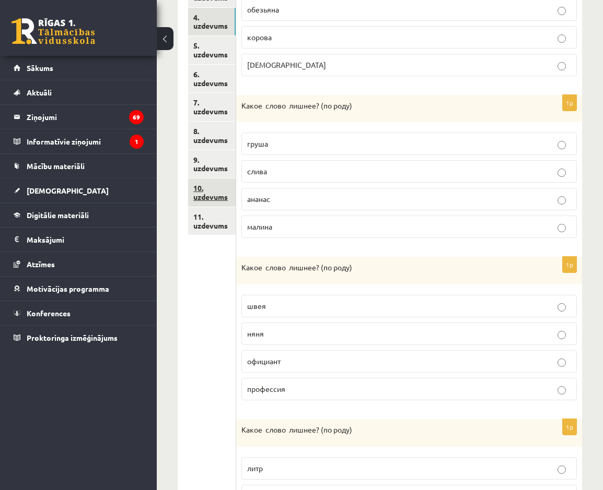
scroll to position [313, 0]
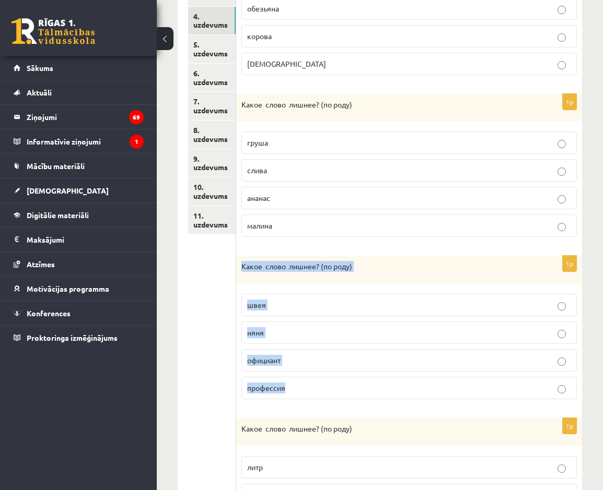
drag, startPoint x: 241, startPoint y: 267, endPoint x: 291, endPoint y: 384, distance: 127.0
click at [291, 384] on div "1p Какое слово лишнее? ( по родy) швея няня официант профессия" at bounding box center [409, 332] width 346 height 152
drag, startPoint x: 291, startPoint y: 384, endPoint x: 282, endPoint y: 387, distance: 9.6
click at [325, 366] on p "официант" at bounding box center [409, 360] width 324 height 11
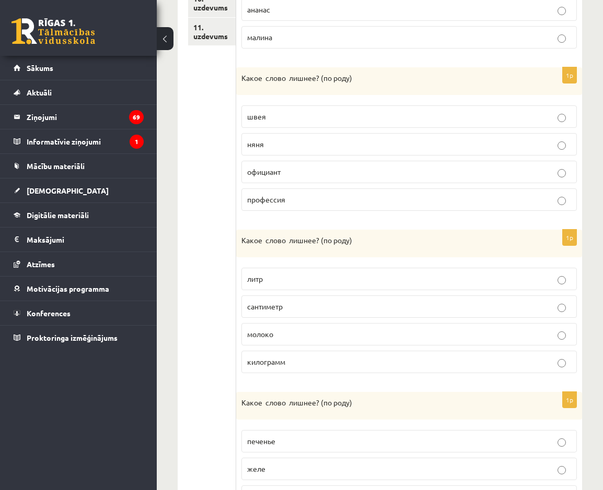
scroll to position [522, 0]
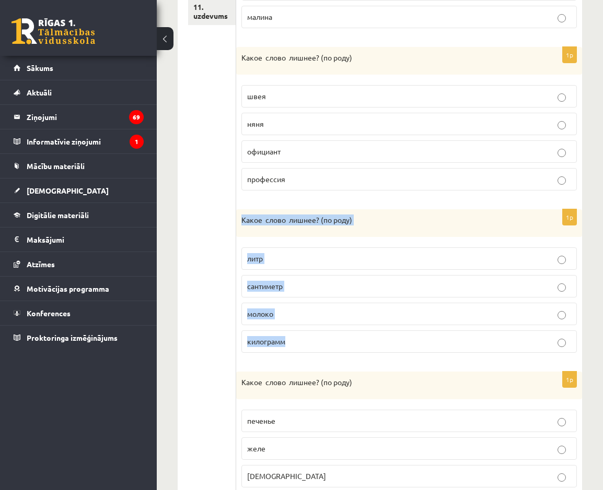
drag, startPoint x: 239, startPoint y: 218, endPoint x: 311, endPoint y: 348, distance: 148.9
click at [311, 348] on div "1p Какое слово лишнее? ( по родy) литр сантиметр молоко килограмм" at bounding box center [409, 285] width 346 height 152
drag, startPoint x: 311, startPoint y: 348, endPoint x: 269, endPoint y: 343, distance: 42.1
click at [269, 364] on form "1p Какое слово лишнее? ( по родy) слон обезьяна корова муха 1p Какое слово лишн…" at bounding box center [408, 117] width 325 height 811
click at [297, 319] on p "молоко" at bounding box center [409, 314] width 324 height 11
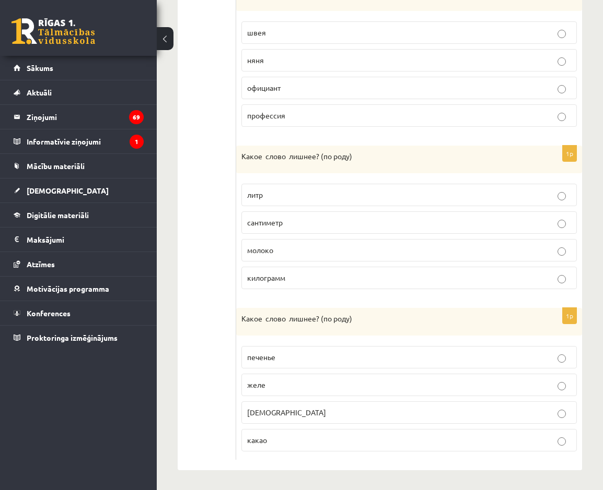
scroll to position [587, 0]
drag, startPoint x: 241, startPoint y: 317, endPoint x: 421, endPoint y: 341, distance: 182.3
click at [421, 341] on div "1p Какое слово лишнее? ( по родy) печенье желе конфета какао" at bounding box center [409, 383] width 346 height 152
click at [421, 341] on fieldset "печенье желе конфета какао" at bounding box center [408, 397] width 335 height 114
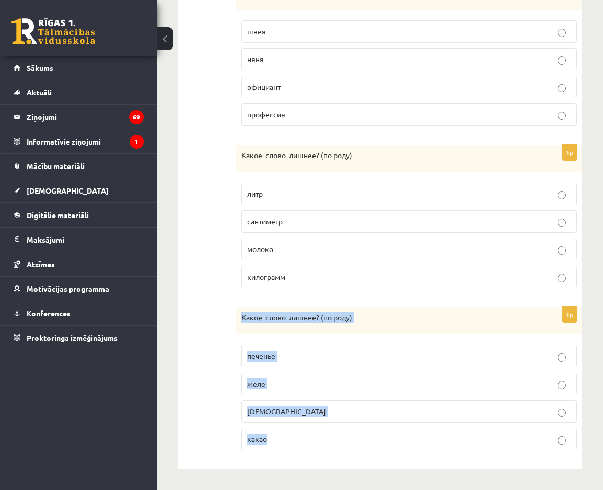
drag, startPoint x: 239, startPoint y: 312, endPoint x: 328, endPoint y: 461, distance: 173.1
click at [328, 461] on div "1p Какое слово лишнее? ( по родy) слон обезьяна корова муха 1p Какое слово лишн…" at bounding box center [409, 53] width 346 height 832
drag, startPoint x: 328, startPoint y: 461, endPoint x: 251, endPoint y: 440, distance: 79.4
click at [305, 413] on p "конфета" at bounding box center [409, 411] width 324 height 11
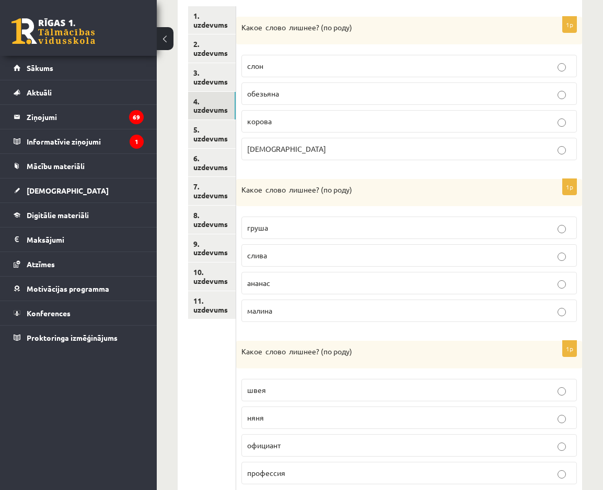
scroll to position [170, 0]
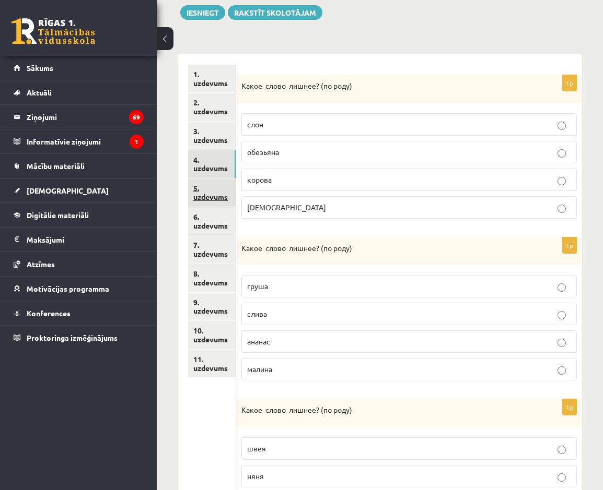
click at [207, 196] on link "5. uzdevums" at bounding box center [212, 193] width 48 height 28
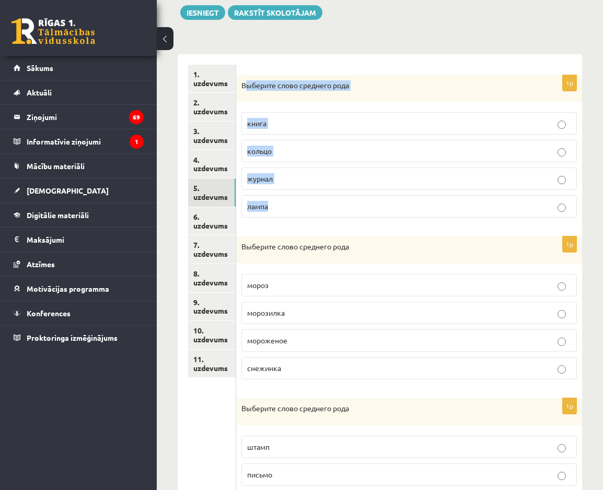
drag, startPoint x: 243, startPoint y: 82, endPoint x: 299, endPoint y: 215, distance: 143.7
click at [299, 215] on div "1p Выберите слово среднего рода книга кольцо журнал лампа" at bounding box center [409, 150] width 346 height 151
drag, startPoint x: 299, startPoint y: 215, endPoint x: 260, endPoint y: 207, distance: 39.3
drag, startPoint x: 260, startPoint y: 207, endPoint x: 244, endPoint y: 204, distance: 16.1
click at [243, 226] on div "1p Выберите слово среднего рода книга кольцо журнал лампа" at bounding box center [409, 150] width 346 height 151
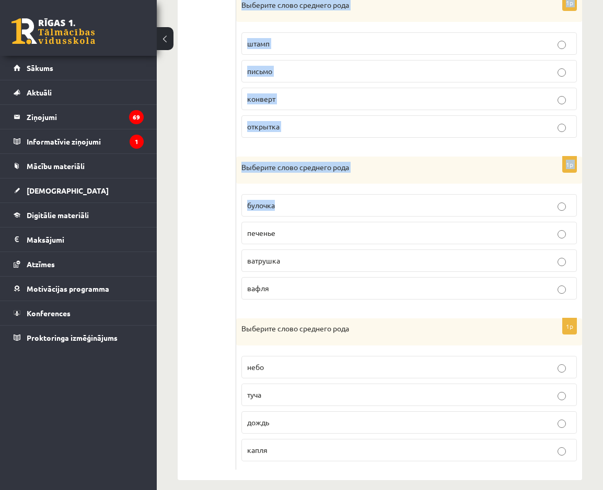
scroll to position [585, 0]
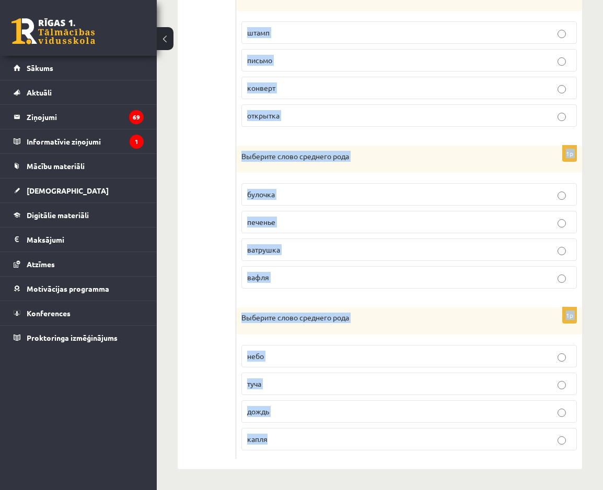
drag, startPoint x: 239, startPoint y: 83, endPoint x: 358, endPoint y: 438, distance: 374.5
click at [358, 438] on form "1p Выберите слово среднего рода книга кольцо журнал лампа 1p Выберите слово сре…" at bounding box center [408, 54] width 325 height 809
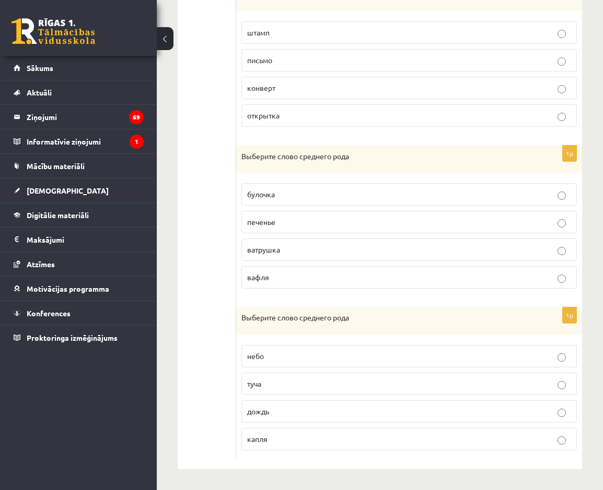
click at [206, 280] on ul "1. uzdevums 2. uzdevums 3. uzdevums 4. uzdevums 5. uzdevums 6. uzdevums 7. uzde…" at bounding box center [212, 54] width 48 height 809
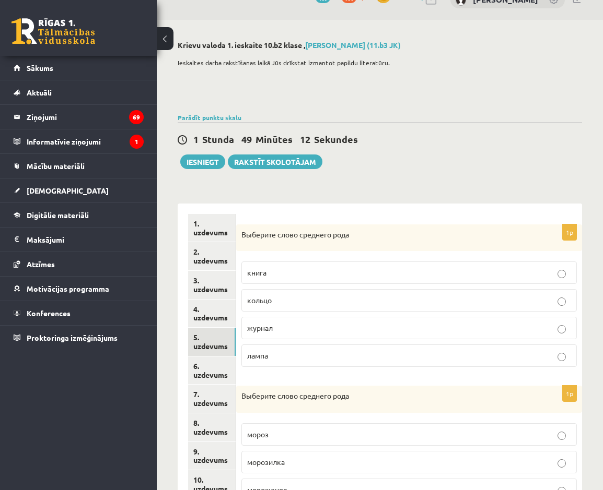
scroll to position [0, 0]
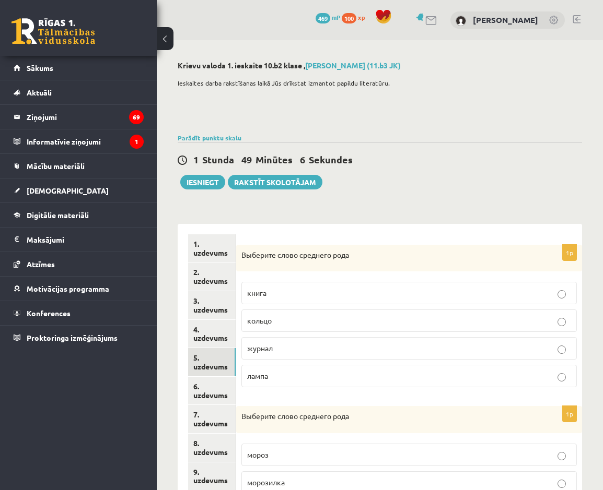
click at [309, 316] on p "кольцо" at bounding box center [409, 320] width 324 height 11
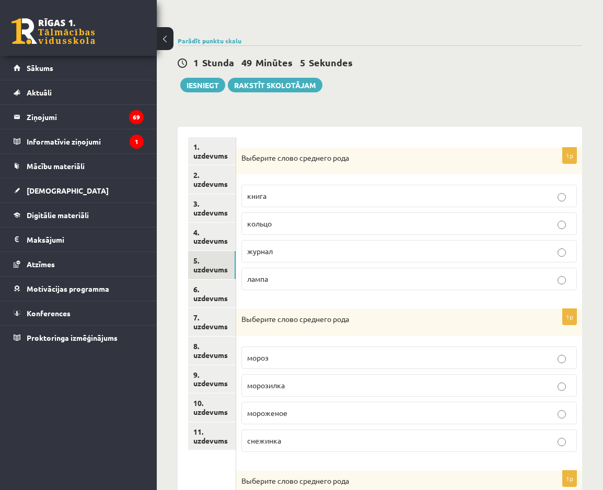
scroll to position [104, 0]
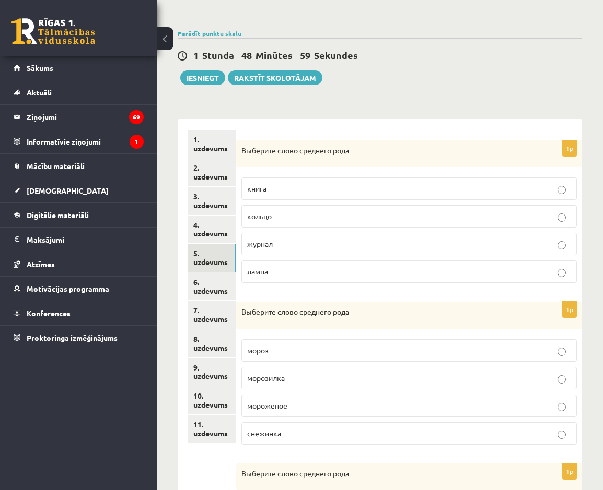
click at [292, 404] on p "мороженое" at bounding box center [409, 405] width 324 height 11
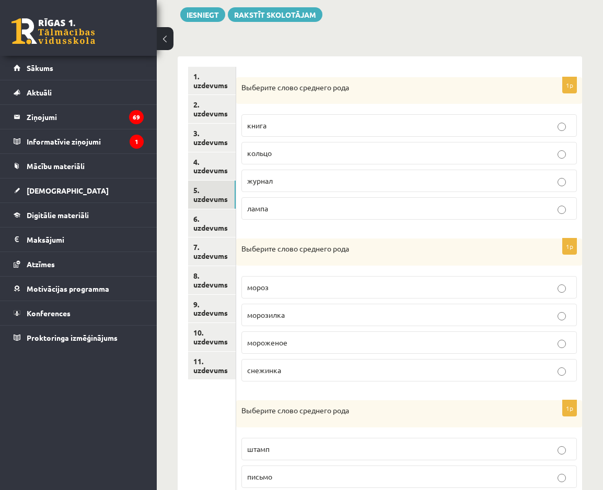
scroll to position [313, 0]
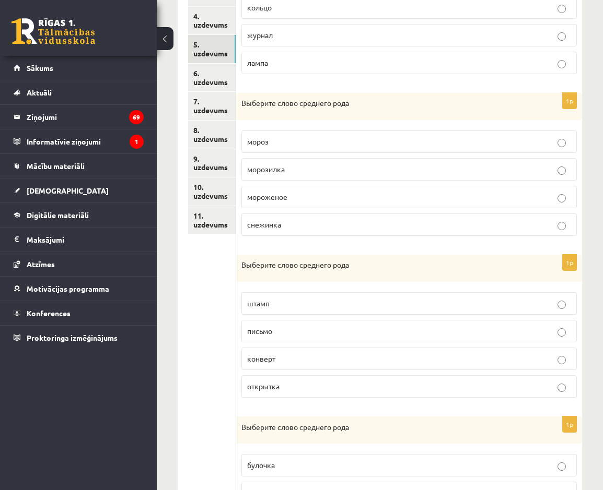
click at [289, 334] on p "письмо" at bounding box center [409, 331] width 324 height 11
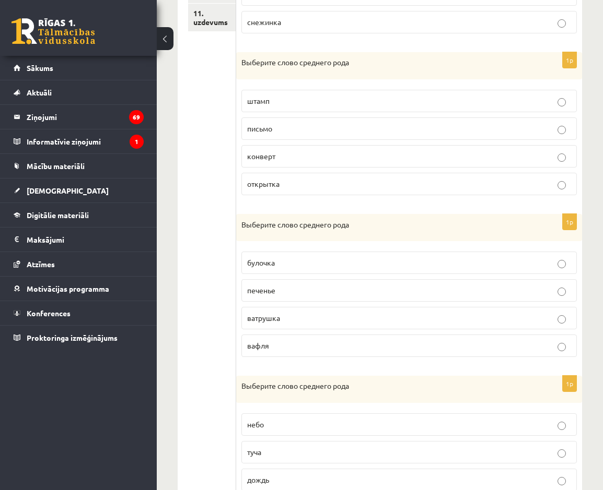
scroll to position [522, 0]
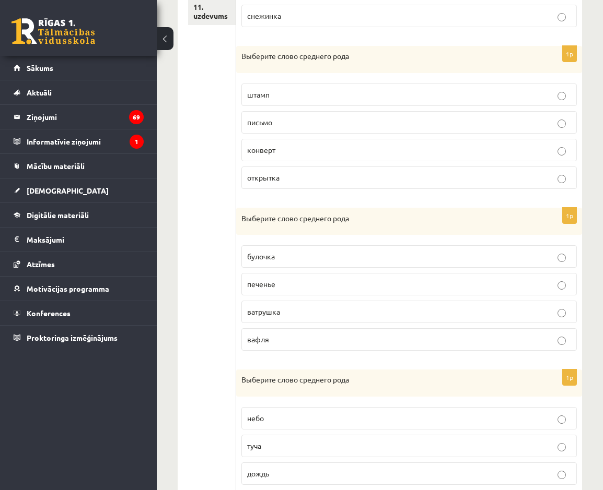
click at [291, 288] on p "печенье" at bounding box center [409, 284] width 324 height 11
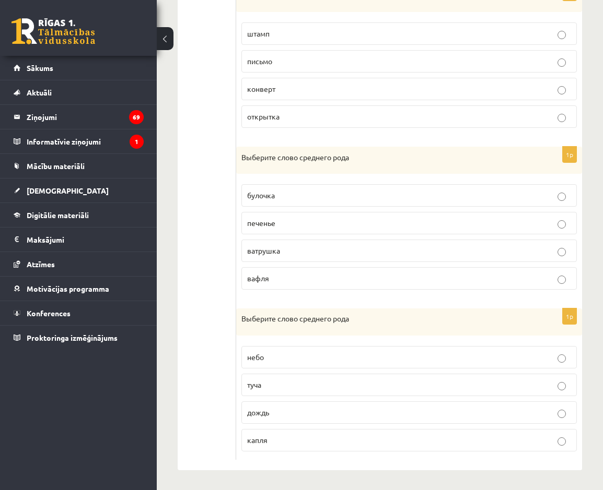
scroll to position [585, 0]
click at [296, 364] on label "небо" at bounding box center [408, 356] width 335 height 22
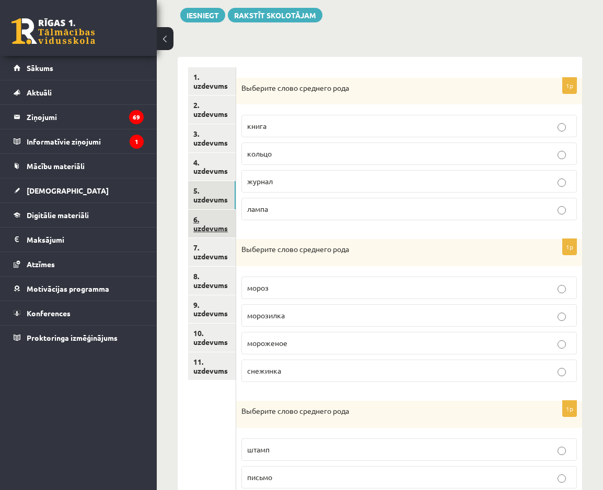
click at [216, 231] on link "6. uzdevums" at bounding box center [212, 224] width 48 height 28
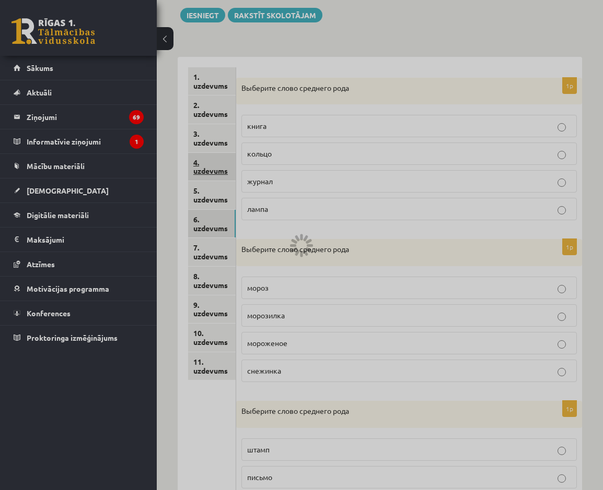
scroll to position [115, 0]
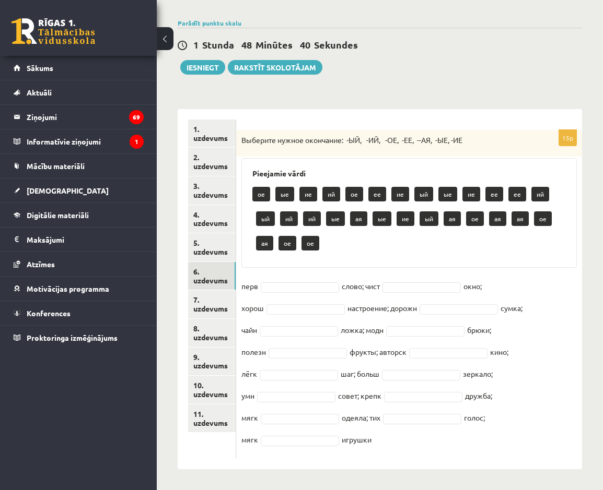
drag, startPoint x: 240, startPoint y: 134, endPoint x: 459, endPoint y: 438, distance: 375.2
click at [459, 438] on div "15p Выберите нужное окончание: -ЫЙ, -ИЙ, -ОЕ, -ЕЕ, --АЯ, -ЫЕ, -ИЕ Pieejamie vār…" at bounding box center [409, 294] width 346 height 329
drag, startPoint x: 459, startPoint y: 438, endPoint x: 373, endPoint y: 425, distance: 87.1
click at [230, 460] on div "1. uzdevums 2. uzdevums 3. uzdevums 4. uzdevums 5. uzdevums 6. uzdevums 7. uzde…" at bounding box center [207, 289] width 58 height 360
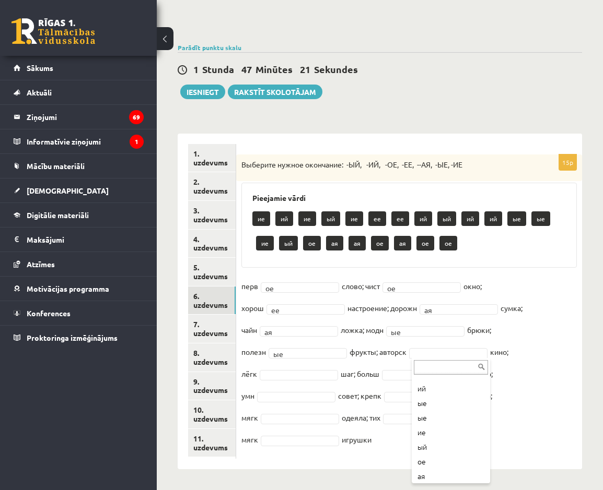
scroll to position [157, 0]
click at [294, 366] on fieldset "перв ое ** слово; чист ое ** окно; хорош ее ** настроение; дорожн ая ** сумка; …" at bounding box center [408, 365] width 335 height 175
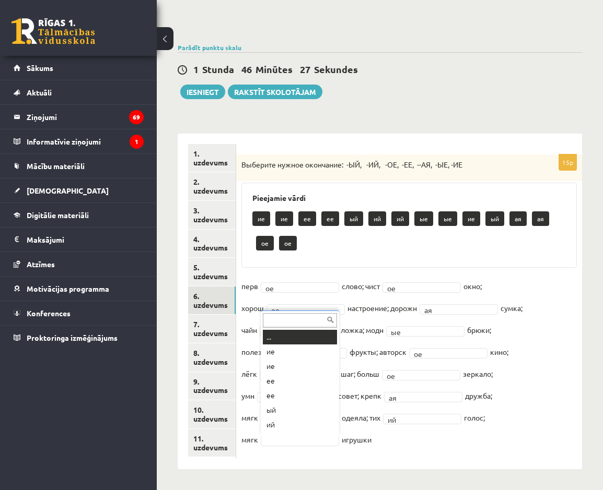
scroll to position [13, 0]
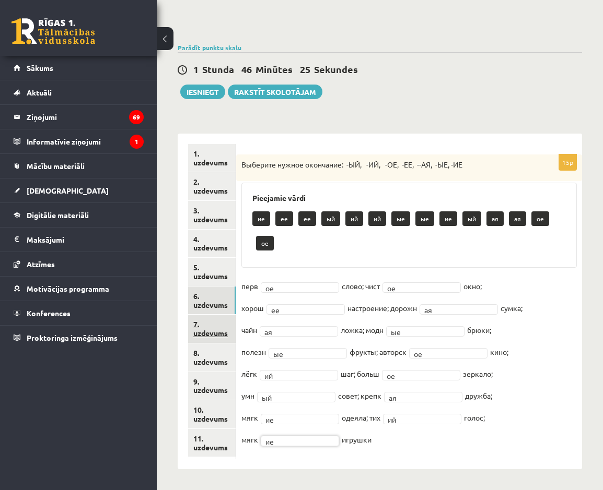
click at [215, 325] on link "7. uzdevums" at bounding box center [212, 329] width 48 height 28
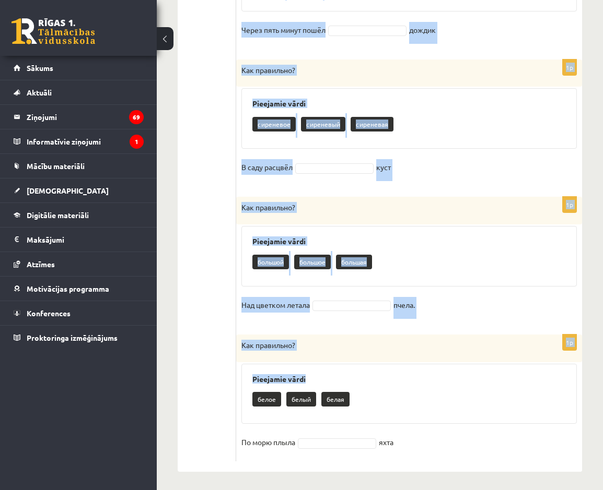
scroll to position [1145, 0]
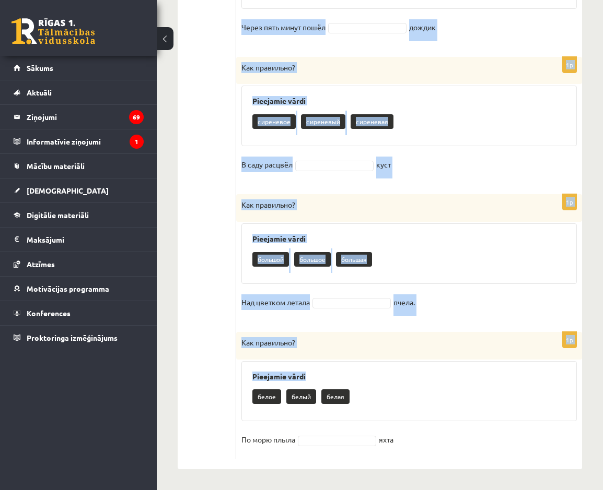
drag, startPoint x: 244, startPoint y: 162, endPoint x: 403, endPoint y: 450, distance: 328.3
drag, startPoint x: 403, startPoint y: 450, endPoint x: 394, endPoint y: 441, distance: 12.6
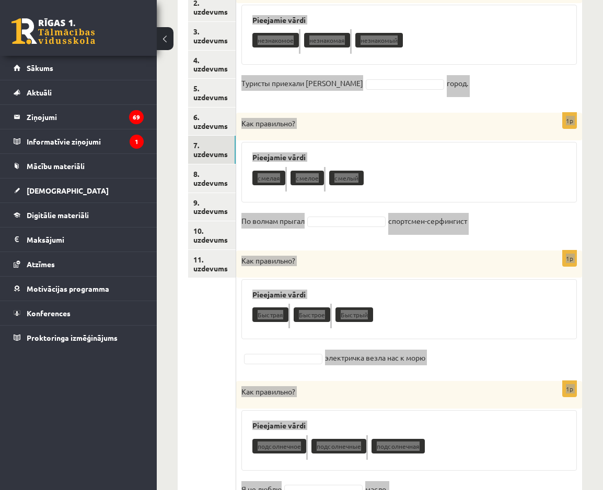
scroll to position [205, 0]
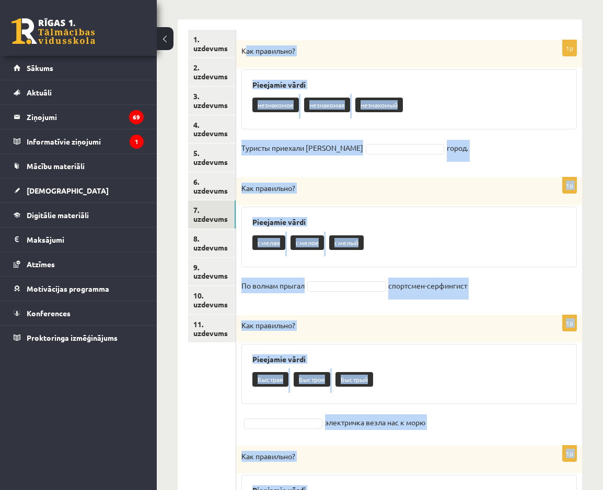
click at [485, 163] on div "1p Как правильно? Pieejamie vārdi незнакомое незнакомая незнакомый Туристы прие…" at bounding box center [409, 103] width 346 height 127
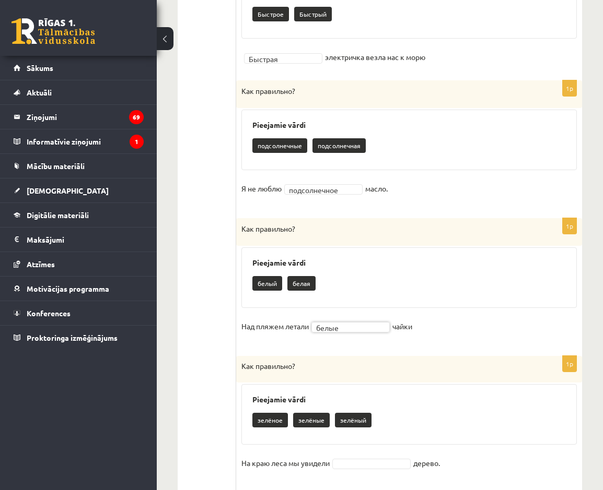
scroll to position [727, 0]
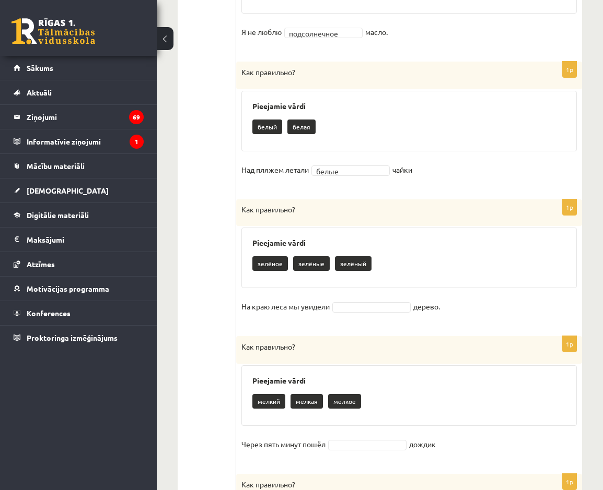
click at [346, 301] on fieldset "На краю леса мы увидели дерево." at bounding box center [408, 310] width 335 height 22
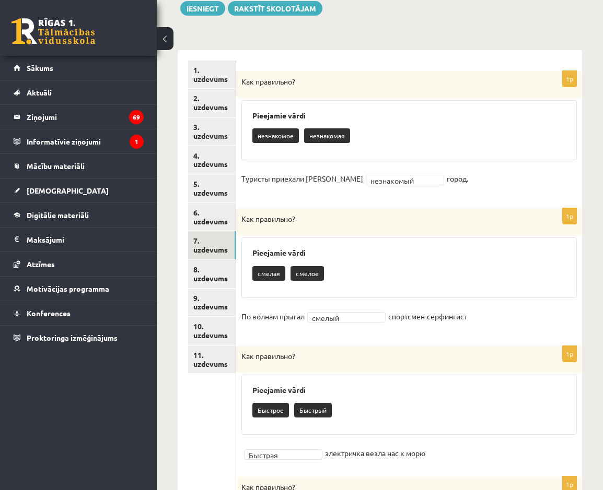
scroll to position [152, 0]
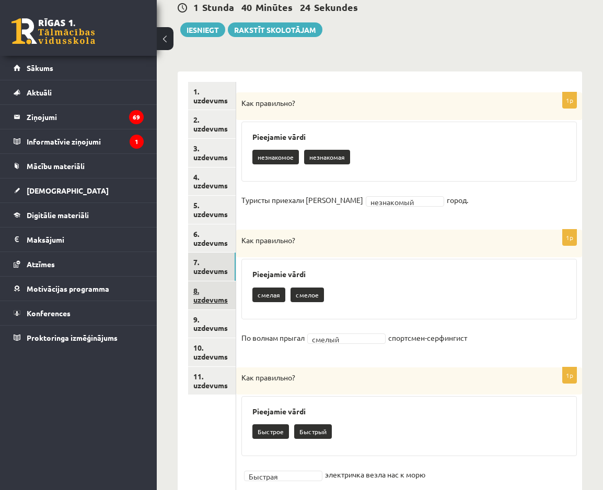
click at [211, 304] on link "8. uzdevums" at bounding box center [212, 295] width 48 height 28
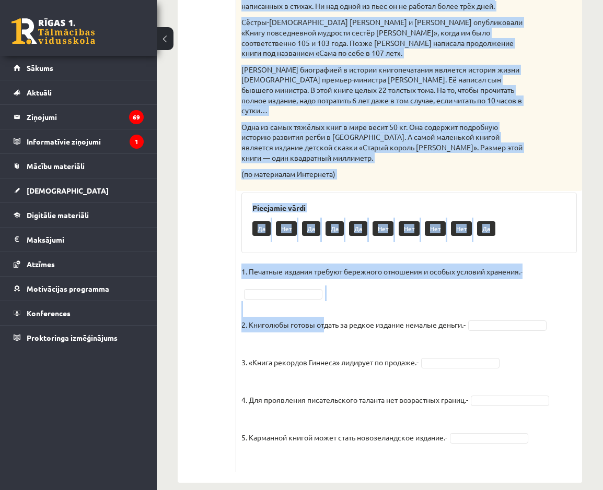
scroll to position [573, 0]
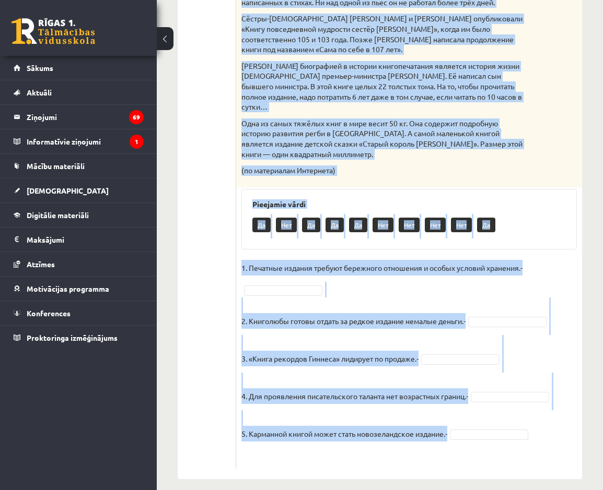
drag, startPoint x: 239, startPoint y: 208, endPoint x: 501, endPoint y: 432, distance: 345.1
click at [505, 432] on div "5p Прочитай текст. Отметь верное утверждение в соответствии с текстом. Интересн…" at bounding box center [409, 70] width 346 height 797
drag, startPoint x: 501, startPoint y: 432, endPoint x: 431, endPoint y: 425, distance: 70.9
click at [376, 280] on fieldset "1. Печатные издания требуют бережного отношения и особых условий хранения.- 2. …" at bounding box center [408, 362] width 335 height 204
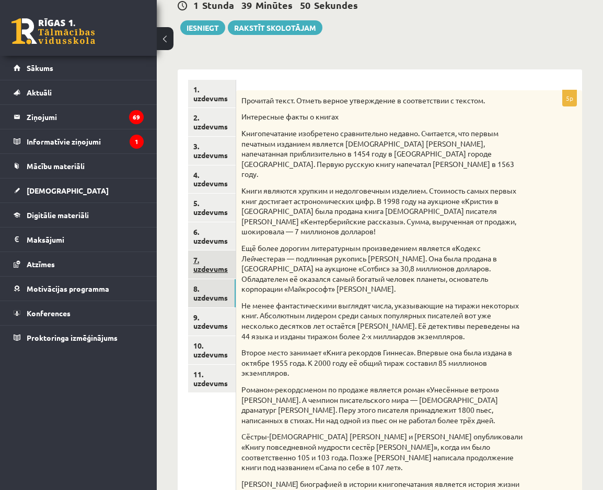
scroll to position [155, 0]
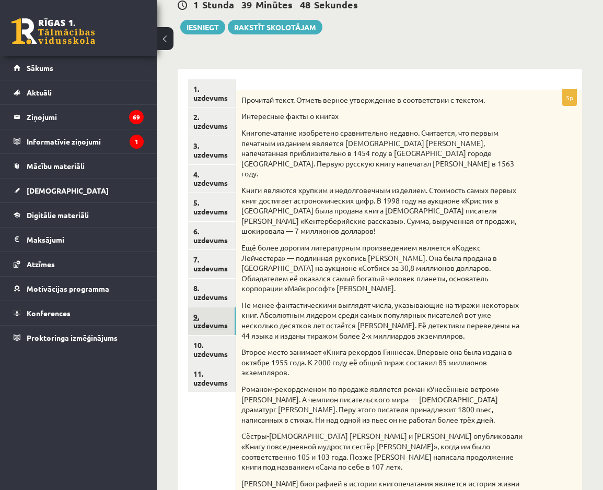
click at [211, 331] on link "9. uzdevums" at bounding box center [212, 322] width 48 height 28
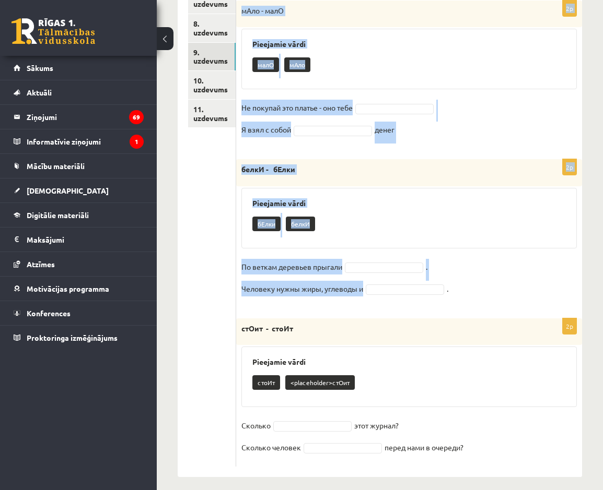
scroll to position [428, 0]
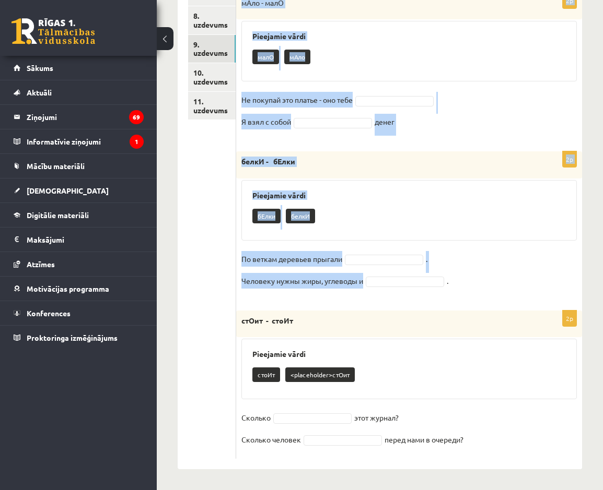
drag, startPoint x: 243, startPoint y: 81, endPoint x: 510, endPoint y: 440, distance: 447.5
click at [510, 440] on div "Выберите правильное слово! 2p здОрово - здорОво Pieejamie vārdi здОрово здорОво…" at bounding box center [409, 132] width 346 height 673
drag, startPoint x: 510, startPoint y: 440, endPoint x: 453, endPoint y: 442, distance: 57.0
click at [525, 263] on fieldset "По веткам деревьев прыгали . Человеку нужны жиры, углеводы и ." at bounding box center [408, 273] width 335 height 44
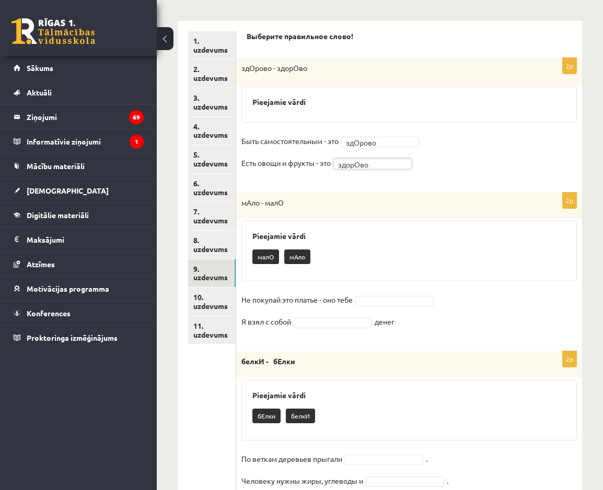
scroll to position [219, 0]
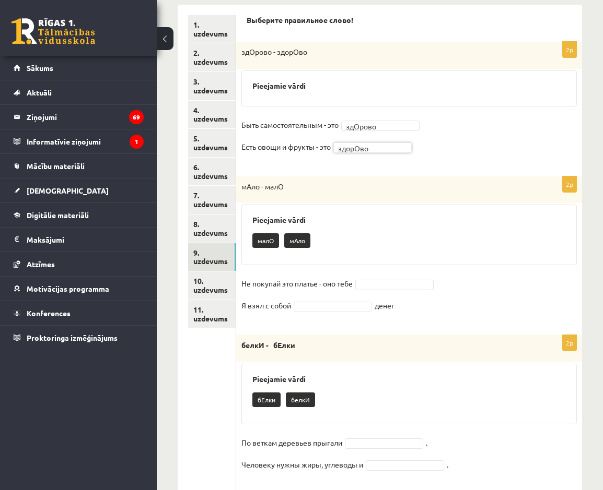
click at [404, 277] on fieldset "Не покупай это платье - оно тебе Я взял с собой денег" at bounding box center [408, 298] width 335 height 44
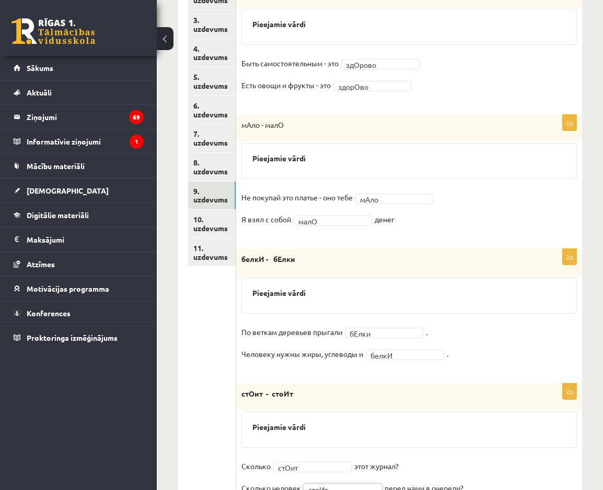
scroll to position [226, 0]
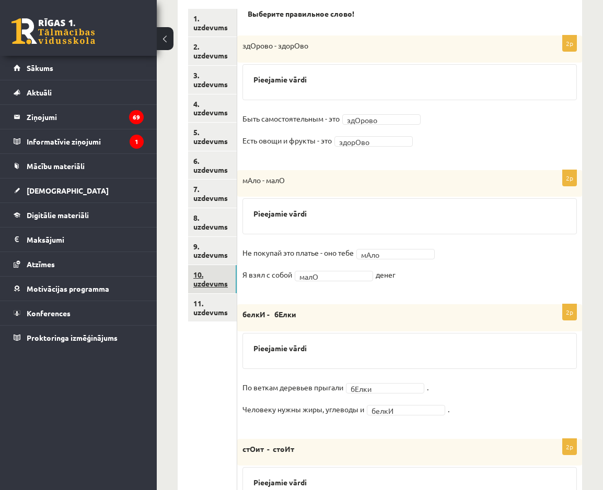
click at [212, 286] on link "10. uzdevums" at bounding box center [212, 279] width 49 height 28
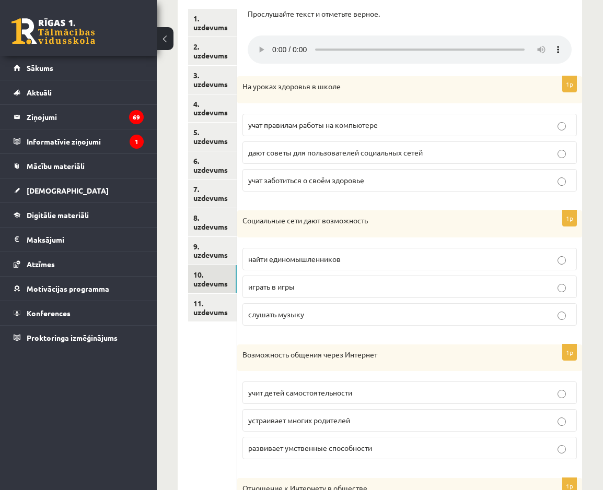
drag, startPoint x: 0, startPoint y: 315, endPoint x: 264, endPoint y: 90, distance: 346.7
click at [273, 109] on fieldset "учат правилам работы на компьютере дают советы для пользователей социальных сет…" at bounding box center [409, 152] width 334 height 86
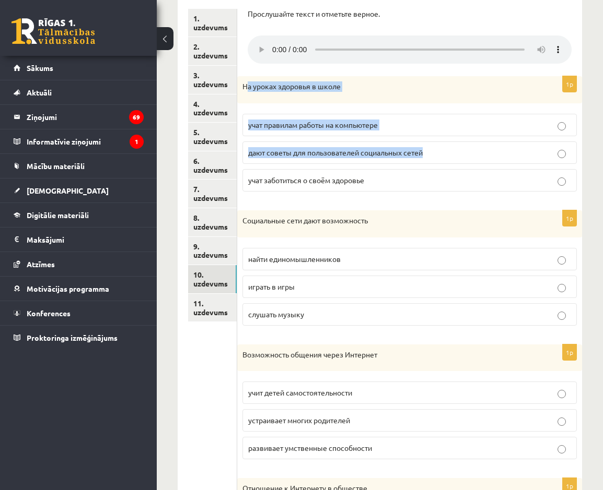
drag, startPoint x: 246, startPoint y: 88, endPoint x: 456, endPoint y: 157, distance: 220.9
click at [456, 157] on div "1p На уроках здоровья в школе учат правилам работы на компьютере дают советы дл…" at bounding box center [409, 138] width 345 height 124
drag, startPoint x: 456, startPoint y: 157, endPoint x: 417, endPoint y: 93, distance: 75.0
click at [417, 93] on div "На уроках здоровья в школе" at bounding box center [409, 89] width 345 height 27
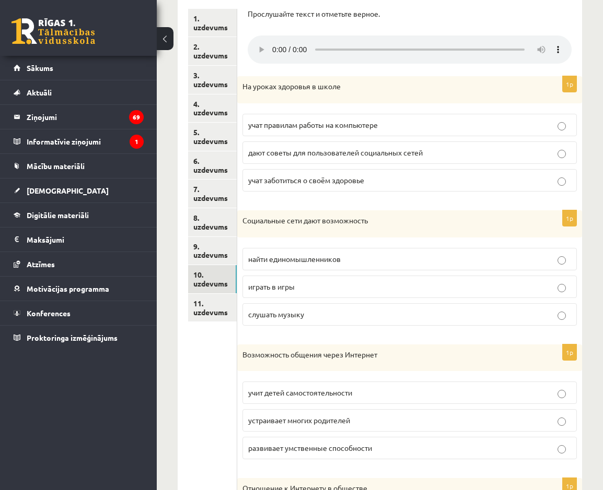
click at [336, 185] on span "учат заботиться о своём здоровье" at bounding box center [306, 179] width 116 height 9
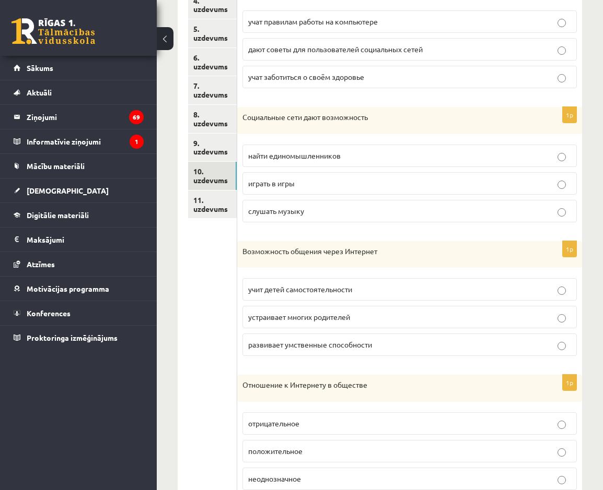
scroll to position [330, 0]
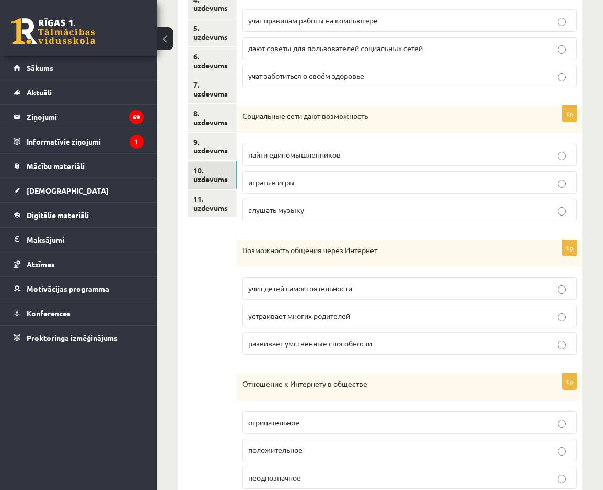
click at [336, 187] on p "играть в игры" at bounding box center [409, 182] width 323 height 11
click at [347, 343] on span "развивает умственные способности" at bounding box center [310, 343] width 124 height 9
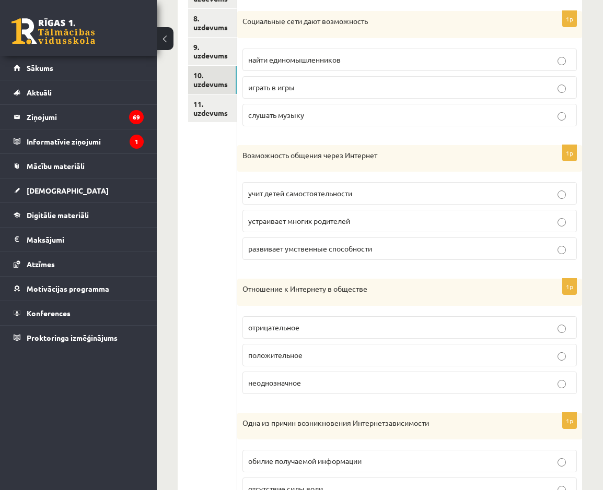
scroll to position [434, 0]
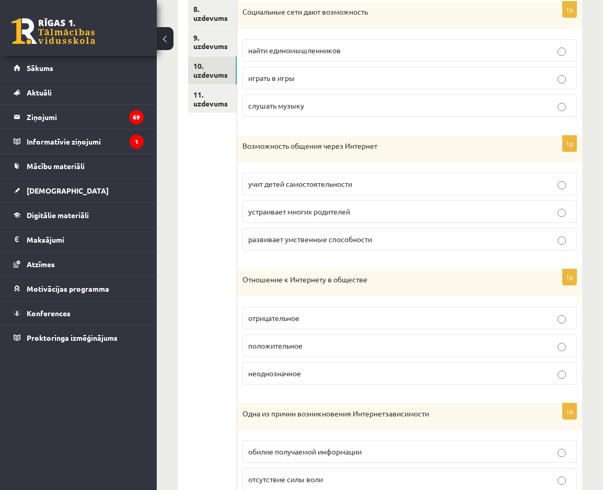
click at [377, 373] on p "неоднозначное" at bounding box center [409, 373] width 323 height 11
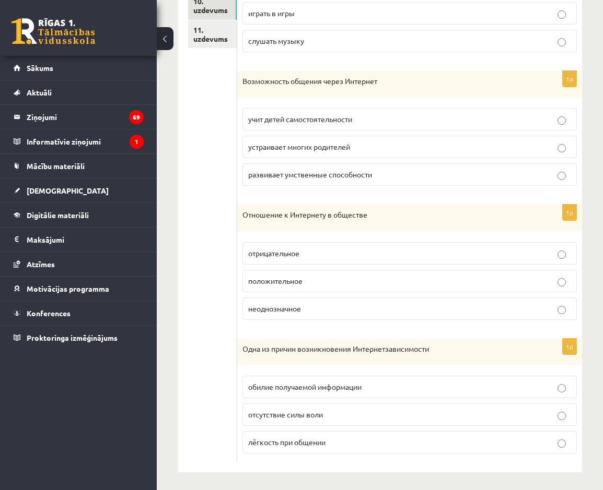
scroll to position [503, 0]
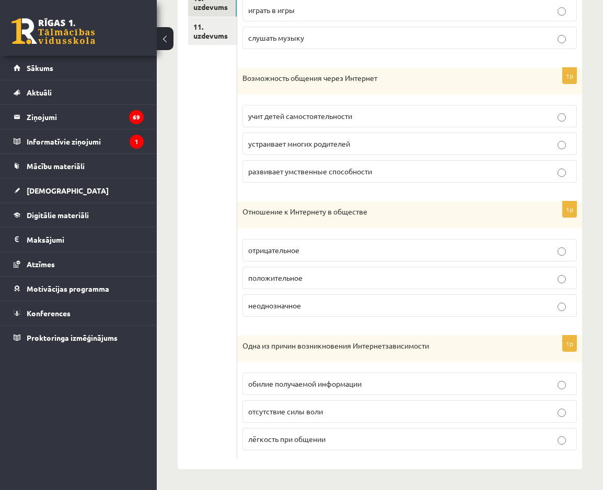
click at [375, 413] on p "отсутствие силы воли" at bounding box center [409, 411] width 323 height 11
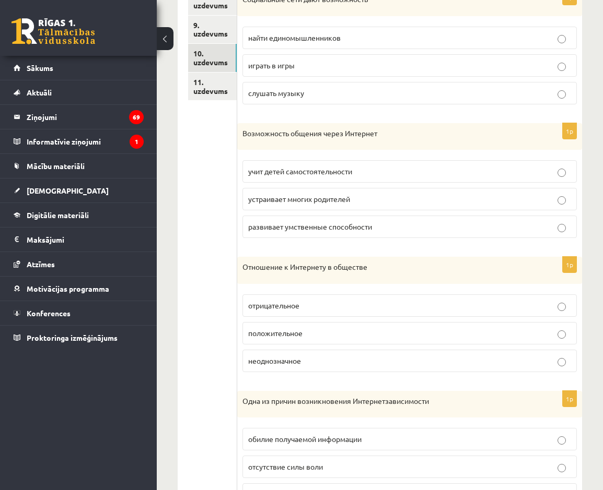
scroll to position [347, 0]
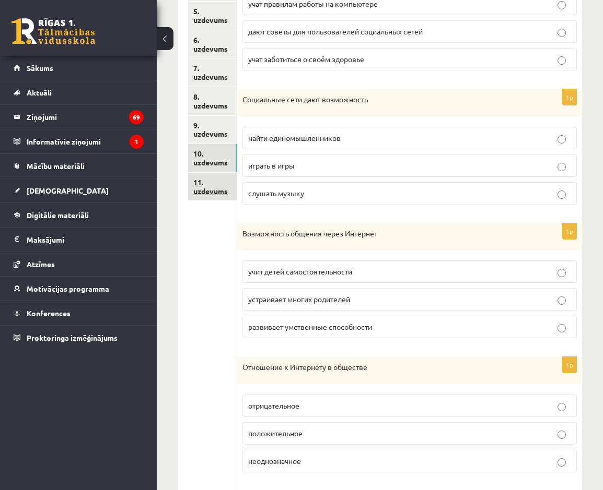
click at [202, 178] on link "11. uzdevums" at bounding box center [212, 187] width 49 height 28
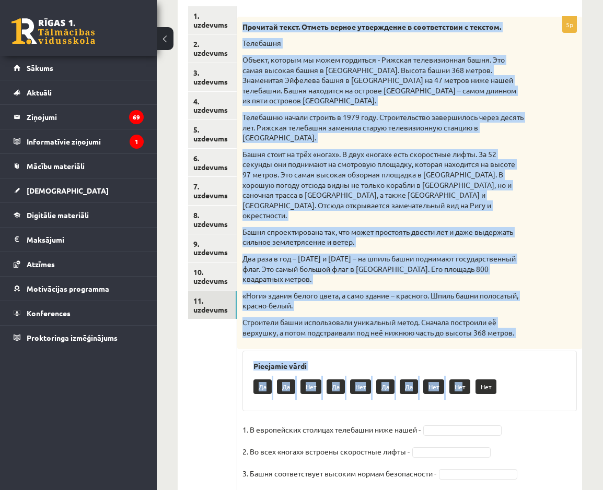
scroll to position [286, 0]
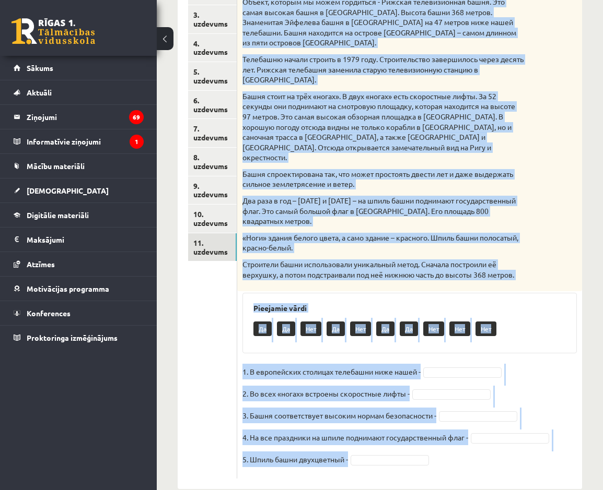
drag, startPoint x: 242, startPoint y: 249, endPoint x: 414, endPoint y: 441, distance: 258.5
click at [414, 441] on div "5p Прочитай текст. Отметь верное утверждение в соответствии с текстом. Телебашн…" at bounding box center [409, 219] width 345 height 520
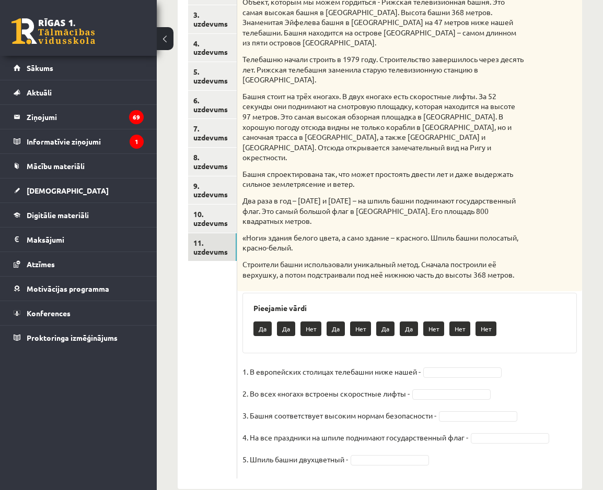
click at [180, 337] on div "1. uzdevums 2. uzdevums 3. uzdevums 4. uzdevums 5. uzdevums 6. uzdevums 7. uzde…" at bounding box center [208, 213] width 60 height 551
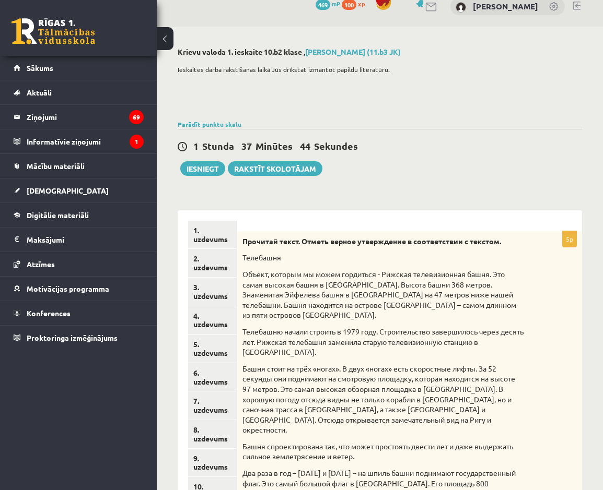
scroll to position [0, 0]
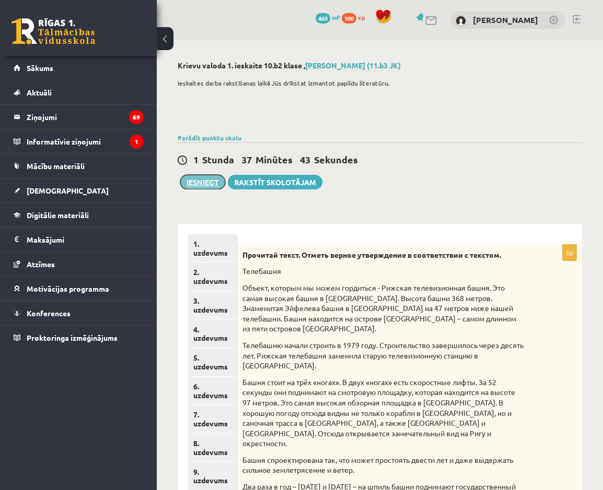
click at [213, 183] on button "Iesniegt" at bounding box center [202, 182] width 45 height 15
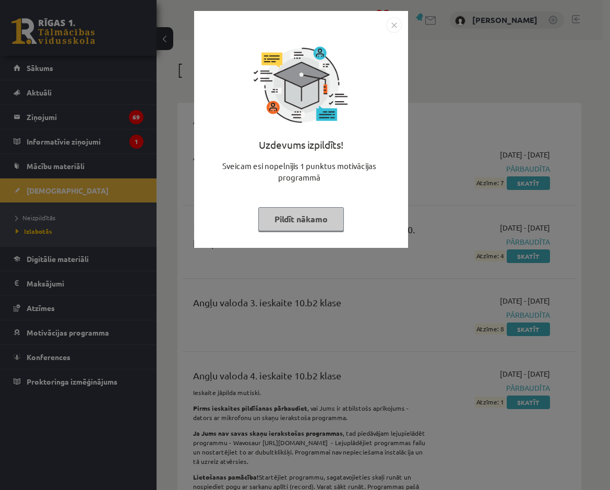
click at [395, 25] on img "Close" at bounding box center [394, 25] width 16 height 16
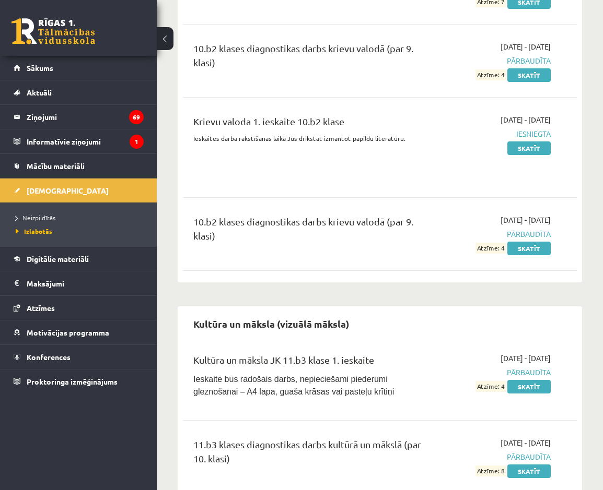
scroll to position [1358, 0]
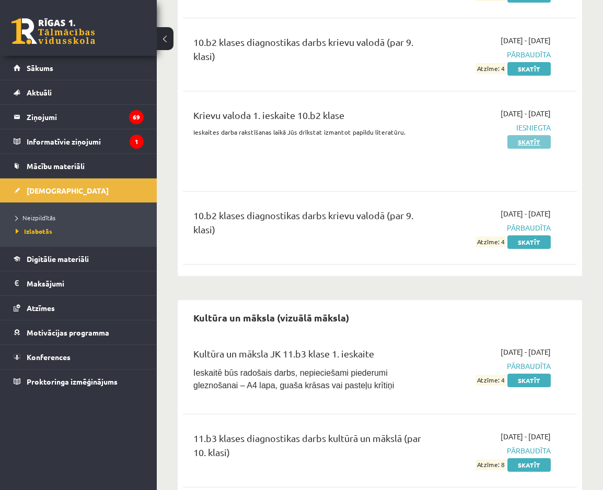
click at [539, 145] on link "Skatīt" at bounding box center [528, 142] width 43 height 14
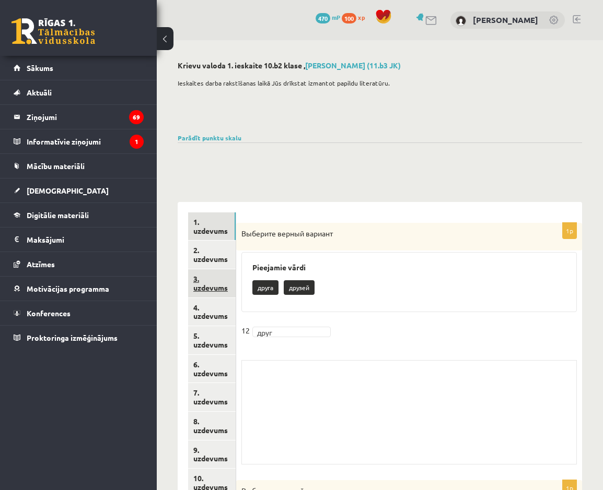
click at [199, 292] on link "3. uzdevums" at bounding box center [212, 283] width 48 height 28
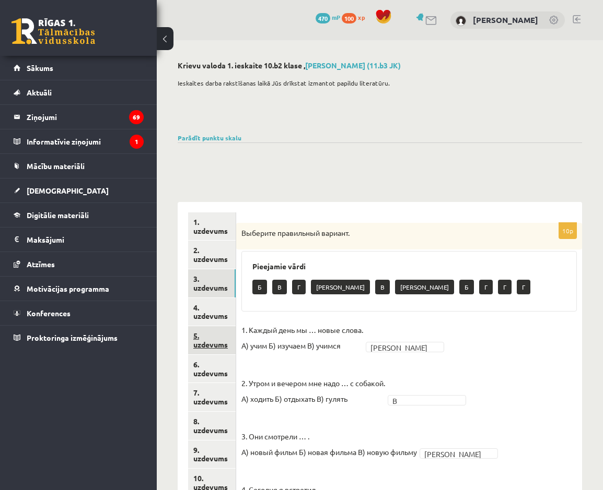
click at [198, 333] on link "5. uzdevums" at bounding box center [212, 340] width 48 height 28
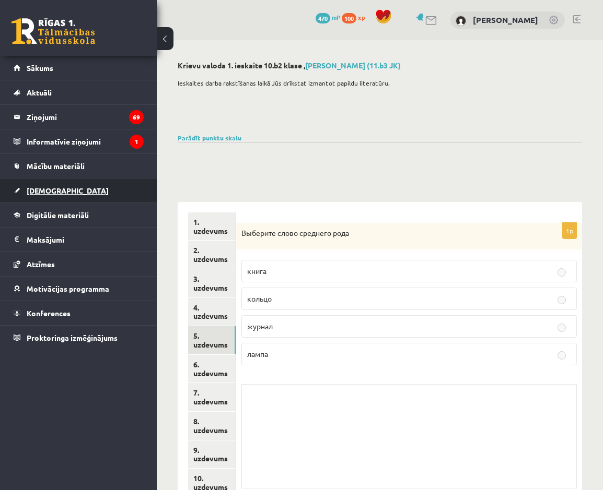
click at [40, 192] on span "[DEMOGRAPHIC_DATA]" at bounding box center [68, 190] width 82 height 9
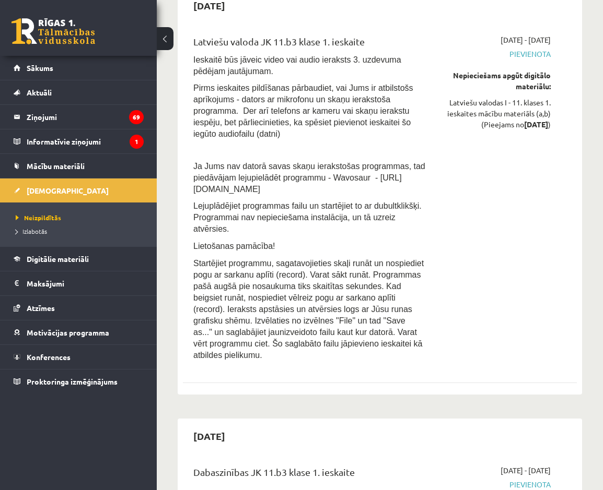
scroll to position [470, 0]
